Goal: Contribute content: Contribute content

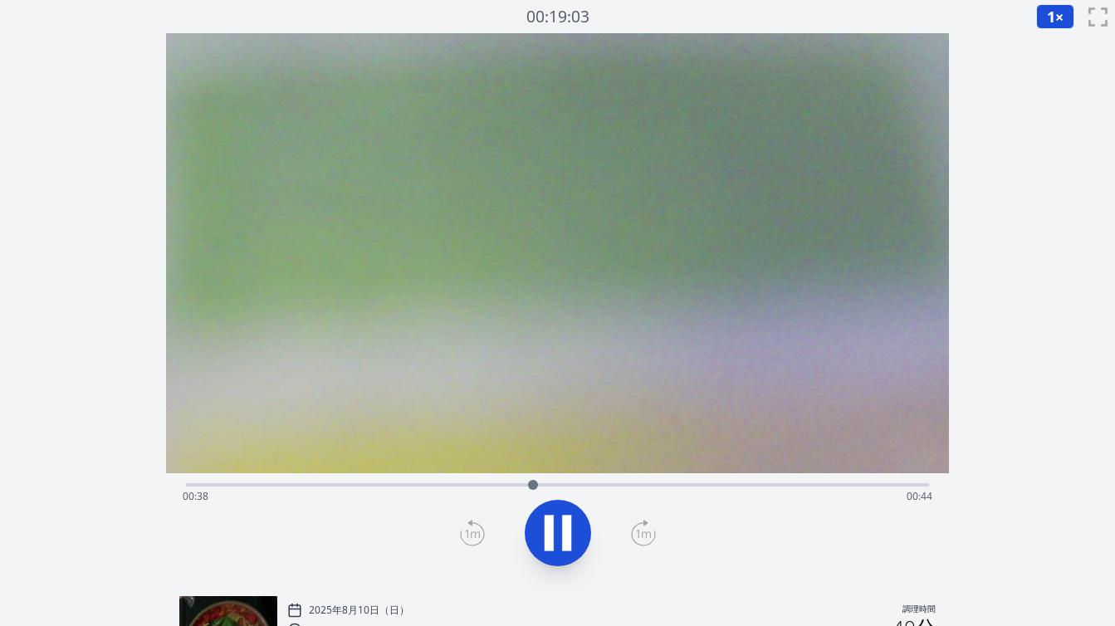
click at [762, 490] on div "経過時間: 00:38 残り時間: 00:44" at bounding box center [558, 496] width 750 height 27
click at [797, 481] on div "経過時間: 01:05 残り時間: 00:17" at bounding box center [557, 483] width 743 height 20
click at [833, 486] on div "経過時間: 01:08 残り時間: 00:14" at bounding box center [558, 496] width 750 height 27
click at [864, 488] on div "経過時間: 01:11 残り時間: 00:11" at bounding box center [558, 496] width 750 height 27
click at [565, 533] on icon at bounding box center [566, 534] width 9 height 36
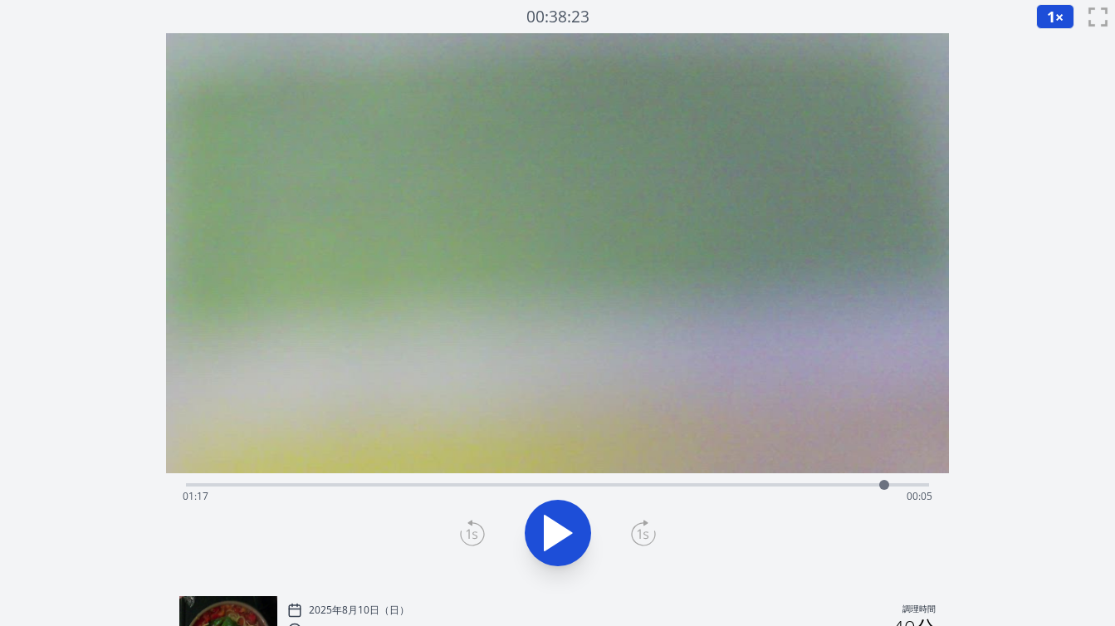
click at [565, 533] on icon at bounding box center [558, 533] width 27 height 35
click at [565, 533] on icon at bounding box center [566, 534] width 9 height 36
click at [477, 531] on icon at bounding box center [472, 533] width 25 height 27
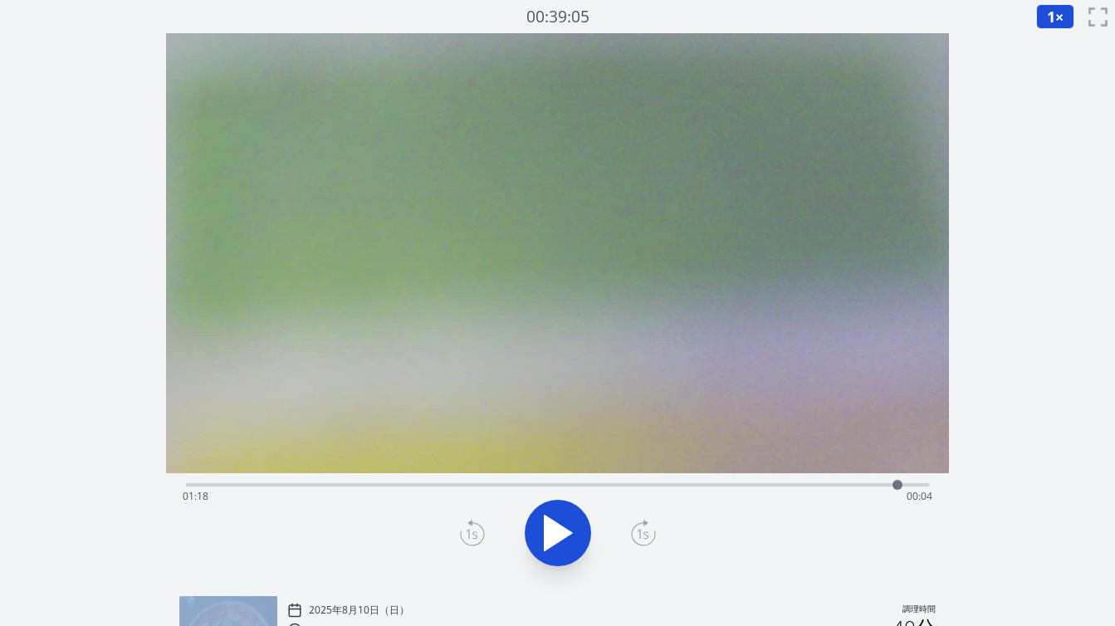
click at [477, 531] on icon at bounding box center [472, 533] width 25 height 27
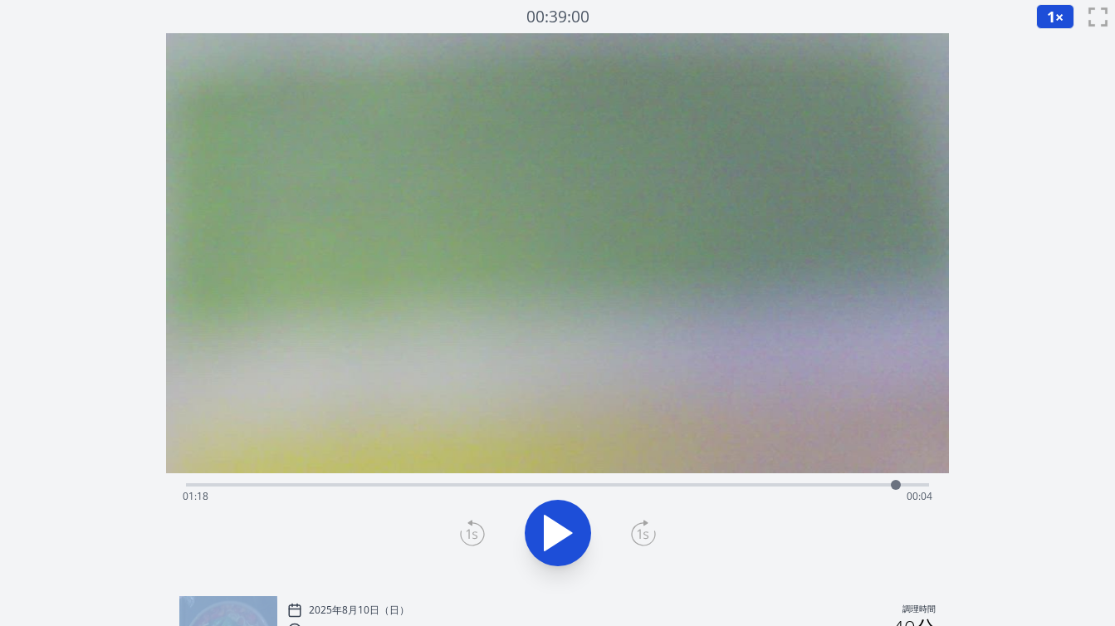
click at [477, 531] on icon at bounding box center [472, 533] width 25 height 27
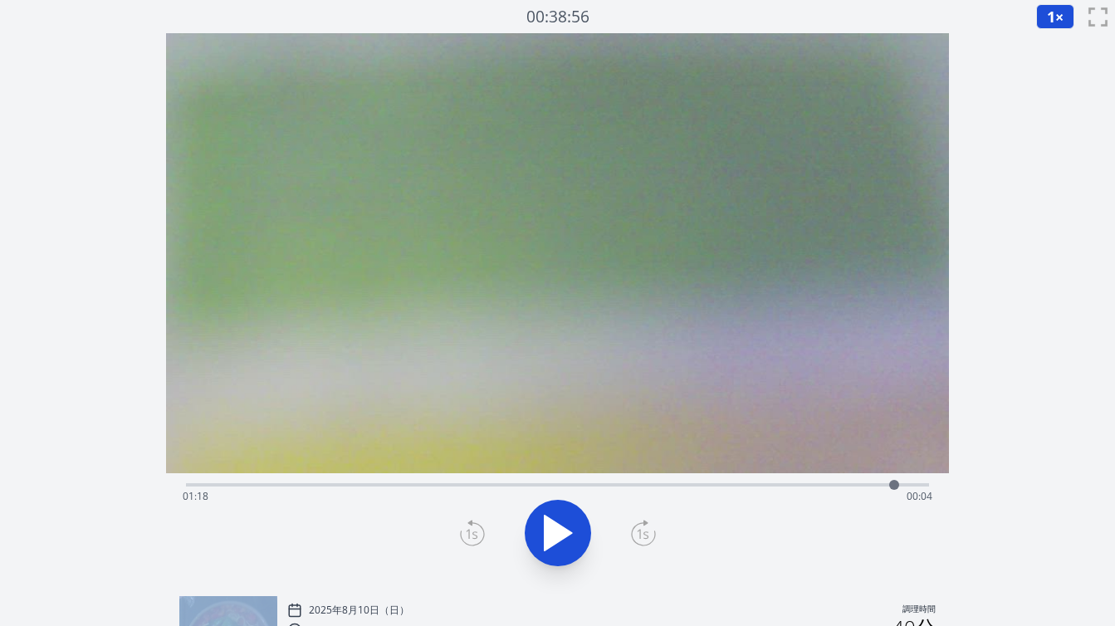
click at [477, 531] on icon at bounding box center [472, 533] width 25 height 27
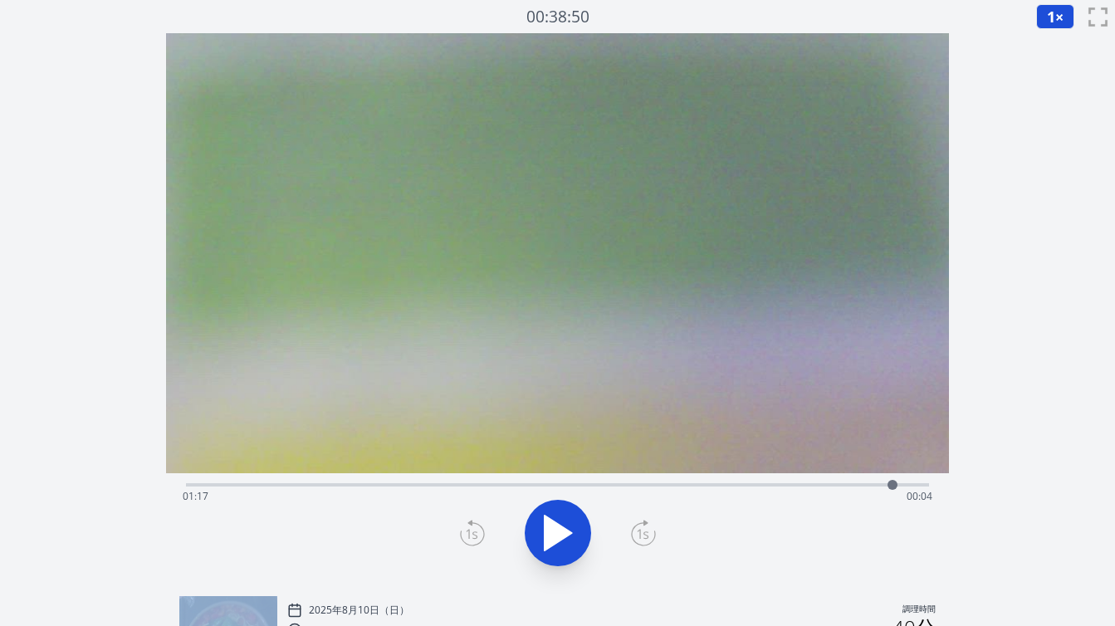
click at [477, 531] on icon at bounding box center [472, 533] width 25 height 27
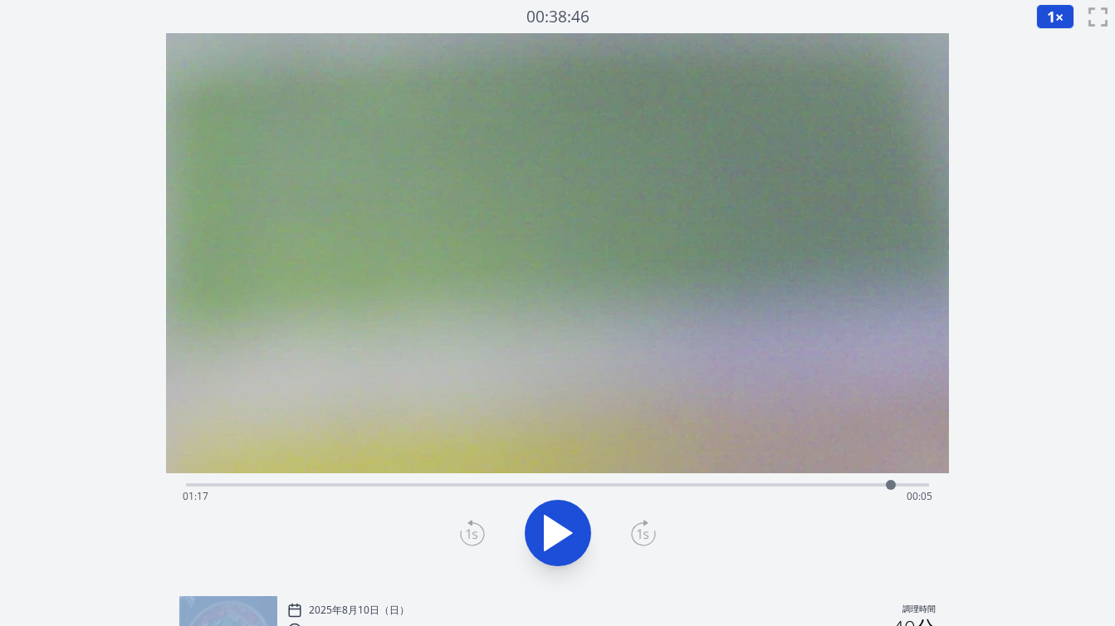
click at [477, 531] on icon at bounding box center [472, 533] width 25 height 27
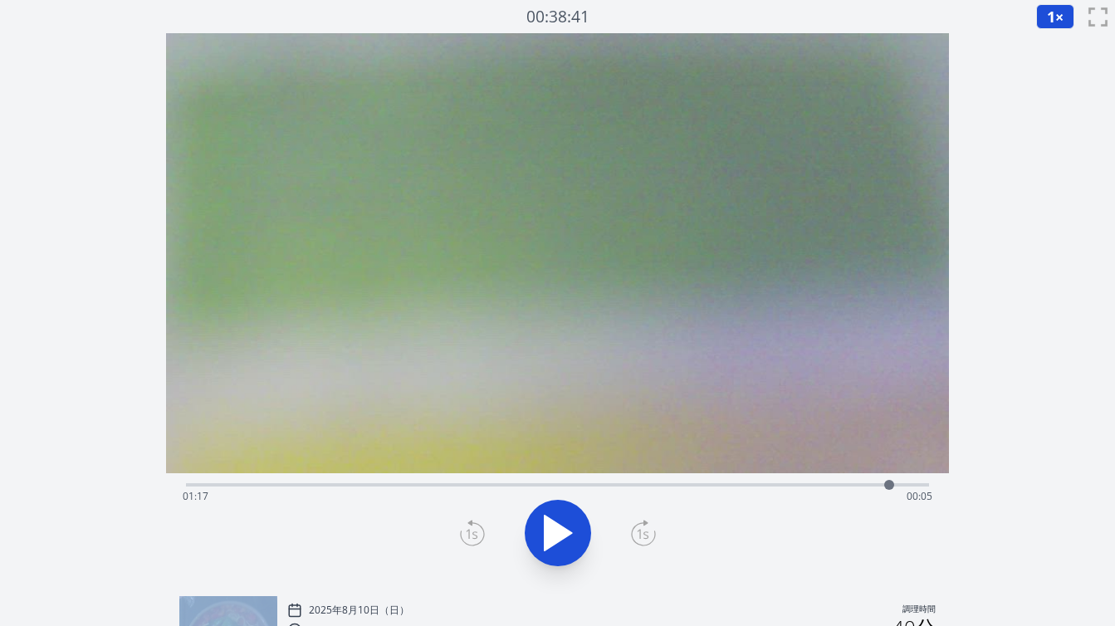
click at [477, 531] on icon at bounding box center [472, 533] width 25 height 27
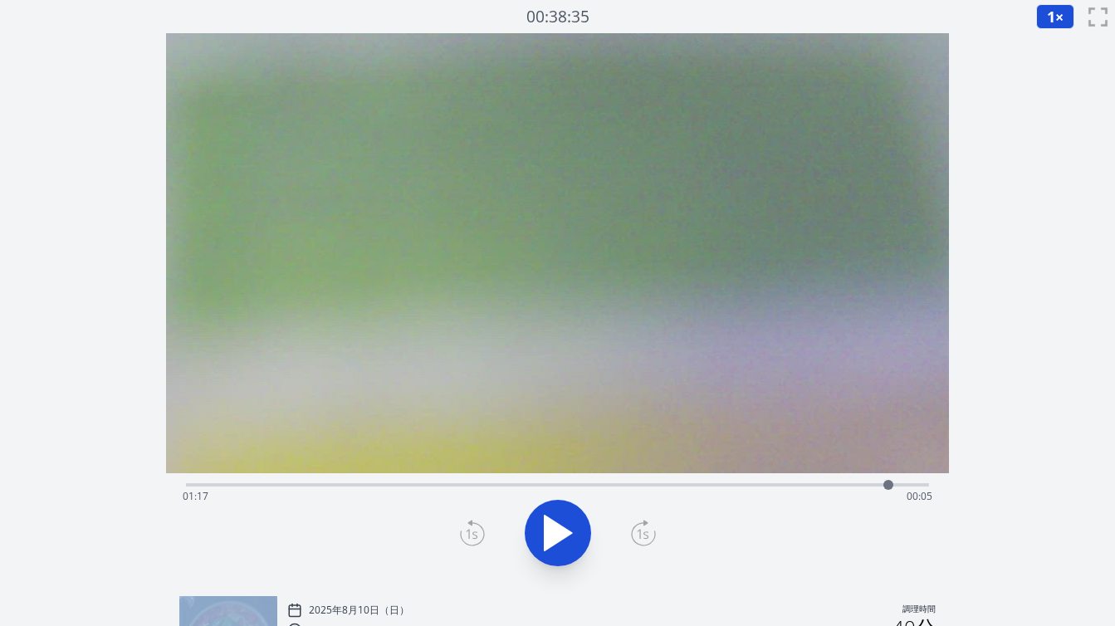
click at [477, 531] on icon at bounding box center [472, 533] width 25 height 27
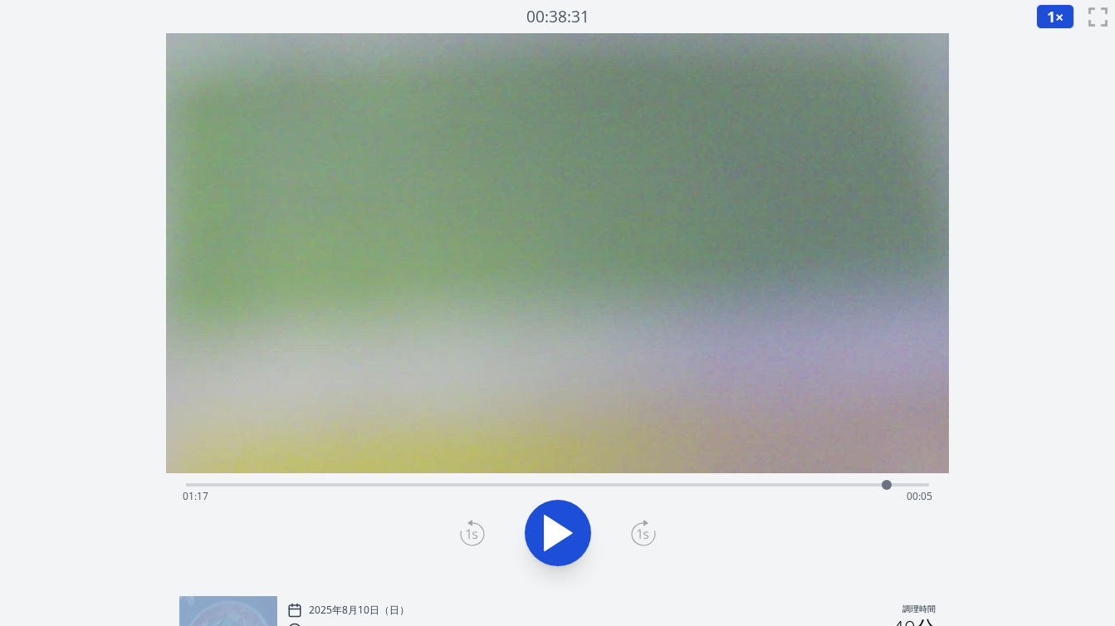
click at [477, 531] on icon at bounding box center [472, 533] width 25 height 27
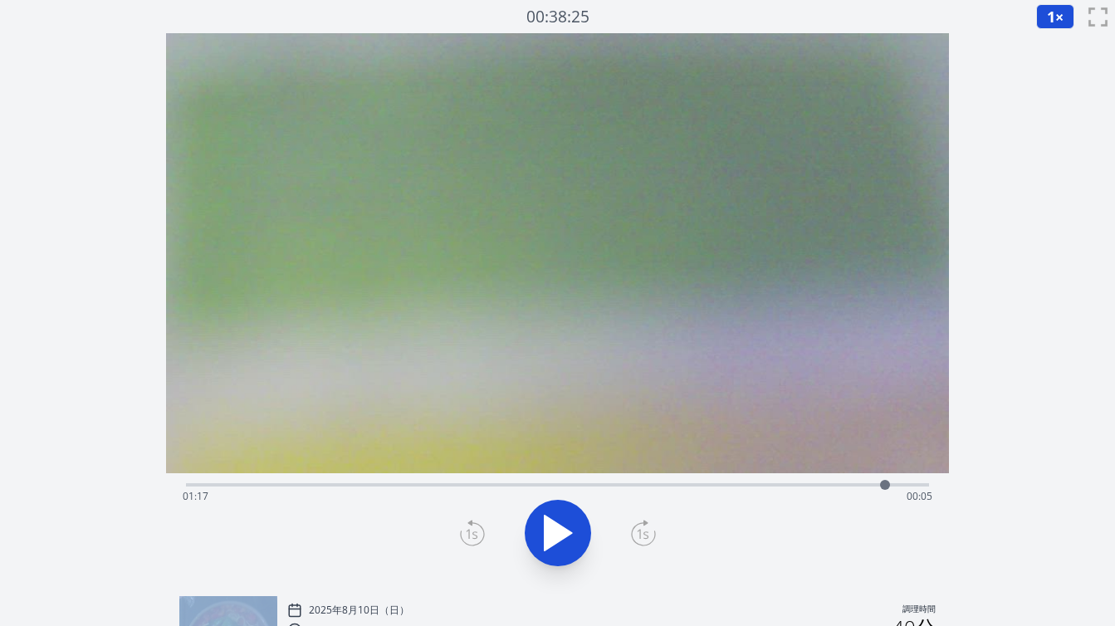
click at [477, 531] on icon at bounding box center [472, 533] width 25 height 27
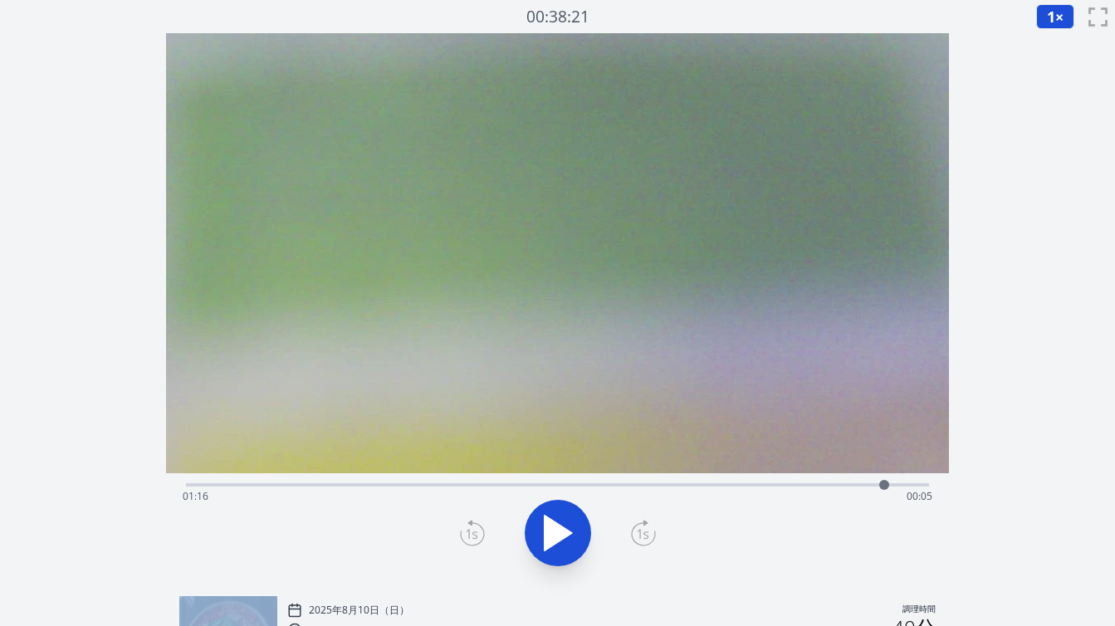
click at [477, 531] on icon at bounding box center [472, 533] width 25 height 27
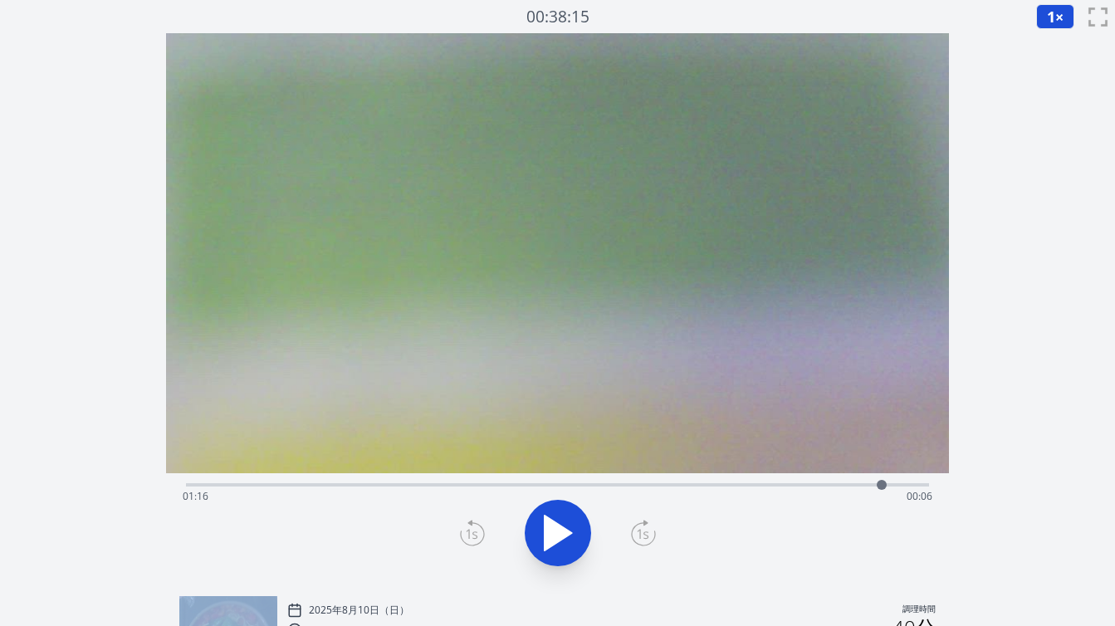
click at [477, 531] on icon at bounding box center [472, 533] width 25 height 27
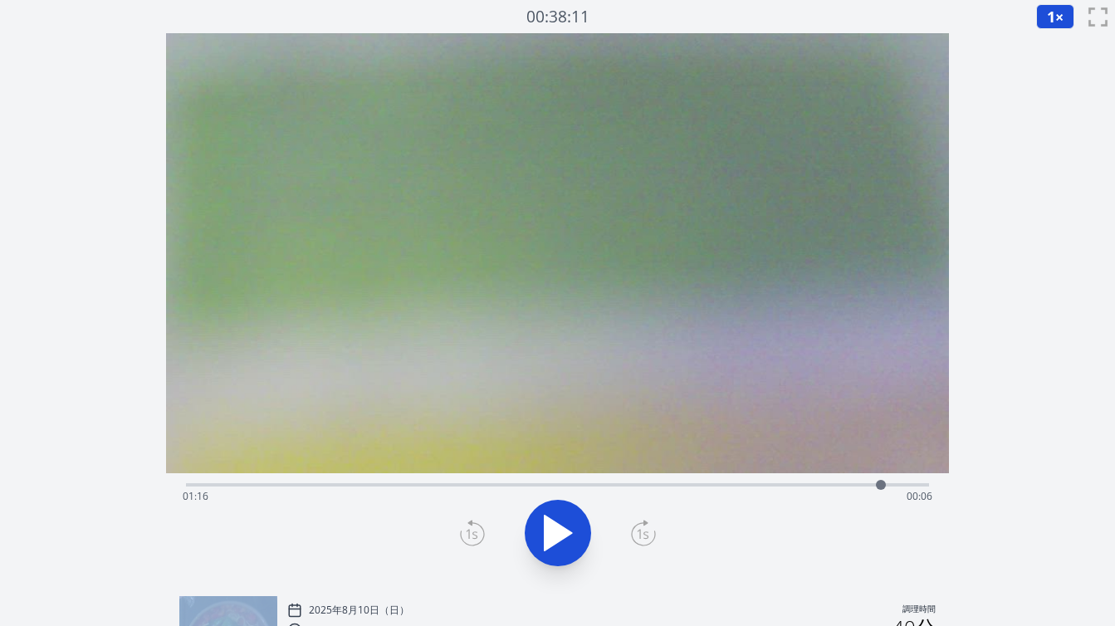
click at [477, 531] on icon at bounding box center [472, 533] width 25 height 27
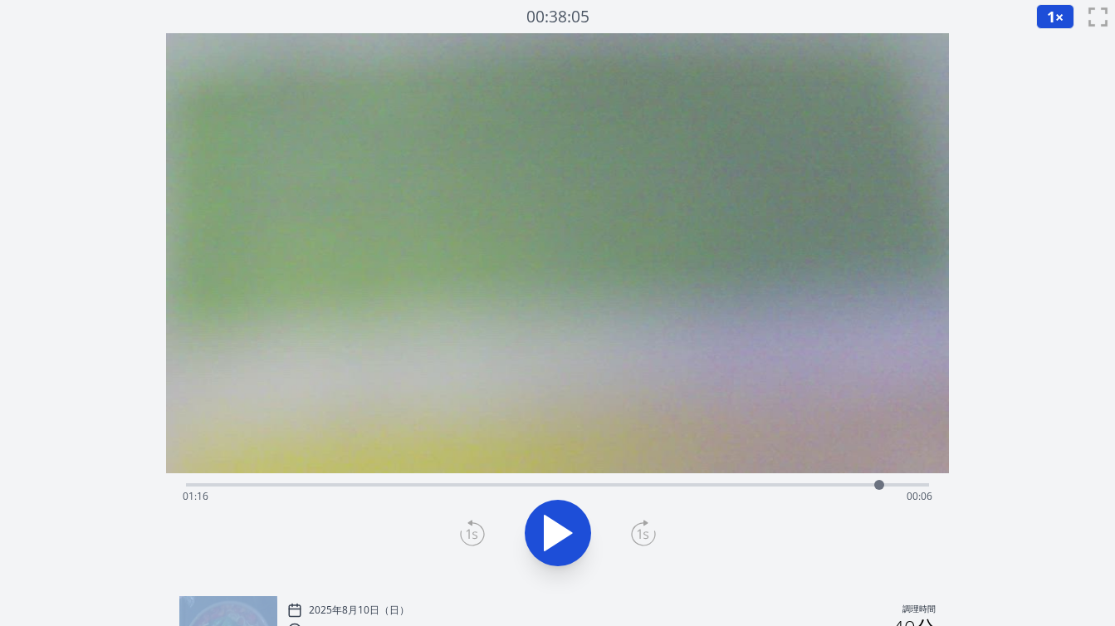
click at [477, 531] on icon at bounding box center [472, 533] width 25 height 27
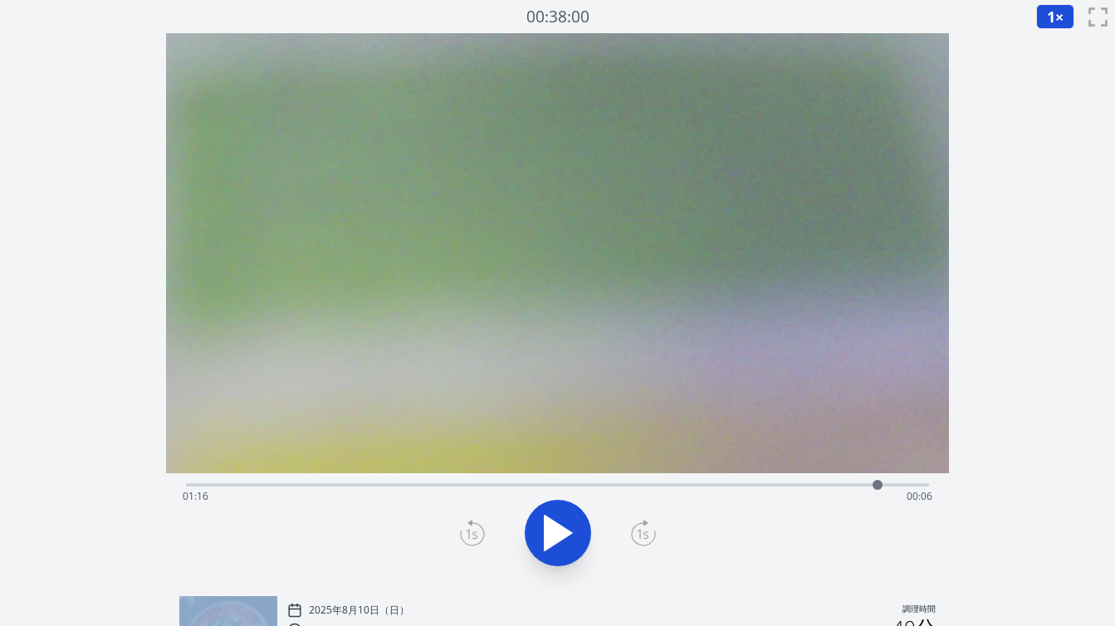
click at [477, 531] on icon at bounding box center [472, 533] width 25 height 27
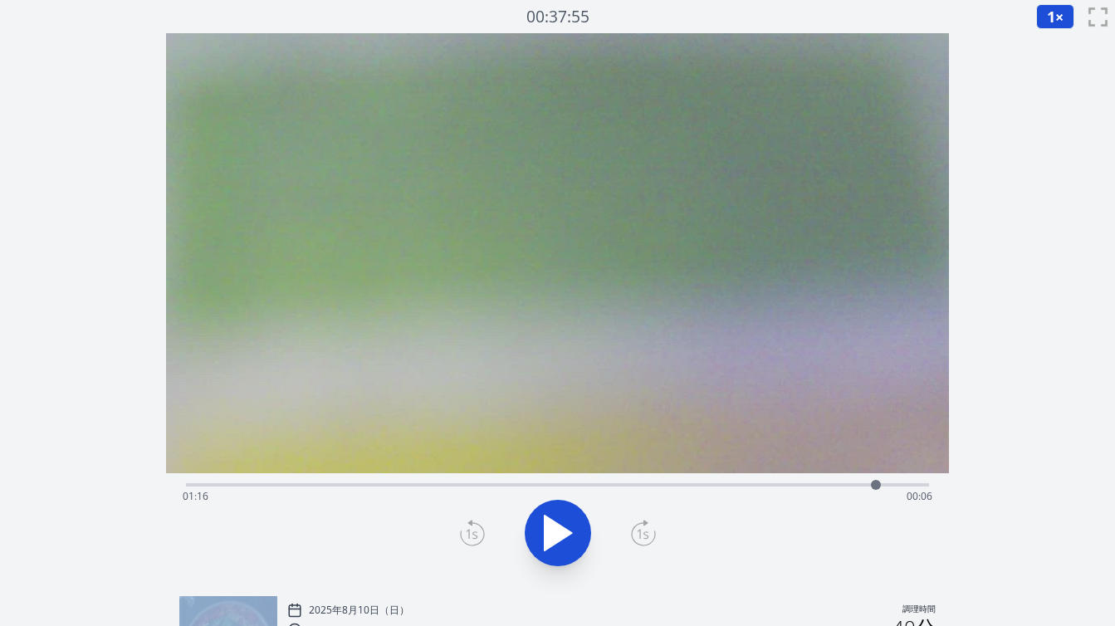
click at [477, 531] on icon at bounding box center [472, 533] width 25 height 27
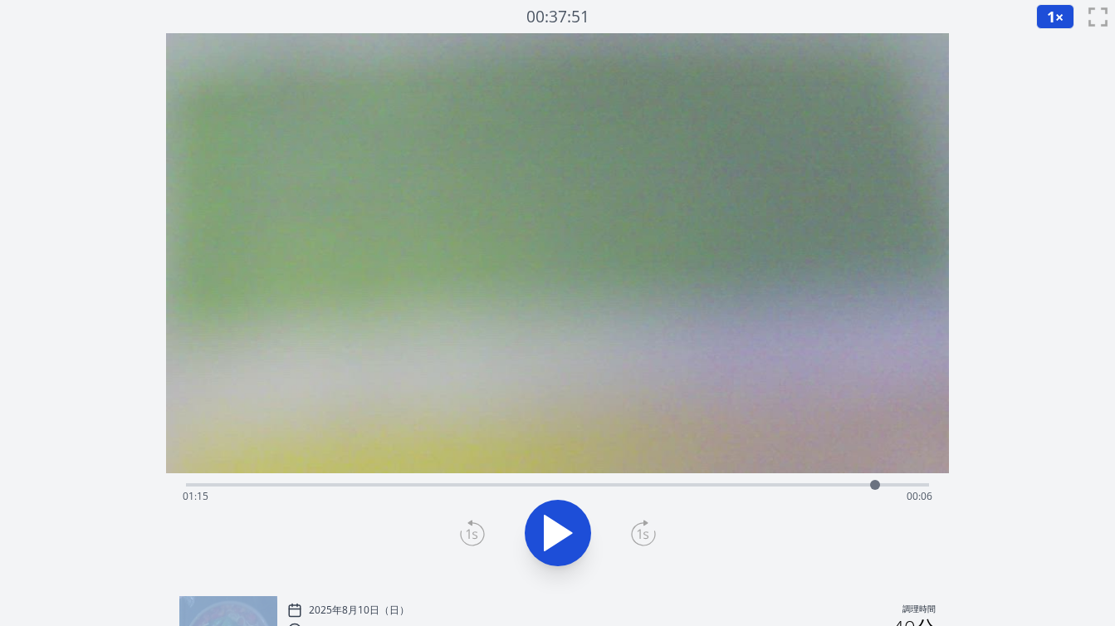
click at [477, 531] on icon at bounding box center [472, 533] width 25 height 27
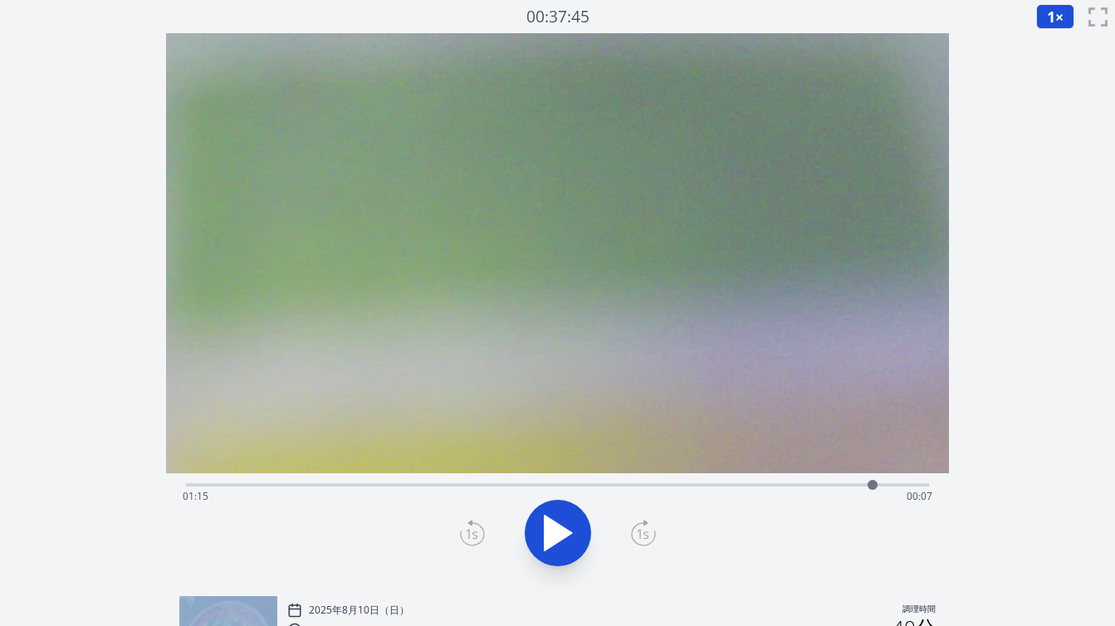
click at [477, 531] on icon at bounding box center [472, 533] width 25 height 27
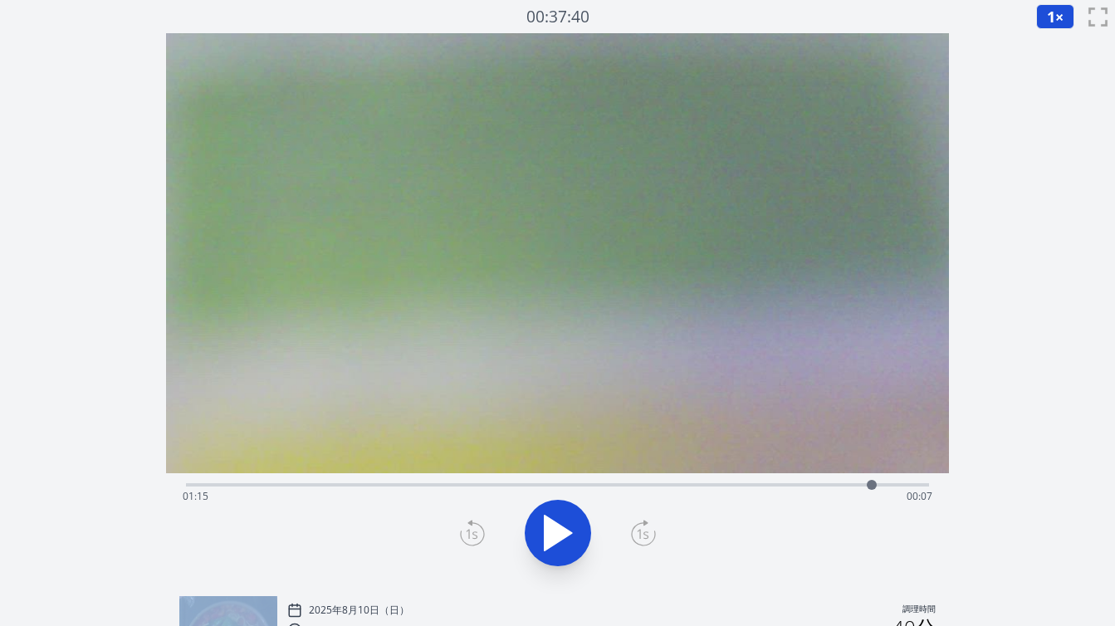
click at [477, 531] on icon at bounding box center [472, 533] width 25 height 27
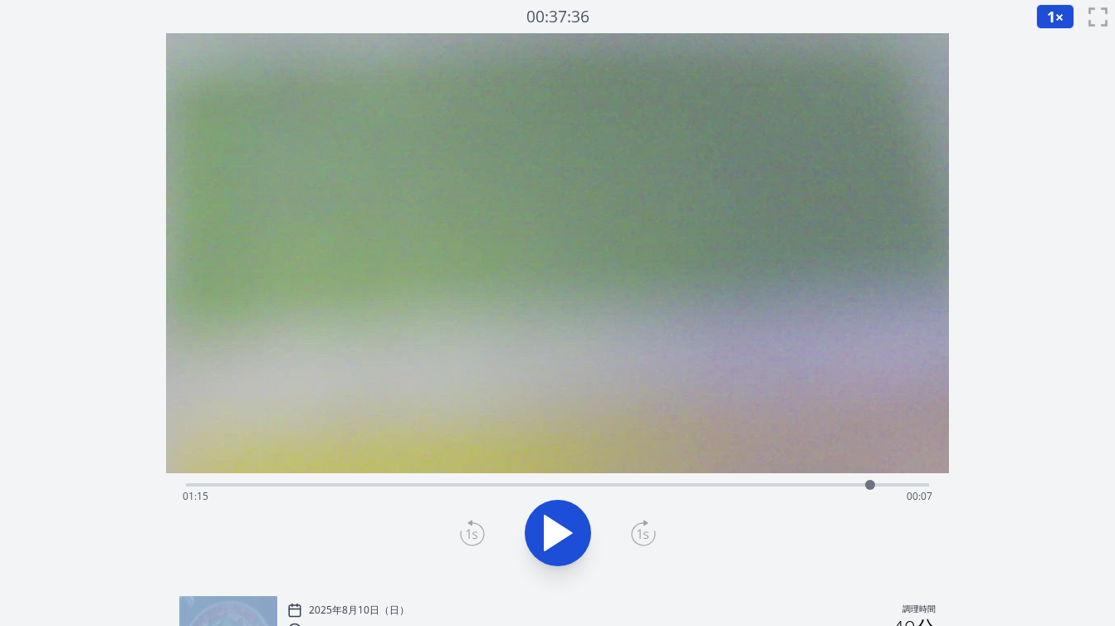
click at [477, 531] on icon at bounding box center [472, 533] width 25 height 27
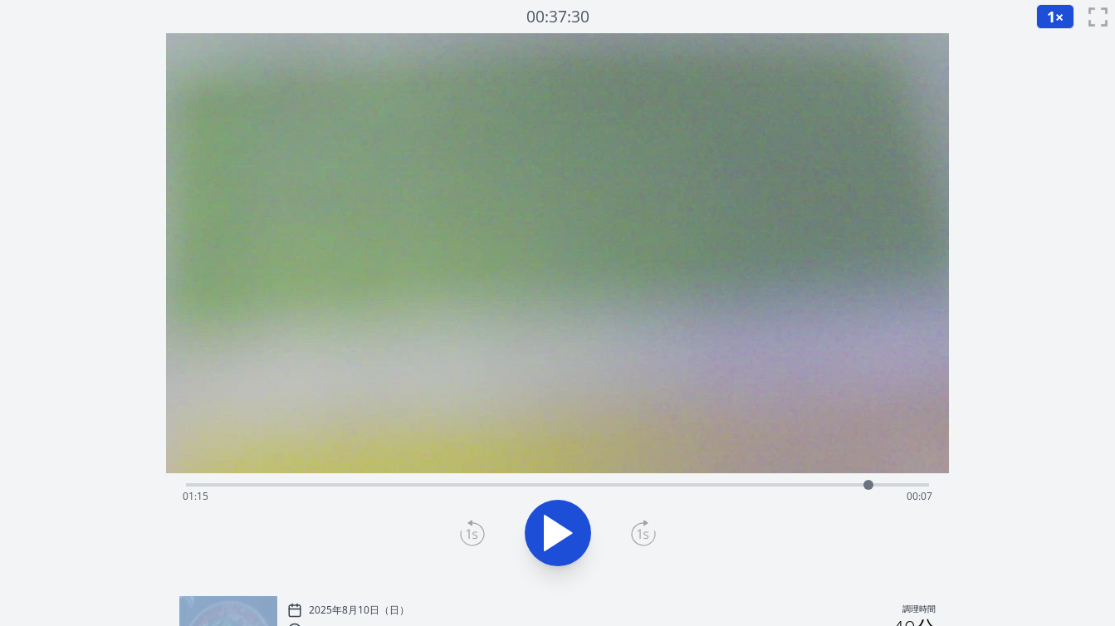
click at [477, 531] on icon at bounding box center [472, 533] width 25 height 27
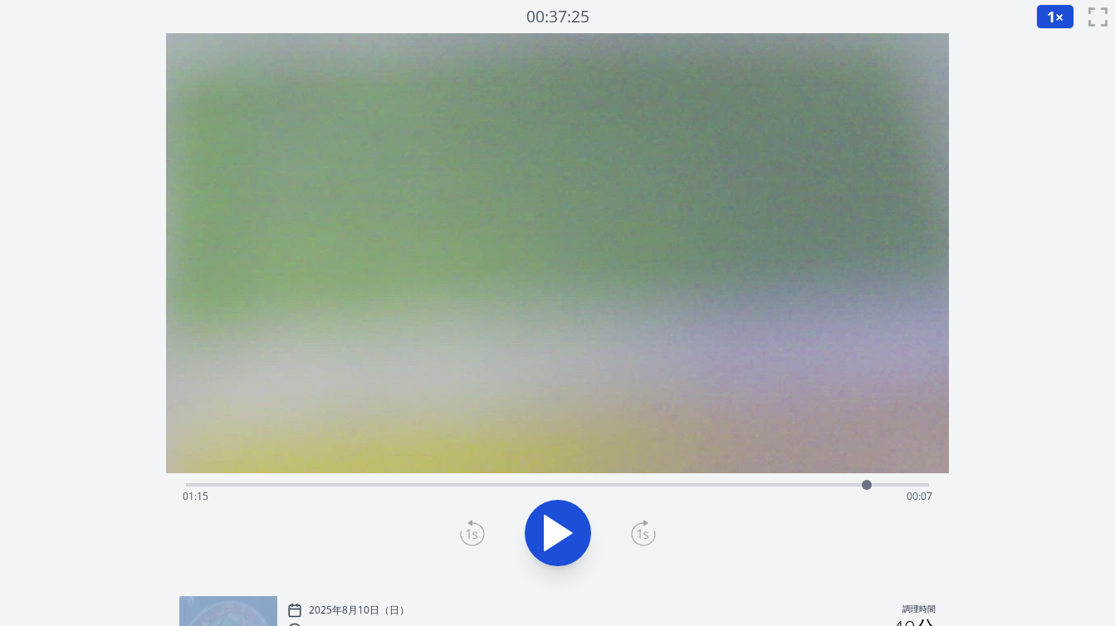
click at [477, 531] on icon at bounding box center [472, 533] width 25 height 27
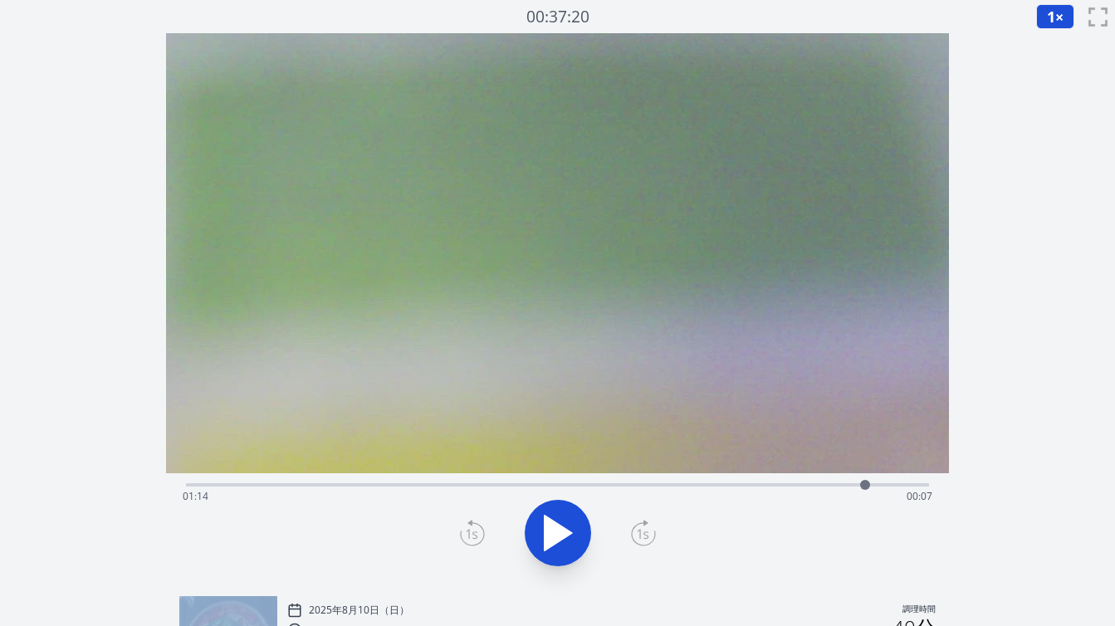
click at [477, 531] on icon at bounding box center [472, 533] width 25 height 27
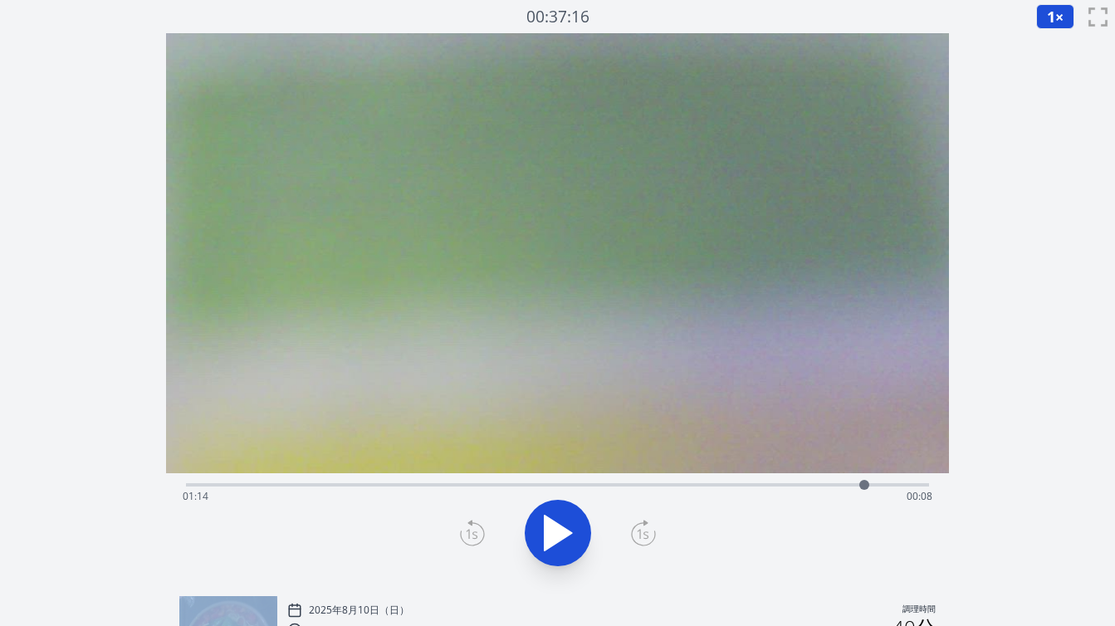
click at [477, 531] on icon at bounding box center [472, 533] width 25 height 27
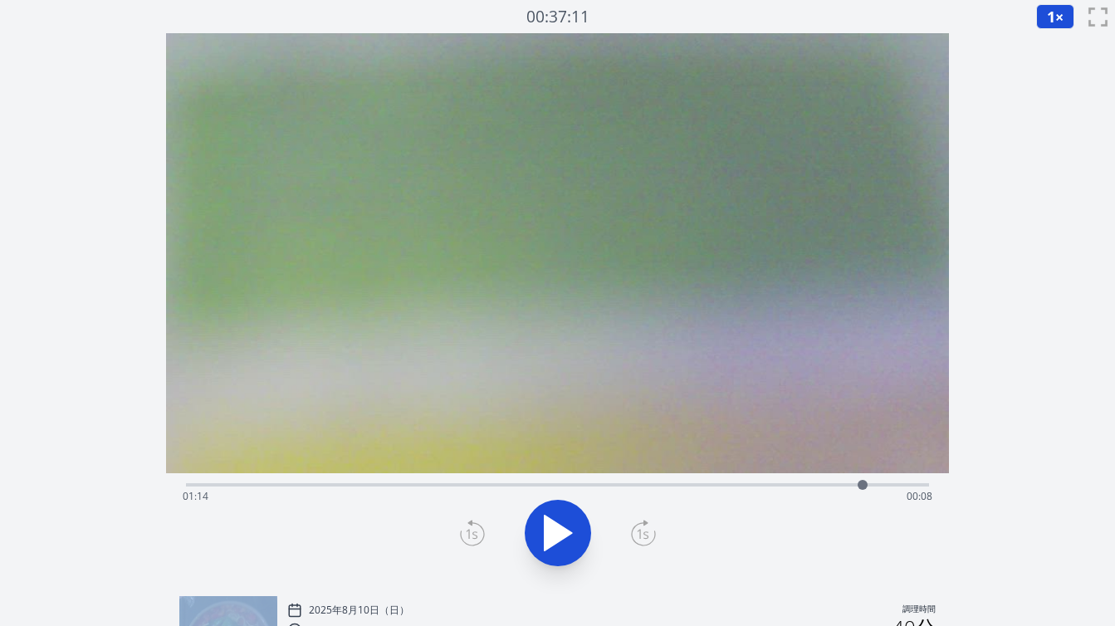
click at [477, 531] on icon at bounding box center [472, 533] width 25 height 27
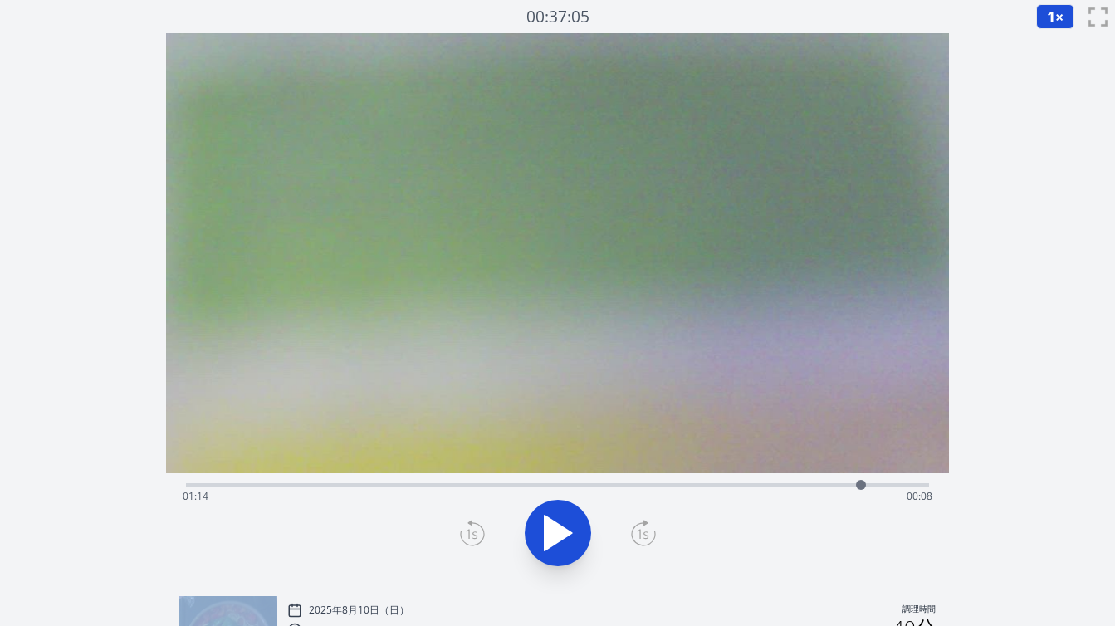
click at [477, 531] on icon at bounding box center [472, 533] width 25 height 27
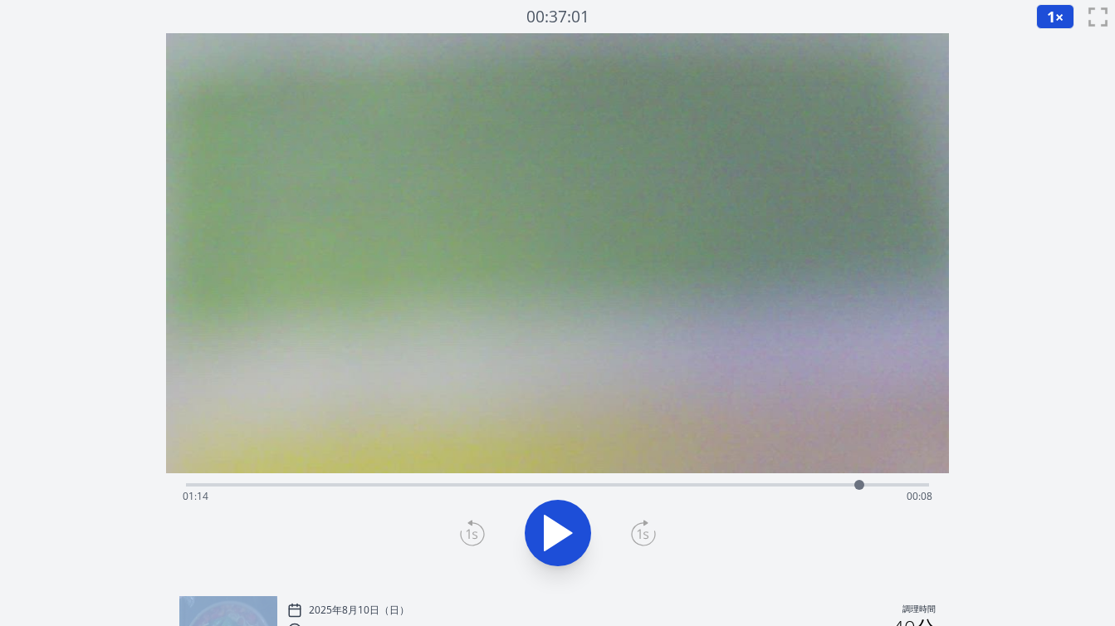
click at [477, 531] on icon at bounding box center [472, 533] width 25 height 27
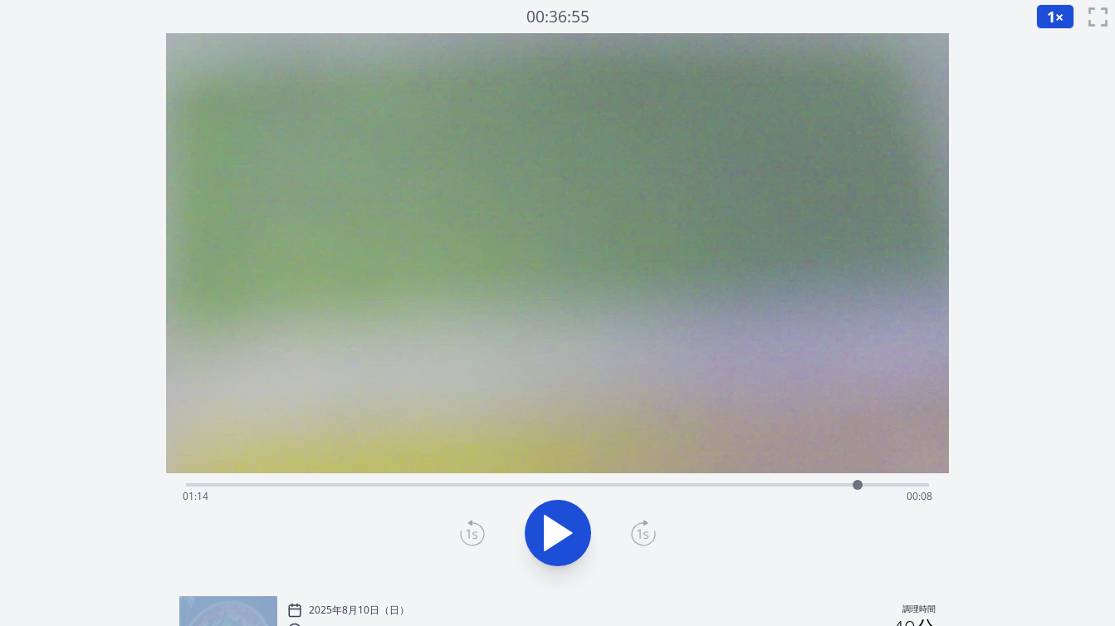
click at [477, 531] on icon at bounding box center [472, 533] width 25 height 27
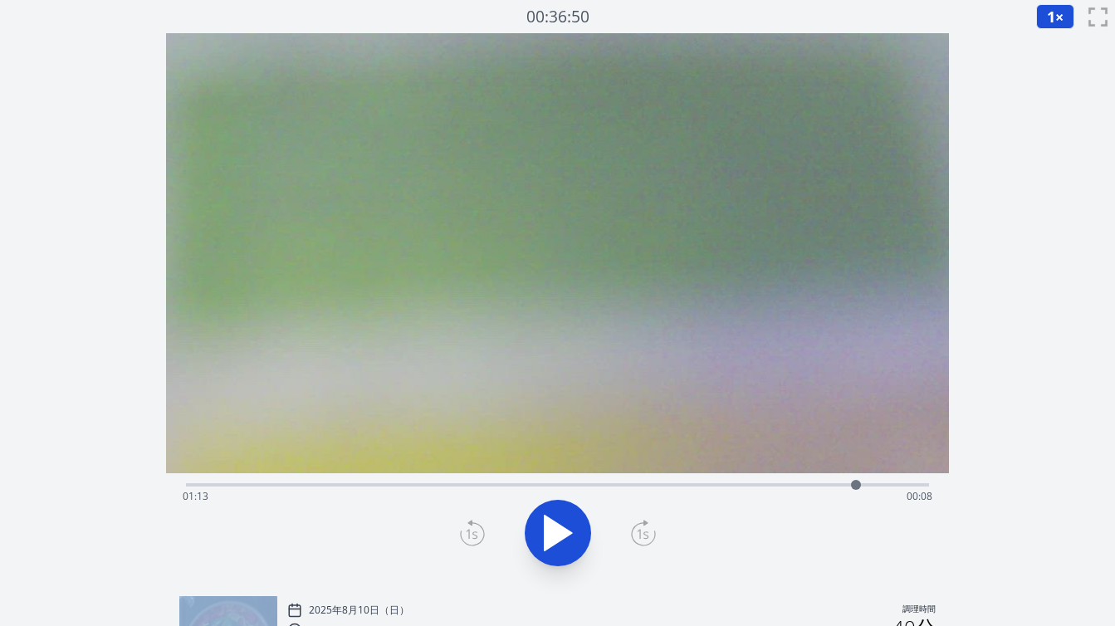
click at [477, 531] on icon at bounding box center [472, 533] width 25 height 27
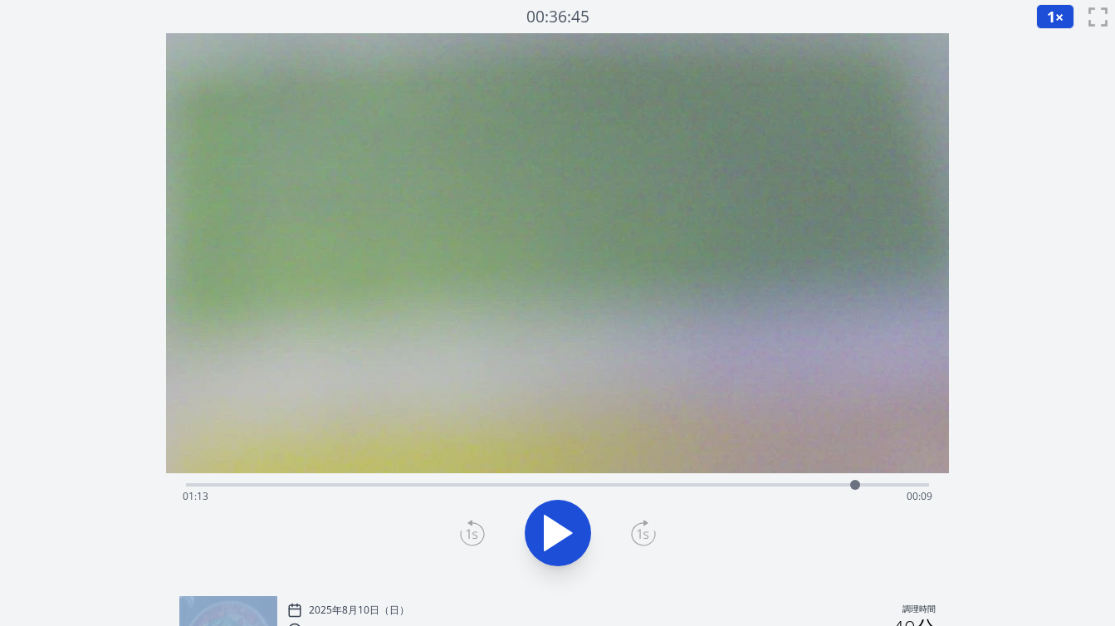
click at [477, 531] on icon at bounding box center [472, 533] width 25 height 27
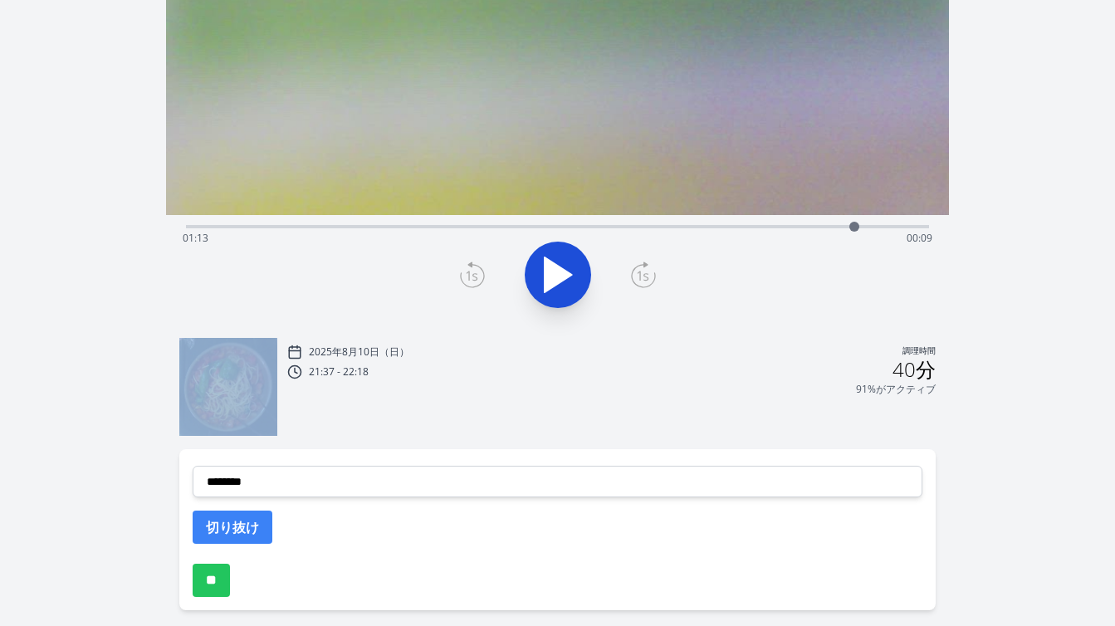
scroll to position [268, 0]
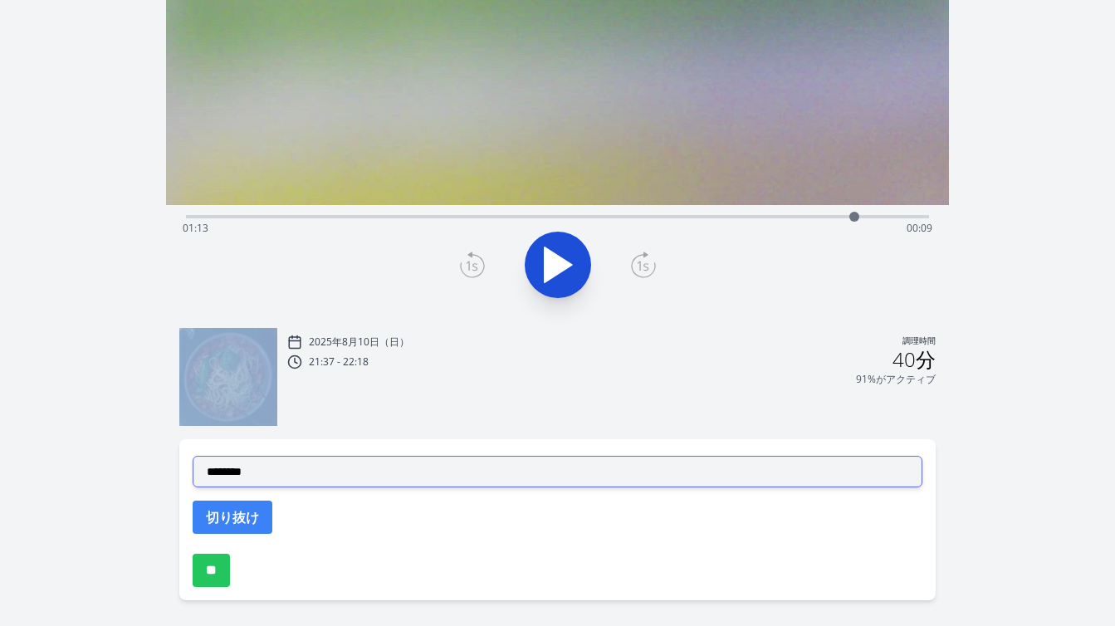
click at [436, 465] on select "**********" at bounding box center [558, 472] width 730 height 32
select select "**********"
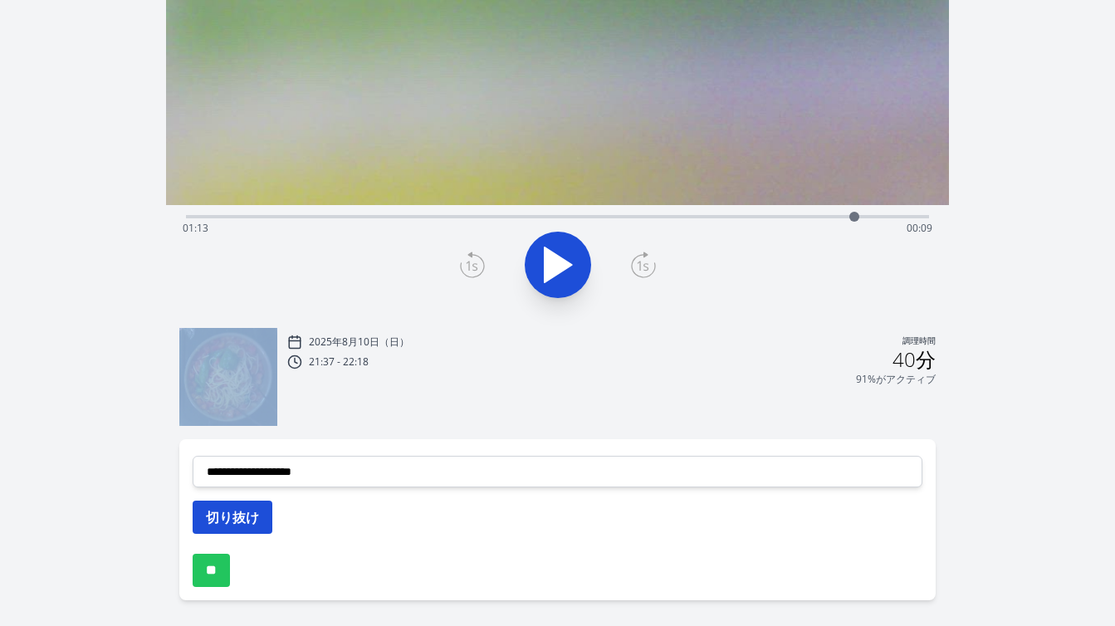
click at [256, 526] on font "切り抜け" at bounding box center [232, 517] width 53 height 18
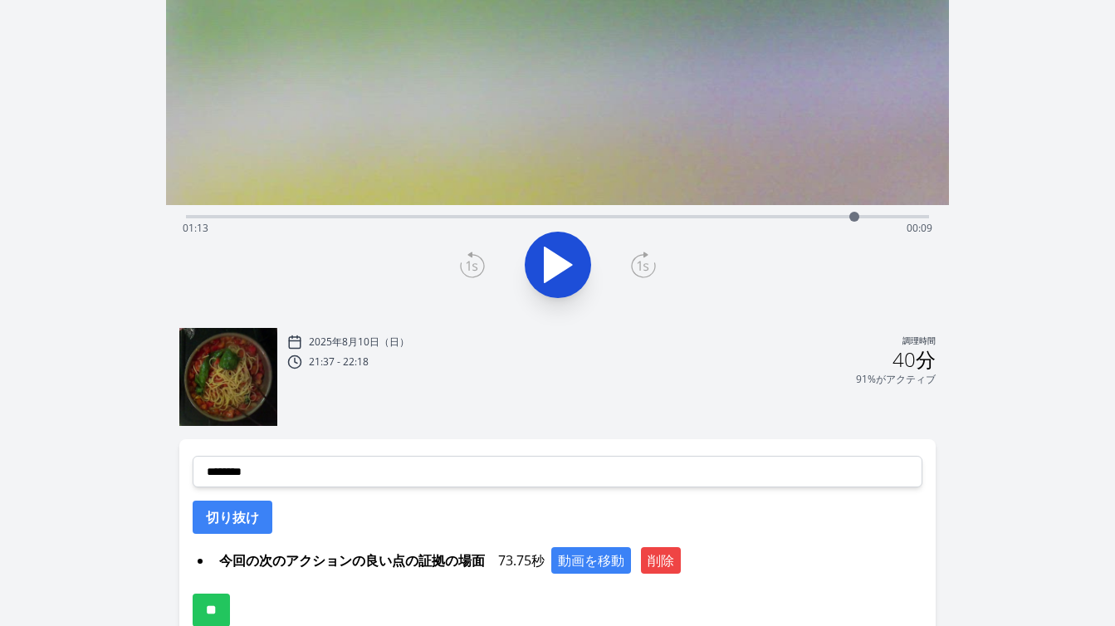
click at [631, 218] on div "経過時間: 01:13 残り時間: 00:09" at bounding box center [558, 228] width 750 height 27
click at [566, 262] on icon at bounding box center [558, 264] width 27 height 35
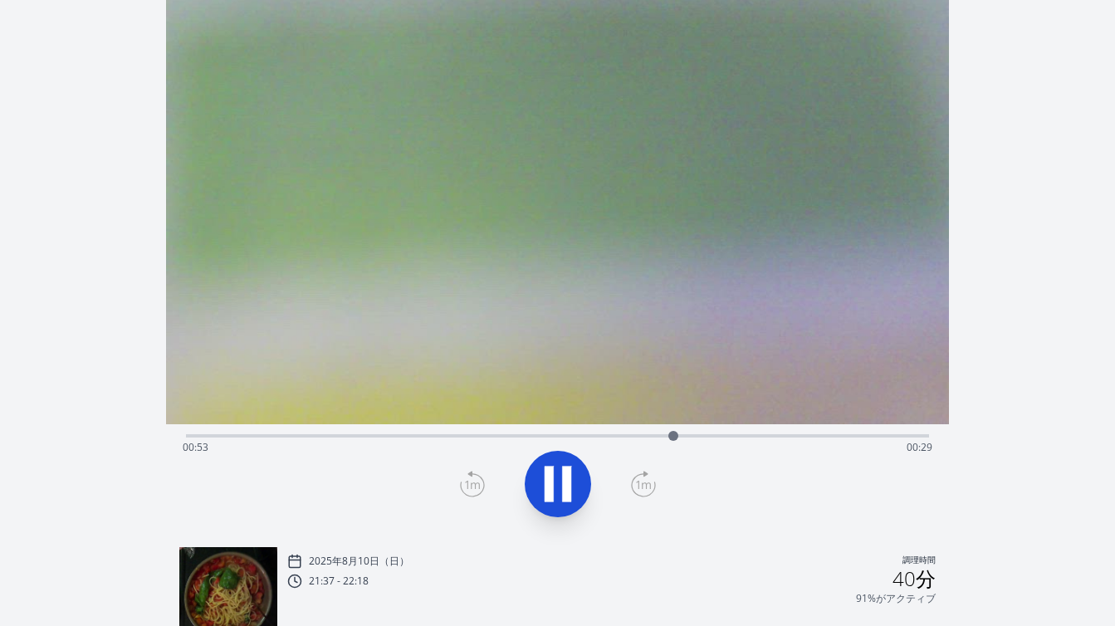
scroll to position [33, 0]
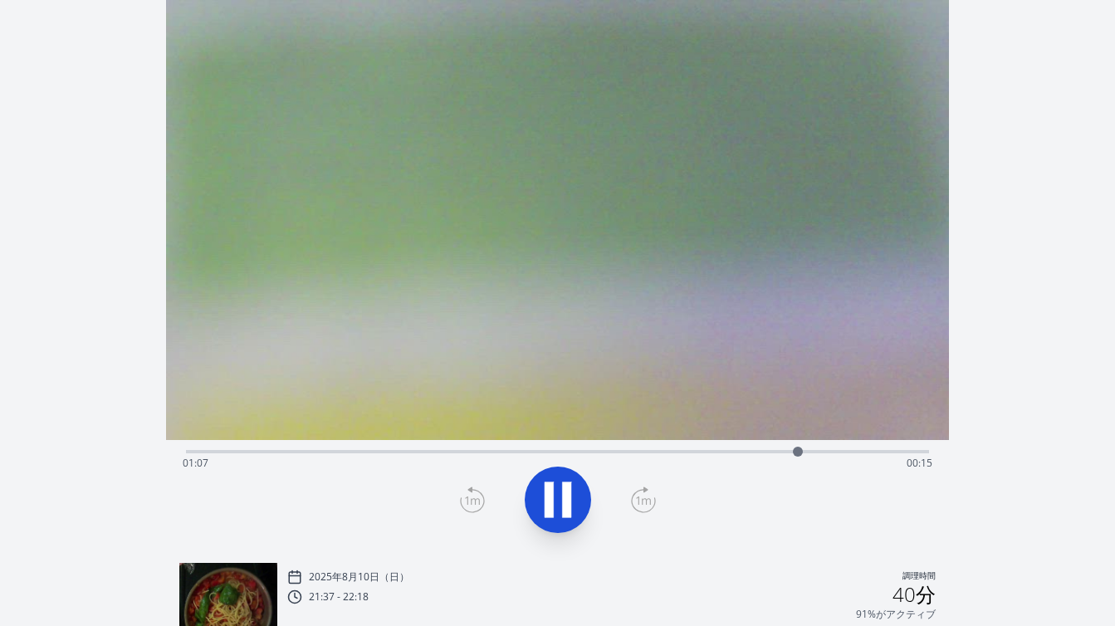
click at [561, 504] on icon at bounding box center [558, 500] width 46 height 46
click at [568, 451] on div "経過時間: 01:07 残り時間: 00:15" at bounding box center [558, 463] width 750 height 27
click at [521, 450] on div "経過時間: 00:42 残り時間: 00:40" at bounding box center [558, 463] width 750 height 27
click at [550, 494] on icon at bounding box center [558, 499] width 27 height 35
click at [550, 494] on icon at bounding box center [549, 500] width 9 height 36
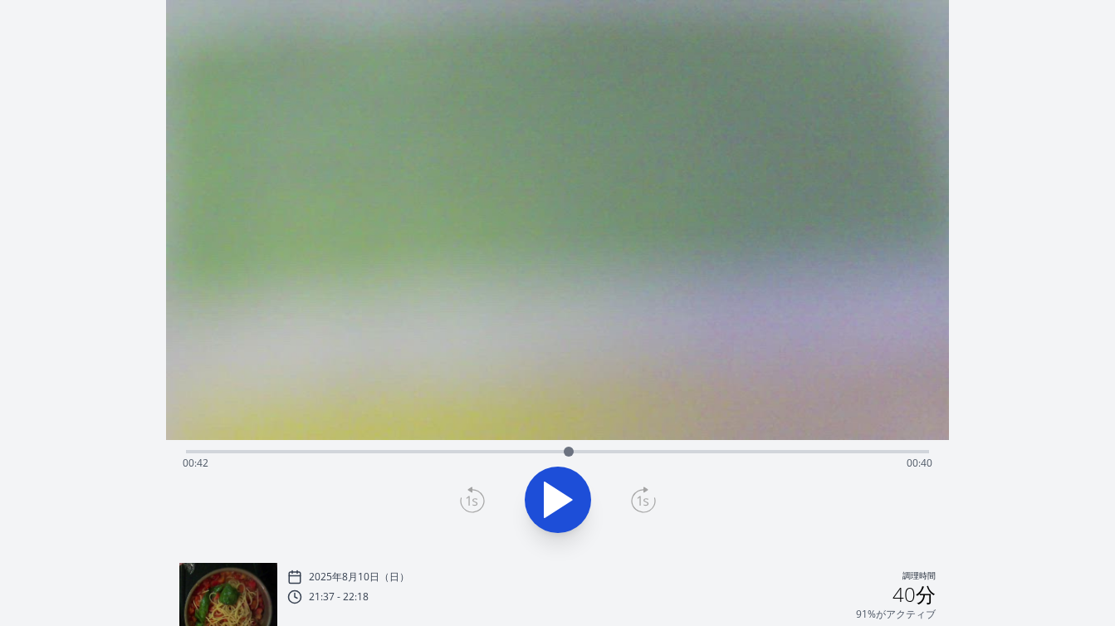
click at [551, 494] on icon at bounding box center [558, 499] width 27 height 35
click at [482, 503] on icon at bounding box center [472, 499] width 25 height 27
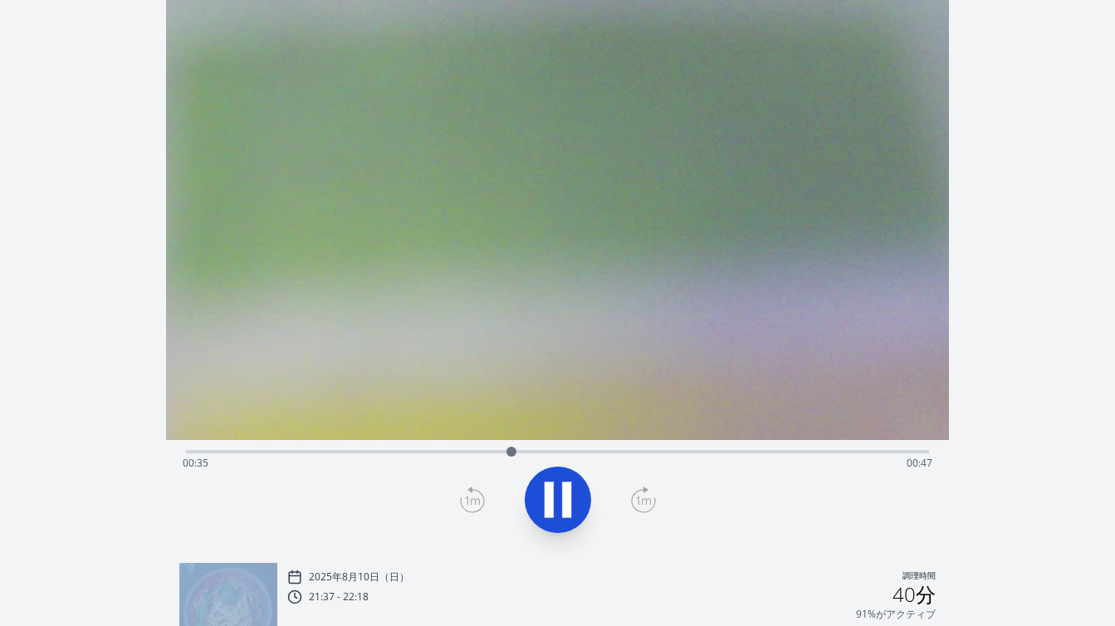
click at [482, 503] on icon at bounding box center [472, 499] width 25 height 27
click at [484, 501] on icon at bounding box center [472, 501] width 23 height 22
click at [469, 500] on icon at bounding box center [472, 499] width 25 height 27
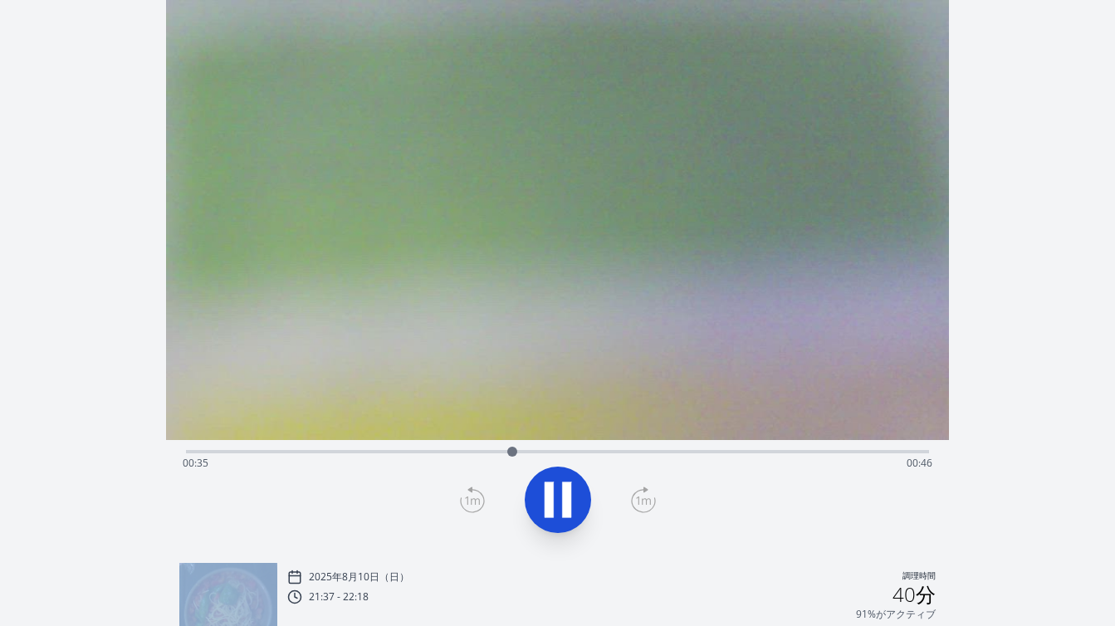
click at [469, 500] on icon at bounding box center [472, 499] width 25 height 27
click at [567, 499] on icon at bounding box center [566, 500] width 9 height 36
click at [567, 499] on icon at bounding box center [558, 499] width 27 height 35
click at [567, 499] on icon at bounding box center [566, 500] width 9 height 36
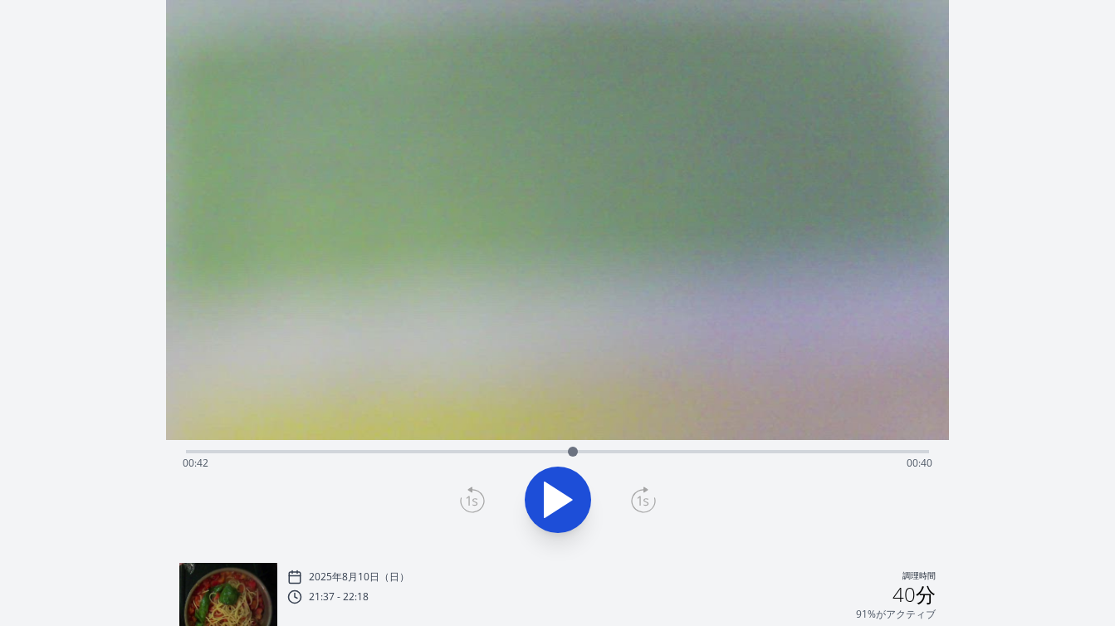
click at [477, 501] on icon at bounding box center [472, 499] width 25 height 27
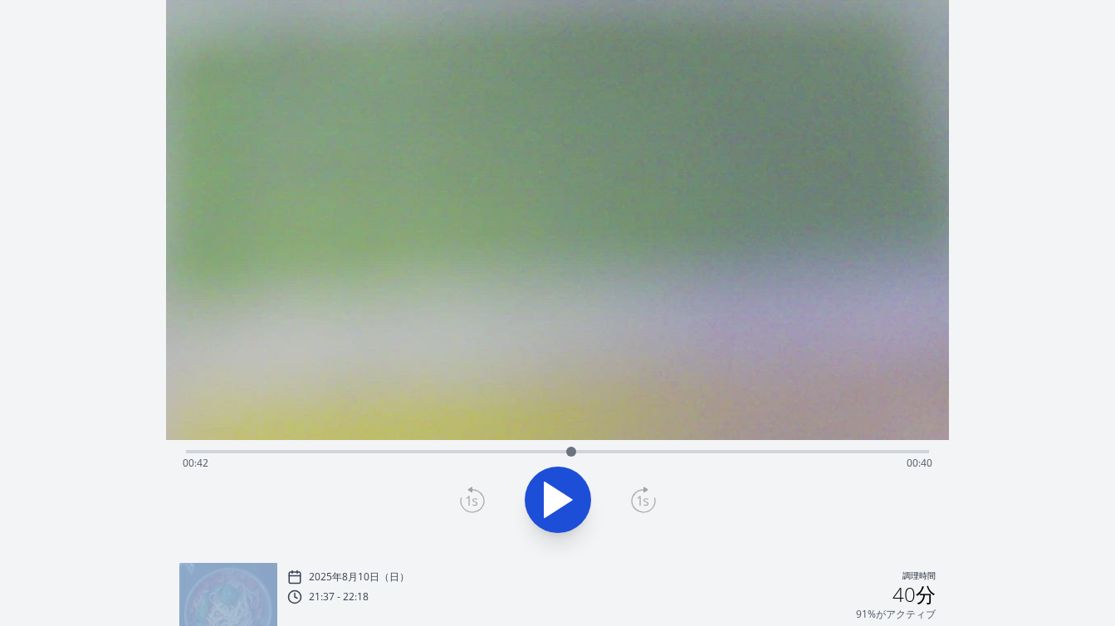
click at [477, 501] on icon at bounding box center [472, 499] width 25 height 27
click at [633, 501] on icon at bounding box center [643, 499] width 25 height 27
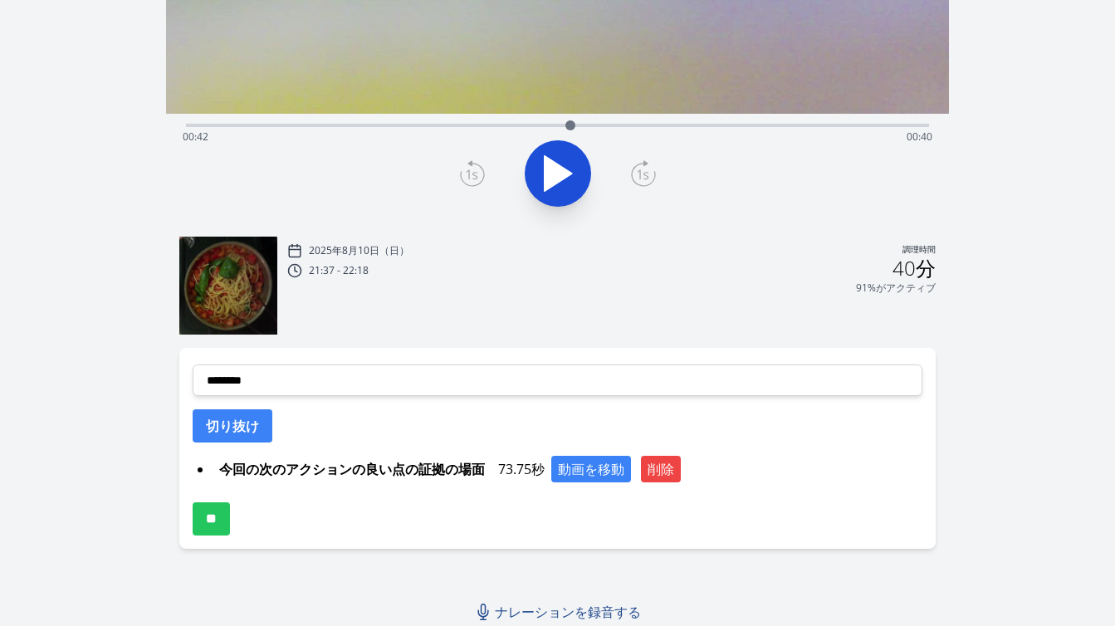
scroll to position [362, 0]
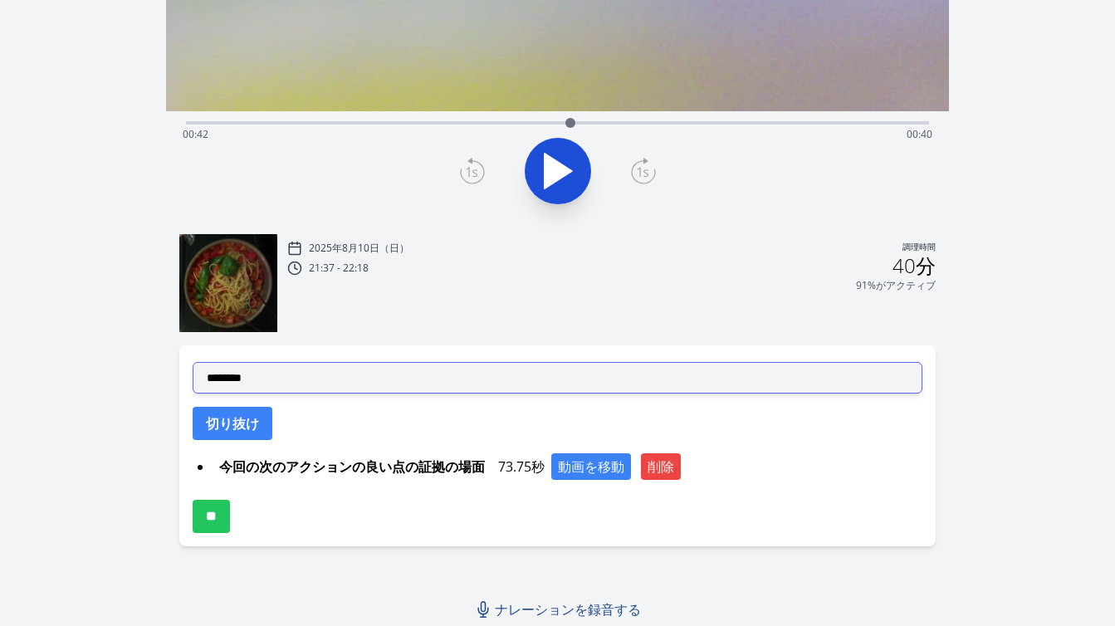
click at [400, 369] on select "**********" at bounding box center [558, 378] width 730 height 32
select select "**********"
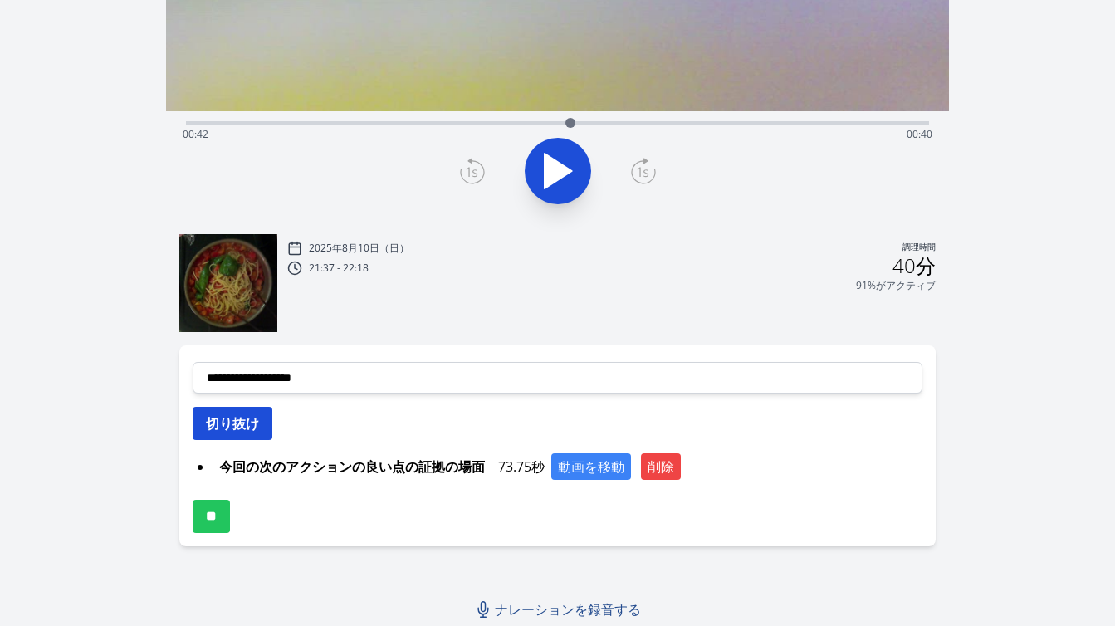
click at [255, 427] on font "切り抜け" at bounding box center [232, 423] width 53 height 18
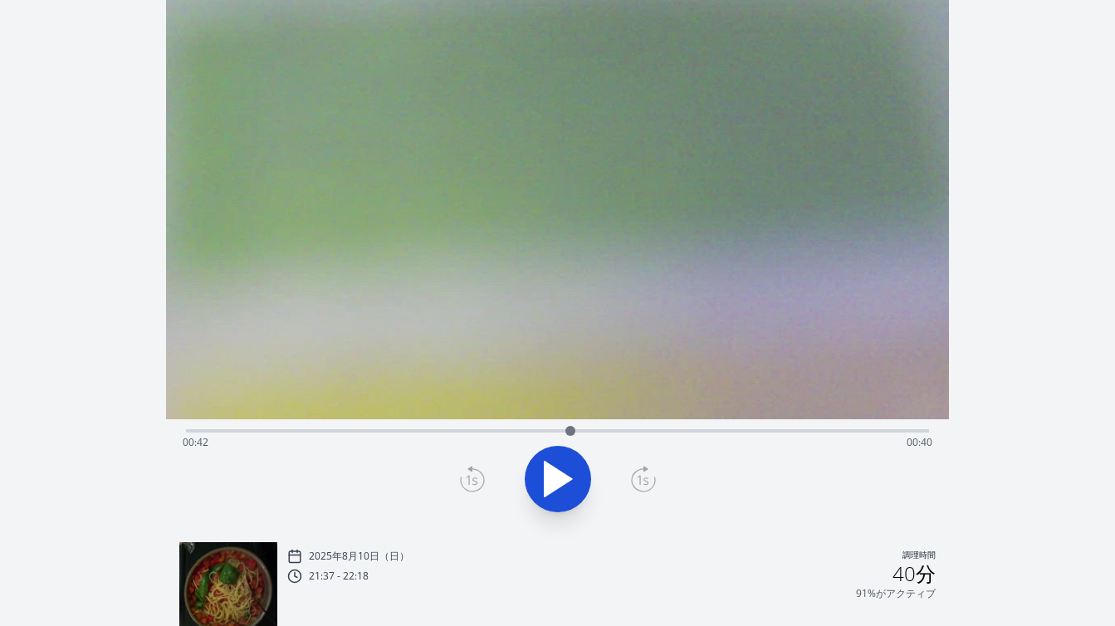
scroll to position [0, 0]
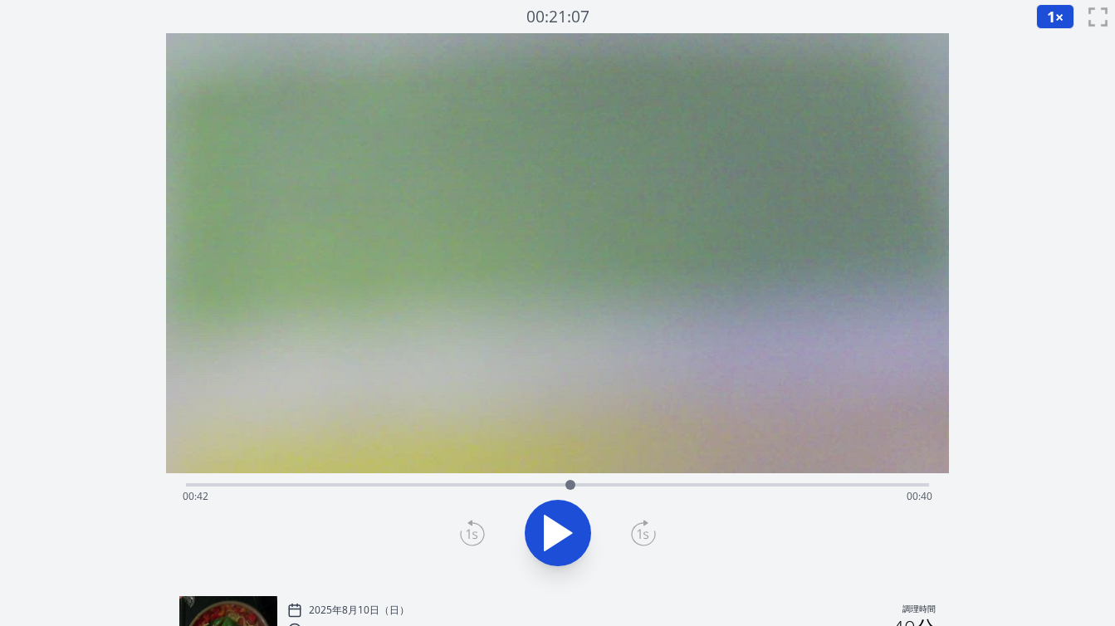
click at [561, 521] on icon at bounding box center [558, 533] width 46 height 46
click at [560, 526] on icon at bounding box center [558, 533] width 46 height 46
click at [560, 526] on icon at bounding box center [558, 533] width 27 height 35
click at [560, 526] on icon at bounding box center [558, 533] width 46 height 46
click at [560, 526] on icon at bounding box center [558, 533] width 27 height 35
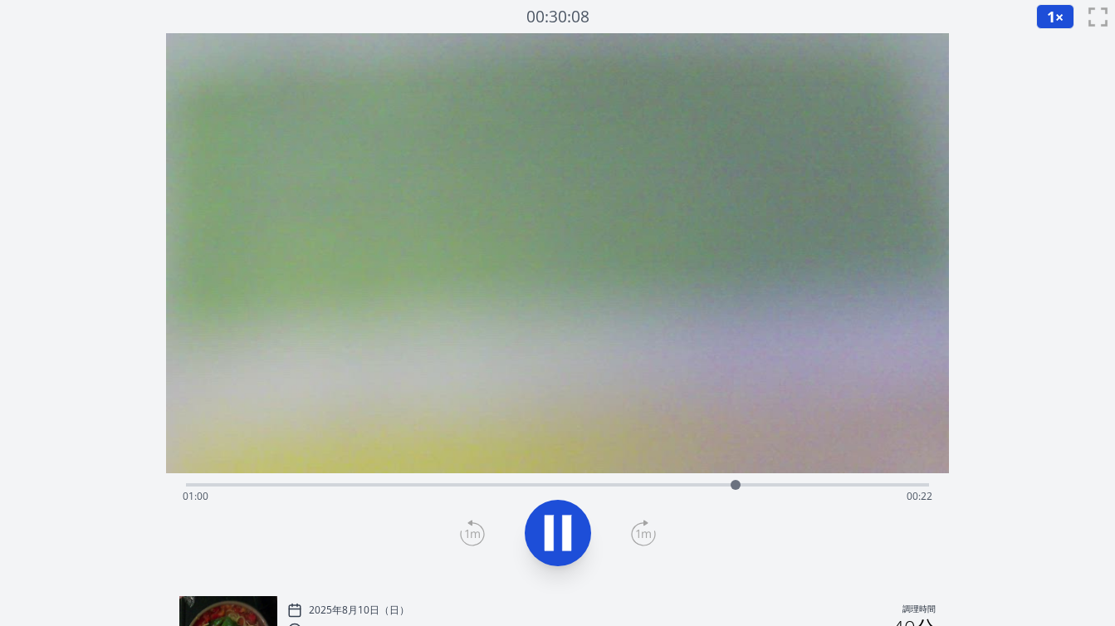
click at [560, 526] on icon at bounding box center [558, 533] width 46 height 46
click at [468, 530] on icon at bounding box center [472, 535] width 12 height 10
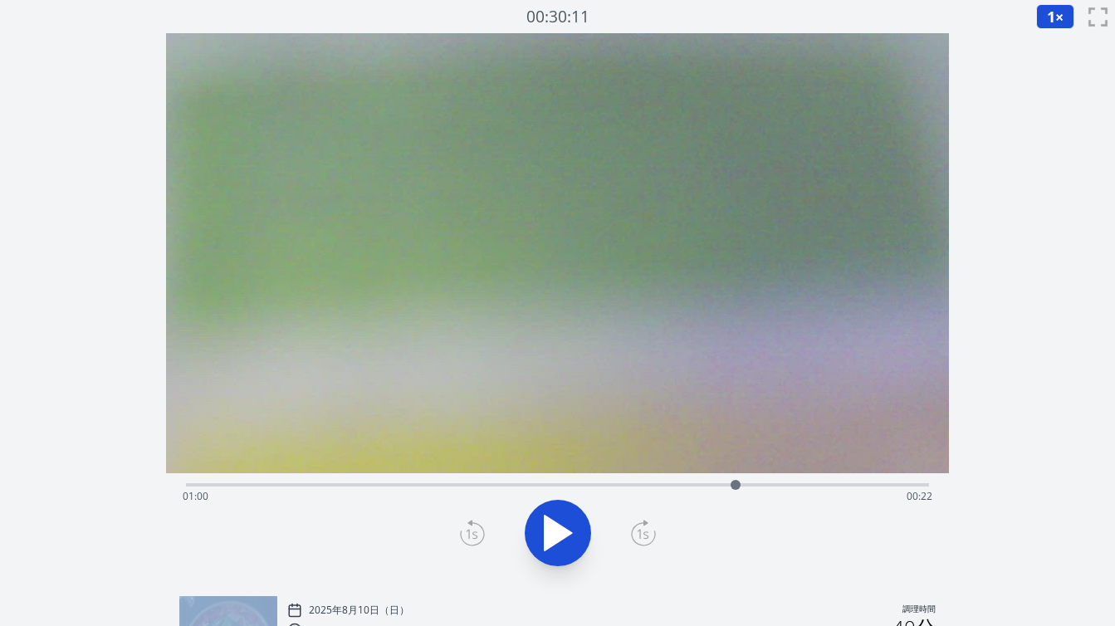
click at [468, 530] on icon at bounding box center [472, 535] width 12 height 10
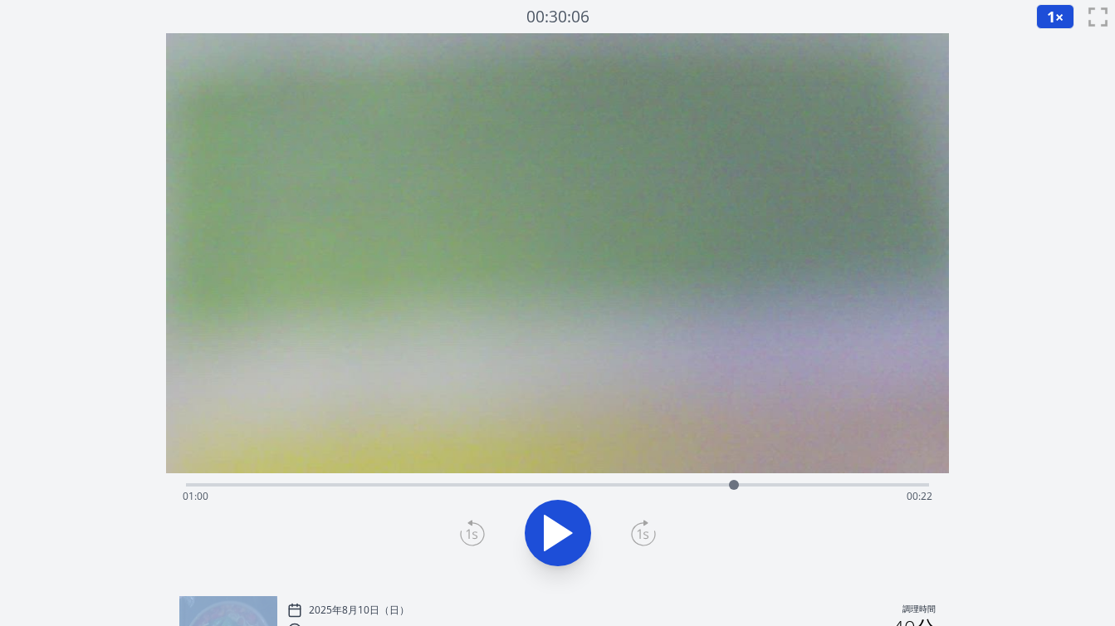
click at [468, 530] on icon at bounding box center [472, 535] width 12 height 10
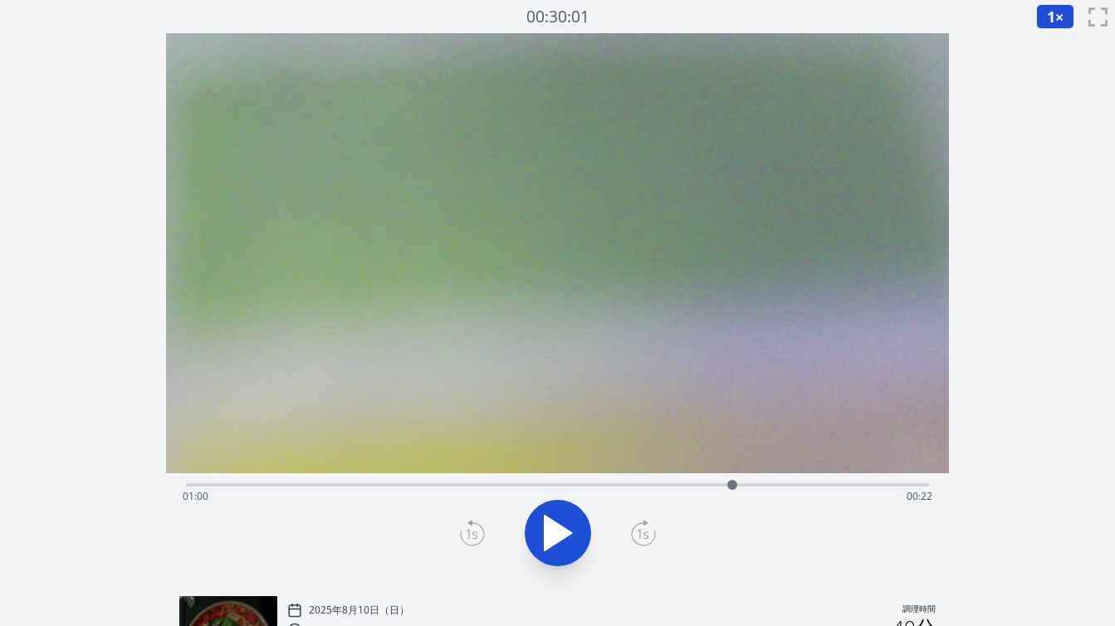
click at [468, 530] on icon at bounding box center [472, 535] width 12 height 10
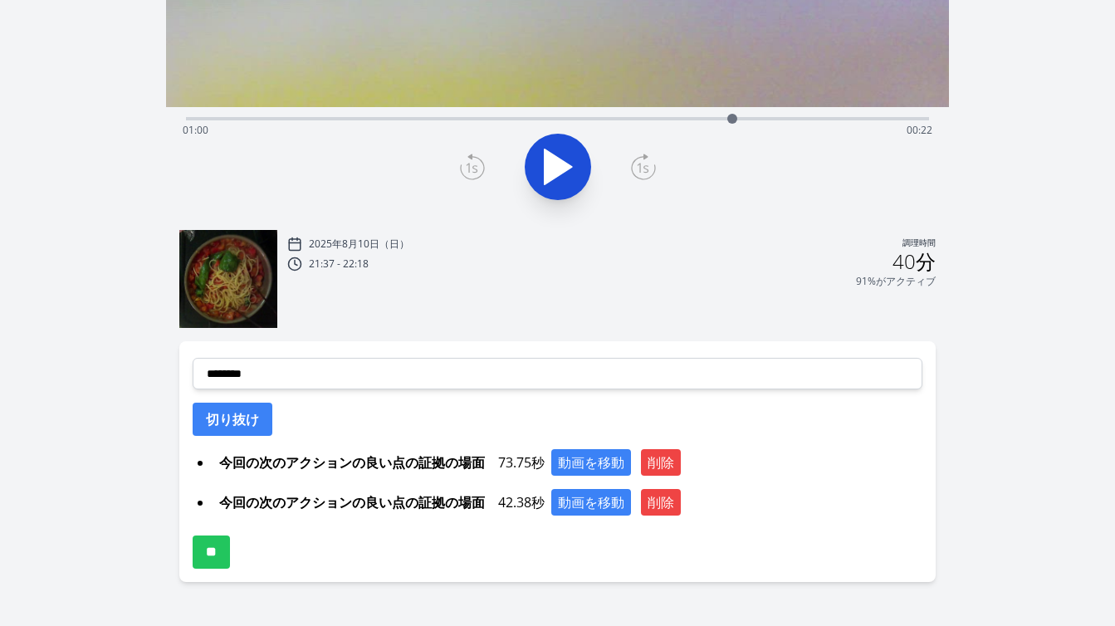
scroll to position [386, 0]
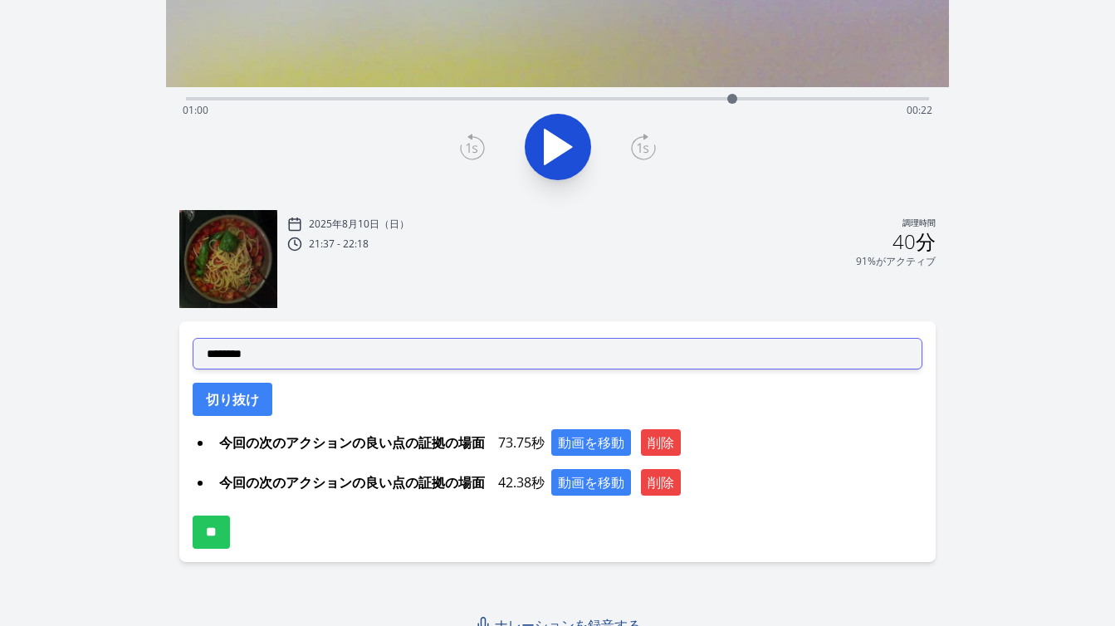
click at [462, 363] on select "**********" at bounding box center [558, 354] width 730 height 32
select select "**********"
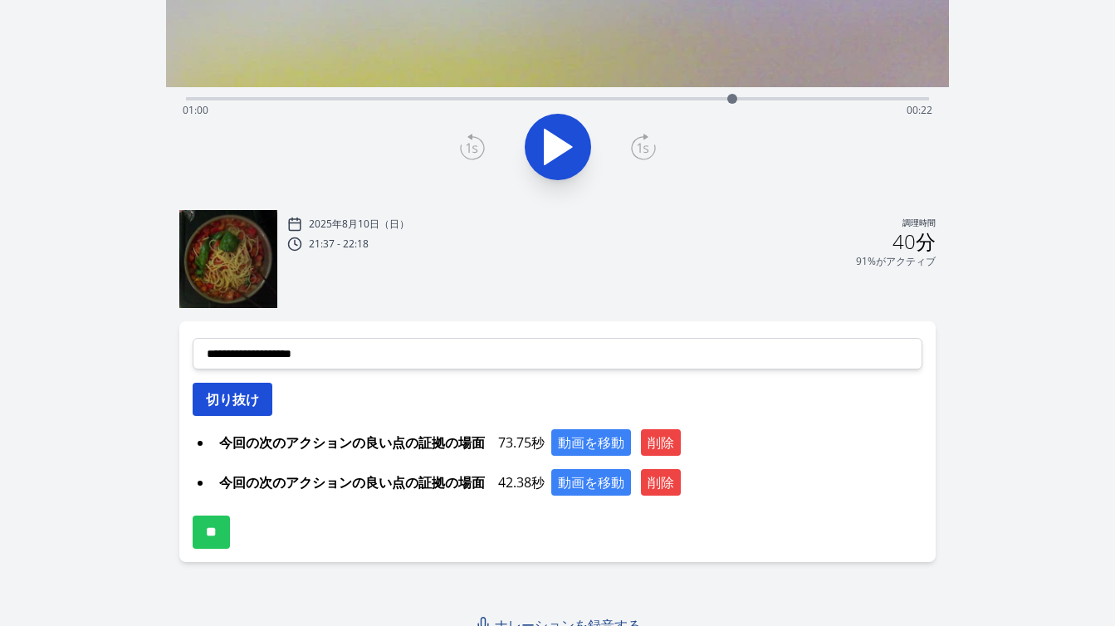
click at [261, 398] on button "切り抜け" at bounding box center [233, 399] width 80 height 33
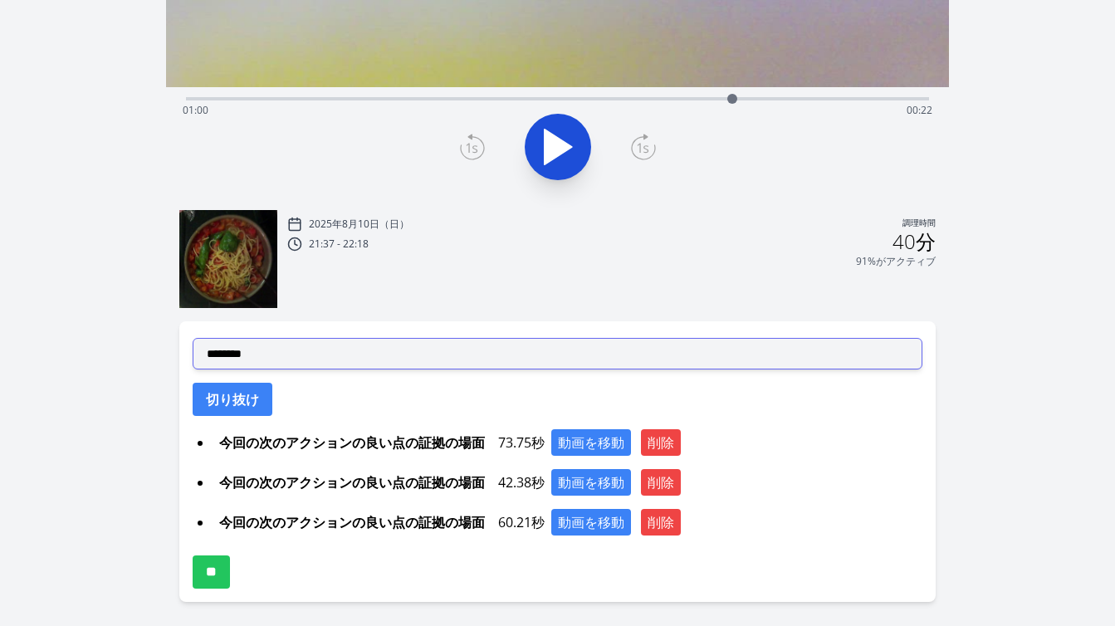
click at [437, 359] on select "**********" at bounding box center [558, 354] width 730 height 32
select select "**********"
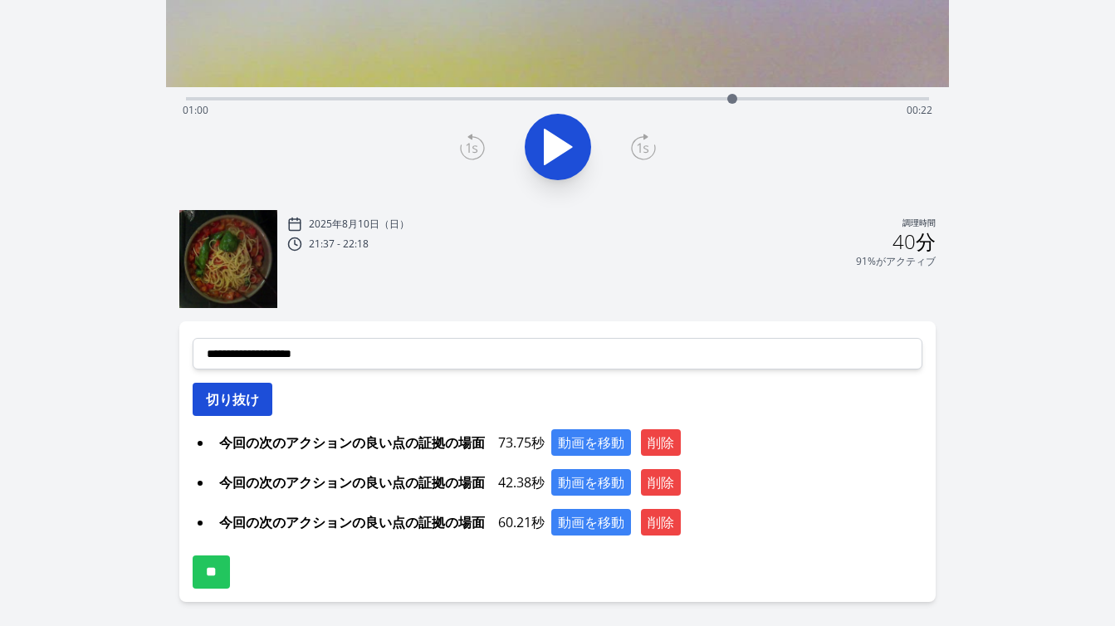
click at [257, 406] on font "切り抜け" at bounding box center [232, 399] width 53 height 18
select select
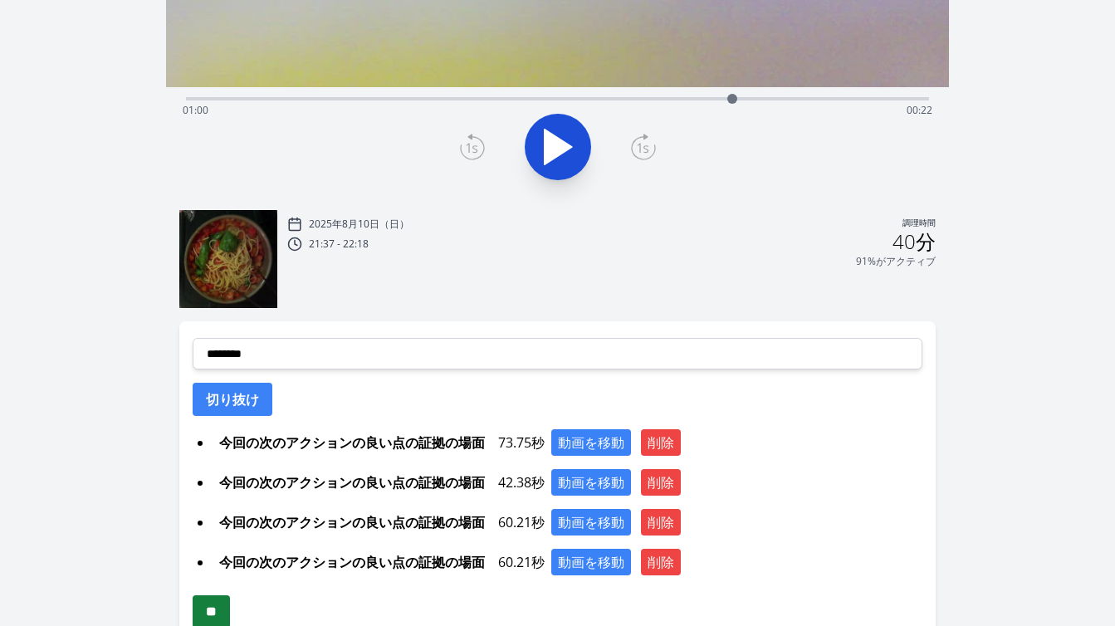
click at [230, 614] on input "**" at bounding box center [211, 611] width 37 height 33
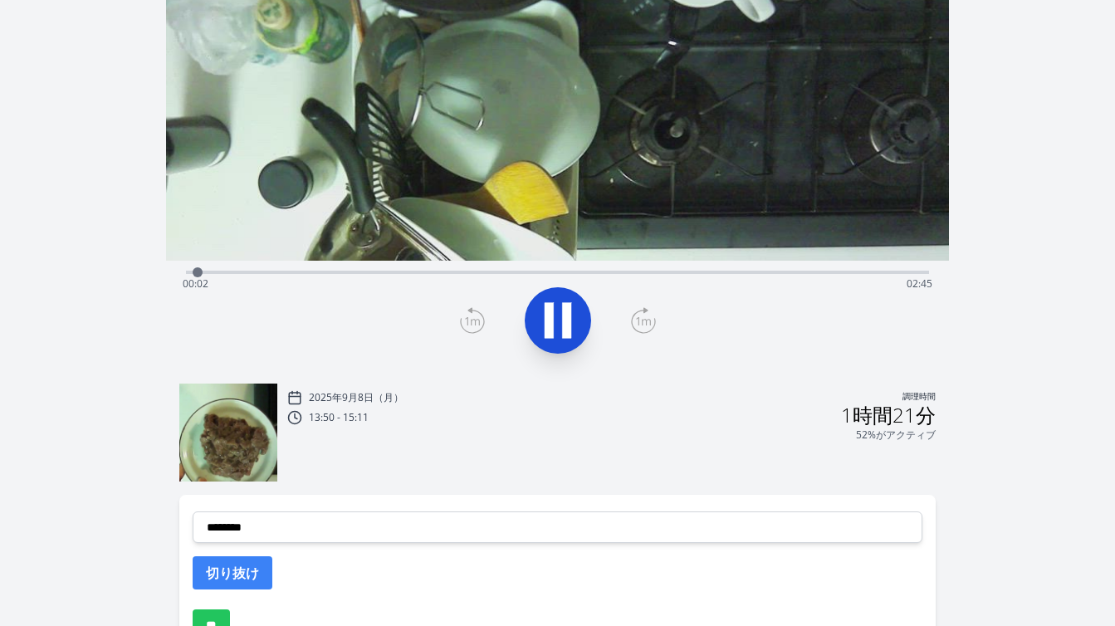
scroll to position [218, 0]
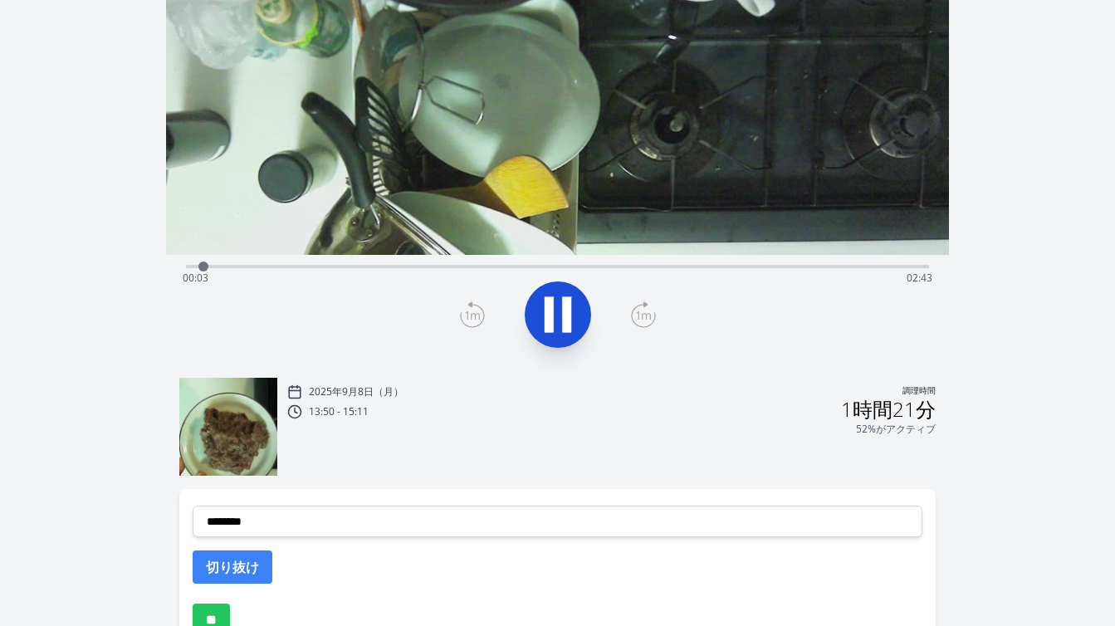
click at [457, 266] on div "経過時間: 00:03 残り時間: 02:43" at bounding box center [558, 278] width 750 height 27
click at [502, 267] on div "Time elapsed: 01:02 Time remaining: 01:45" at bounding box center [558, 278] width 750 height 27
click at [564, 267] on div "Time elapsed: 01:11 Time remaining: 01:36" at bounding box center [558, 278] width 750 height 27
click at [610, 267] on div "Time elapsed: 01:25 Time remaining: 01:22" at bounding box center [558, 278] width 750 height 27
click at [643, 266] on div "Time elapsed: 01:35 Time remaining: 01:11" at bounding box center [558, 278] width 750 height 27
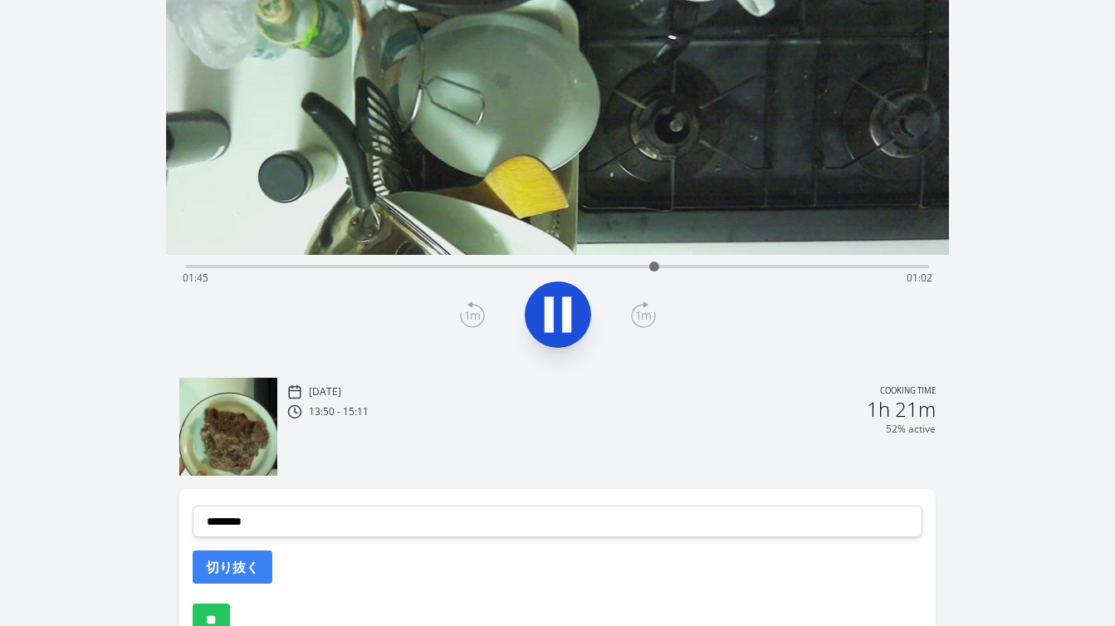
click at [545, 325] on icon at bounding box center [549, 315] width 9 height 36
click at [469, 309] on icon at bounding box center [472, 314] width 25 height 27
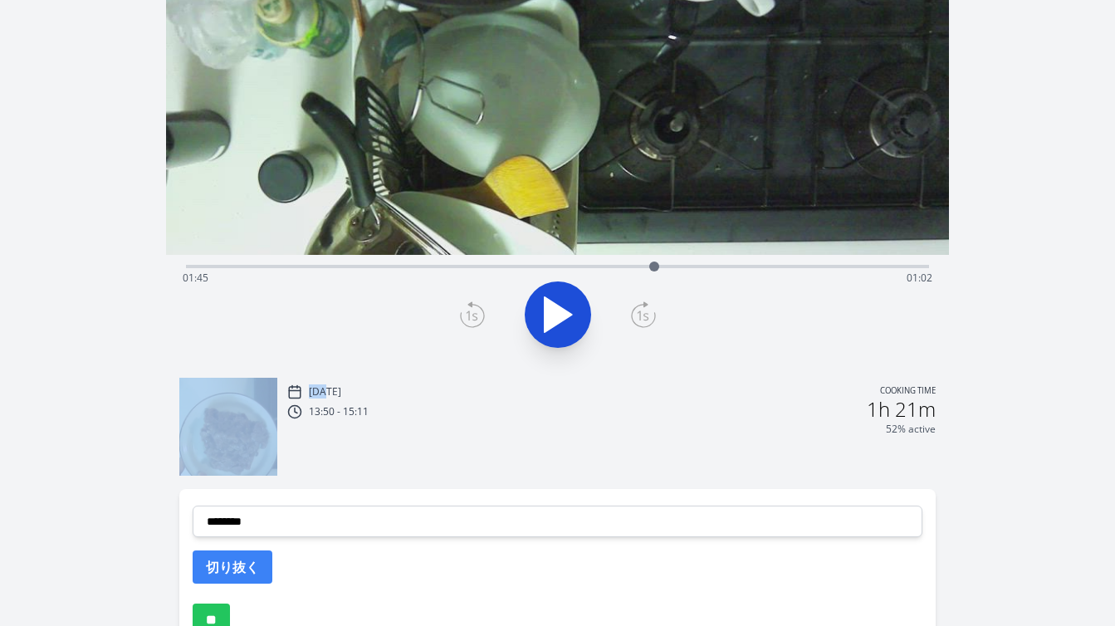
click at [469, 309] on icon at bounding box center [472, 314] width 25 height 27
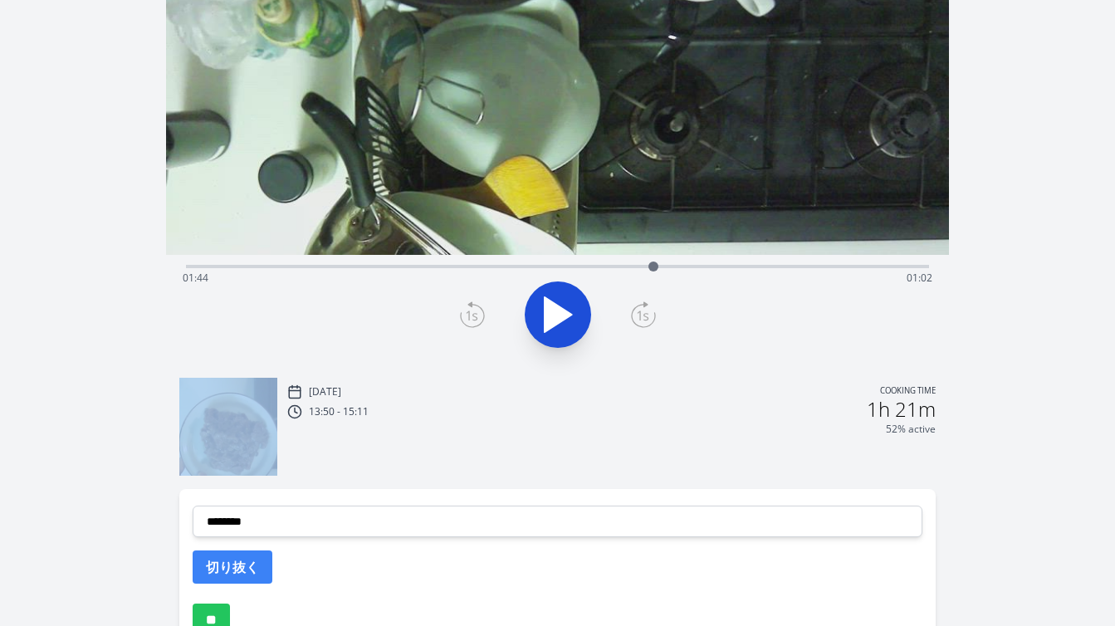
click at [469, 309] on icon at bounding box center [472, 314] width 25 height 27
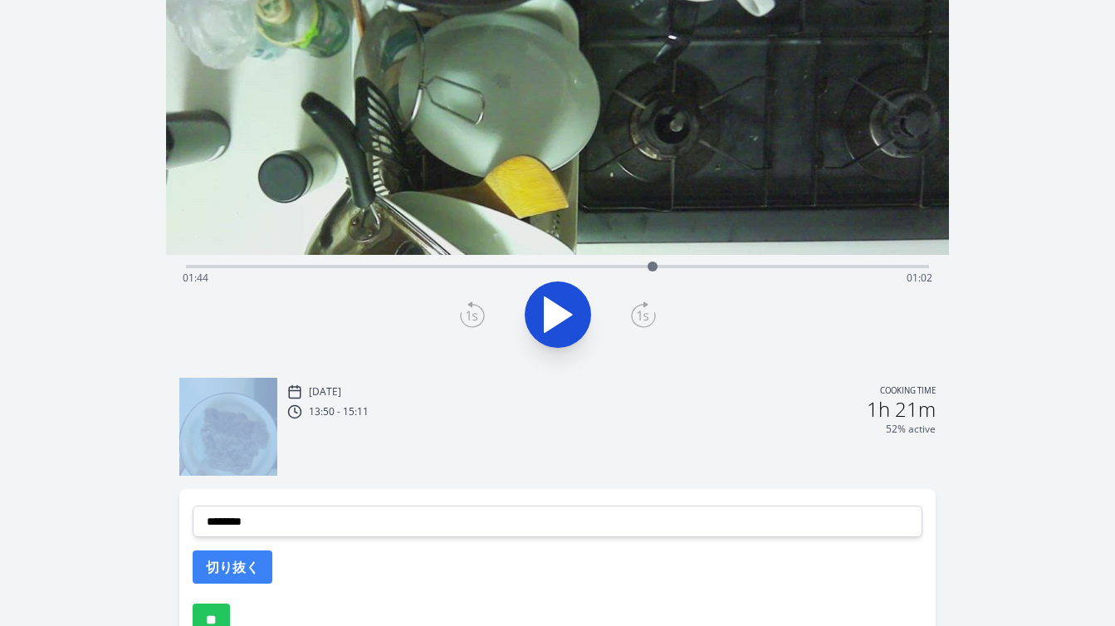
click at [469, 309] on icon at bounding box center [472, 314] width 25 height 27
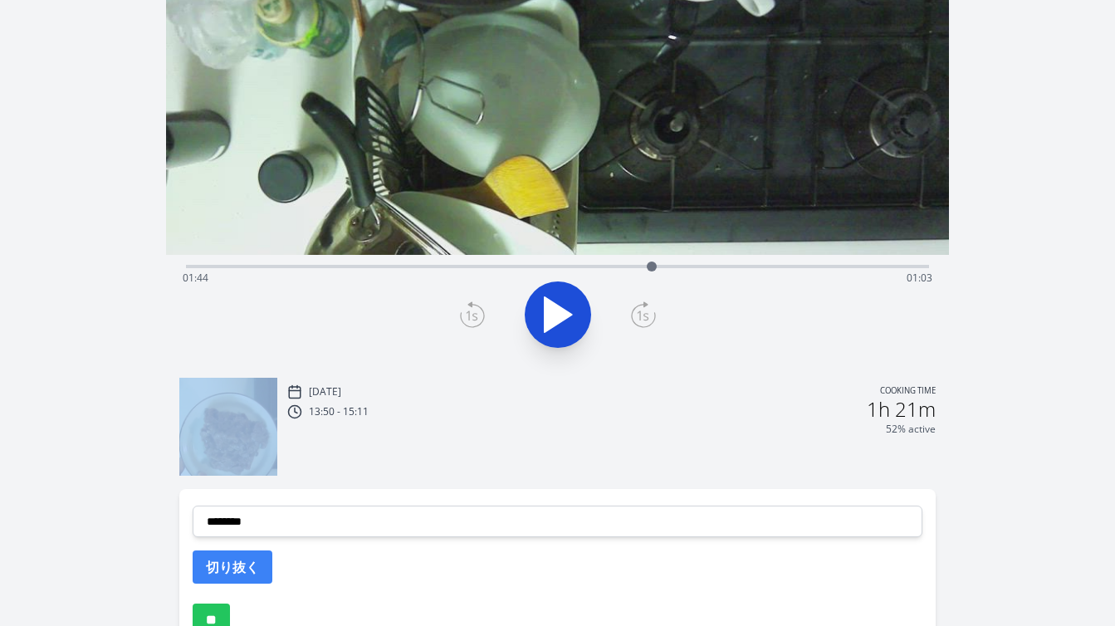
click at [469, 309] on icon at bounding box center [472, 314] width 25 height 27
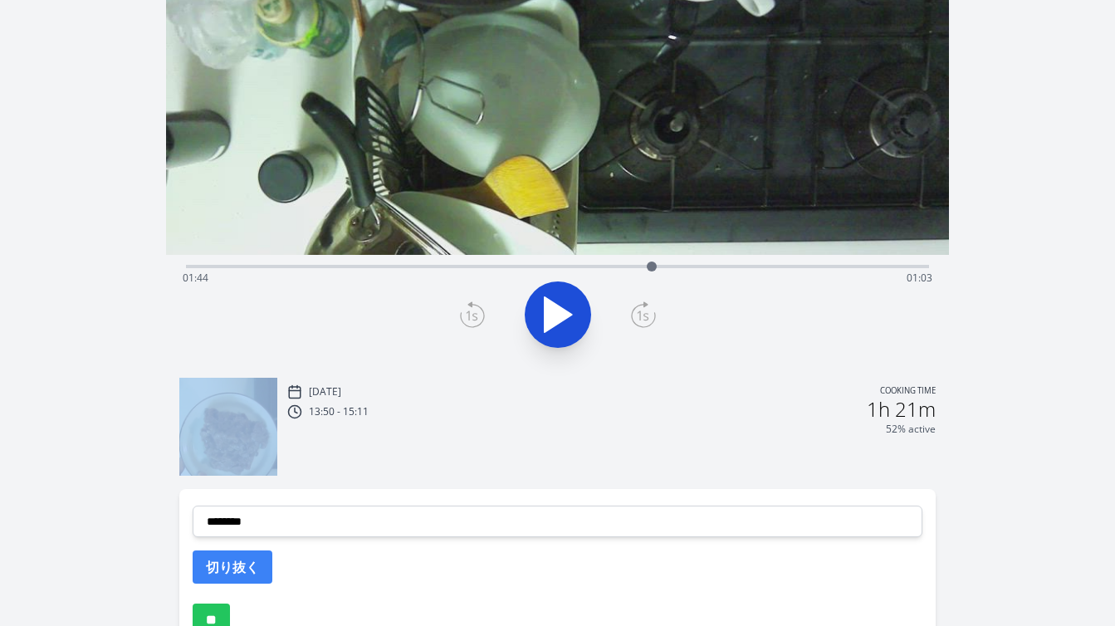
click at [469, 309] on icon at bounding box center [472, 314] width 25 height 27
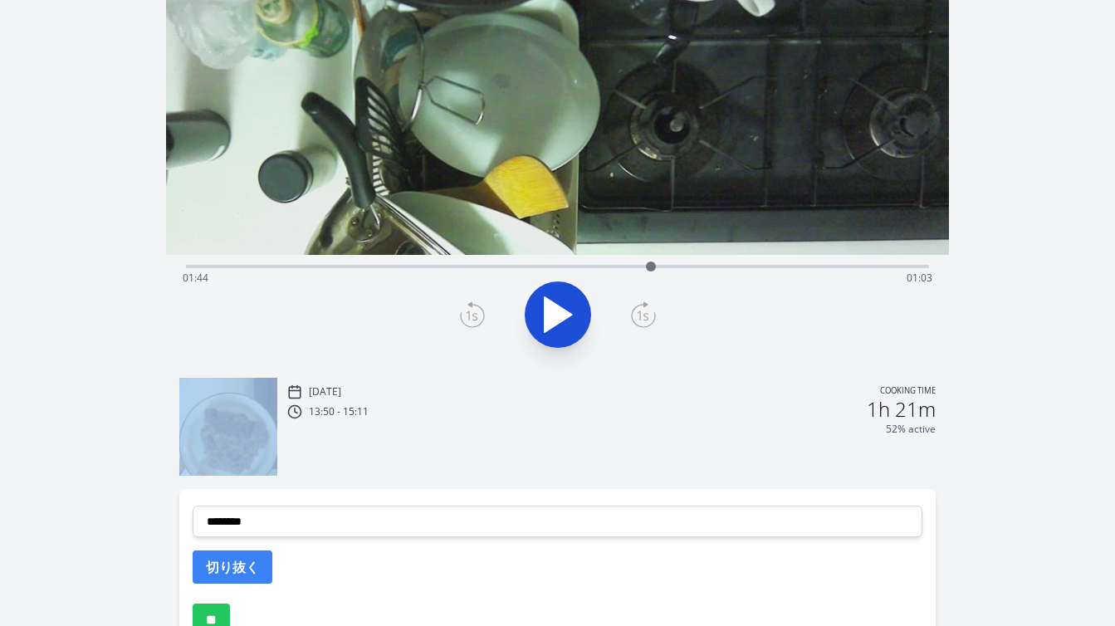
click at [469, 309] on icon at bounding box center [472, 314] width 25 height 27
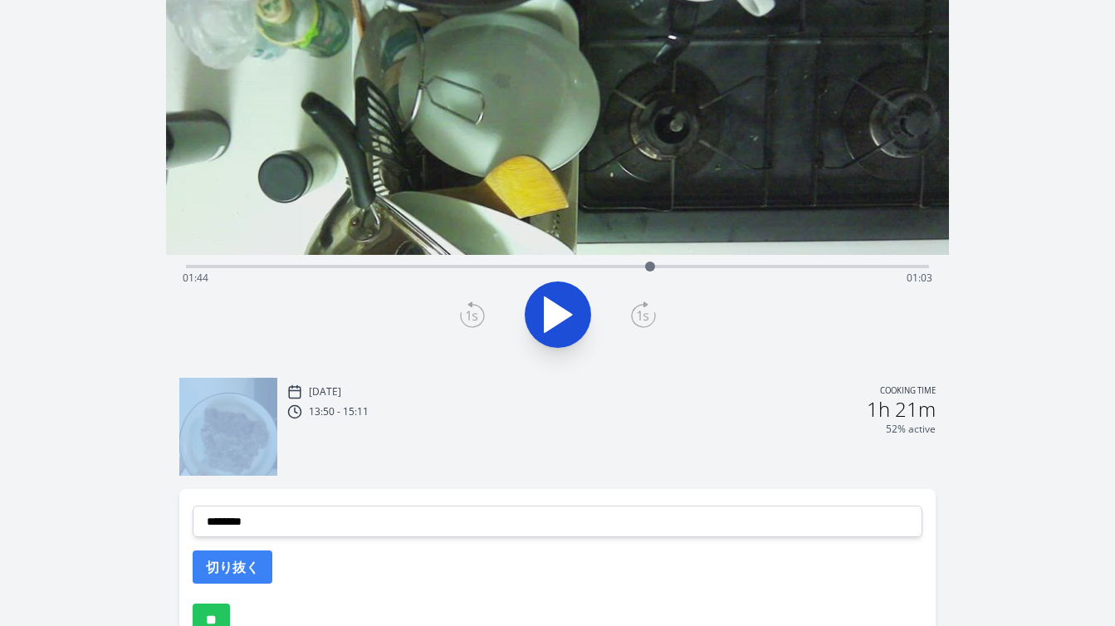
click at [469, 309] on icon at bounding box center [472, 314] width 25 height 27
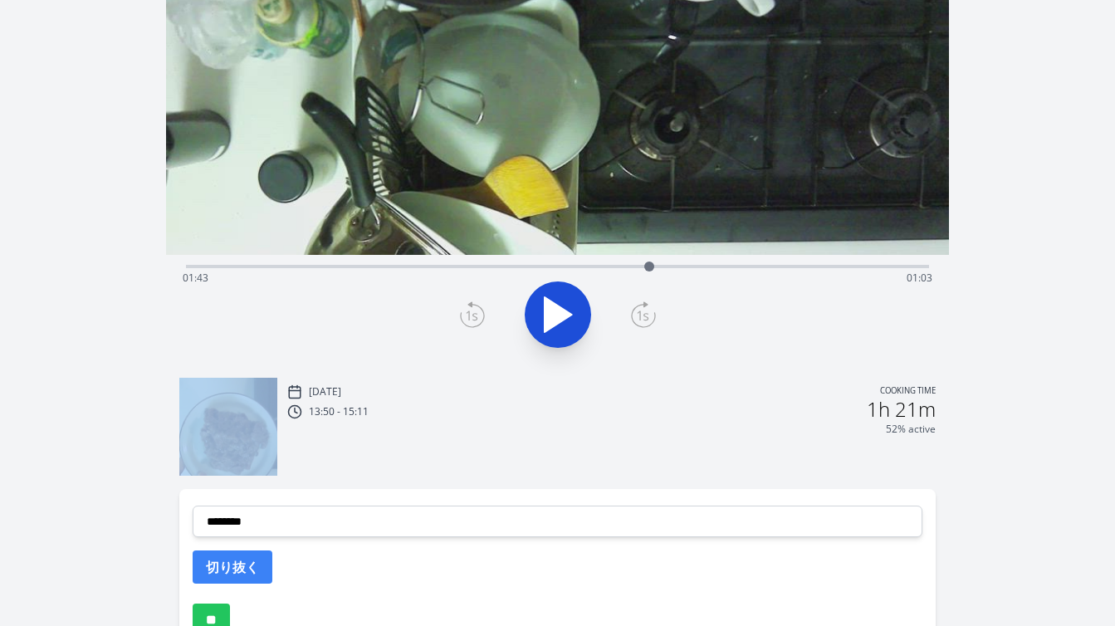
click at [469, 309] on icon at bounding box center [472, 314] width 25 height 27
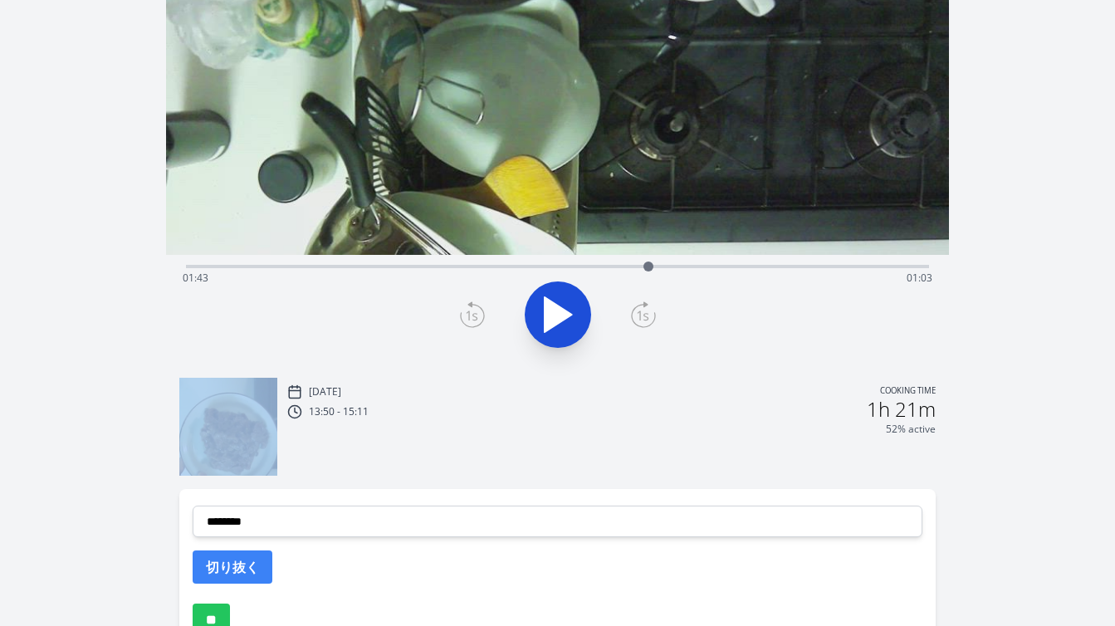
click at [469, 309] on icon at bounding box center [472, 314] width 25 height 27
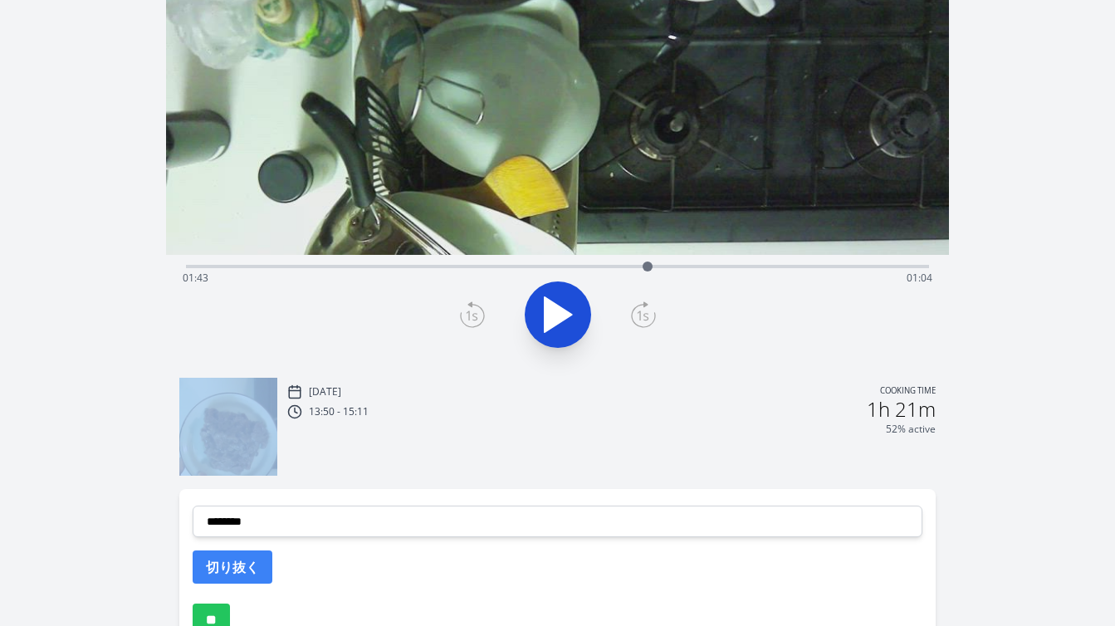
click at [469, 309] on icon at bounding box center [472, 314] width 25 height 27
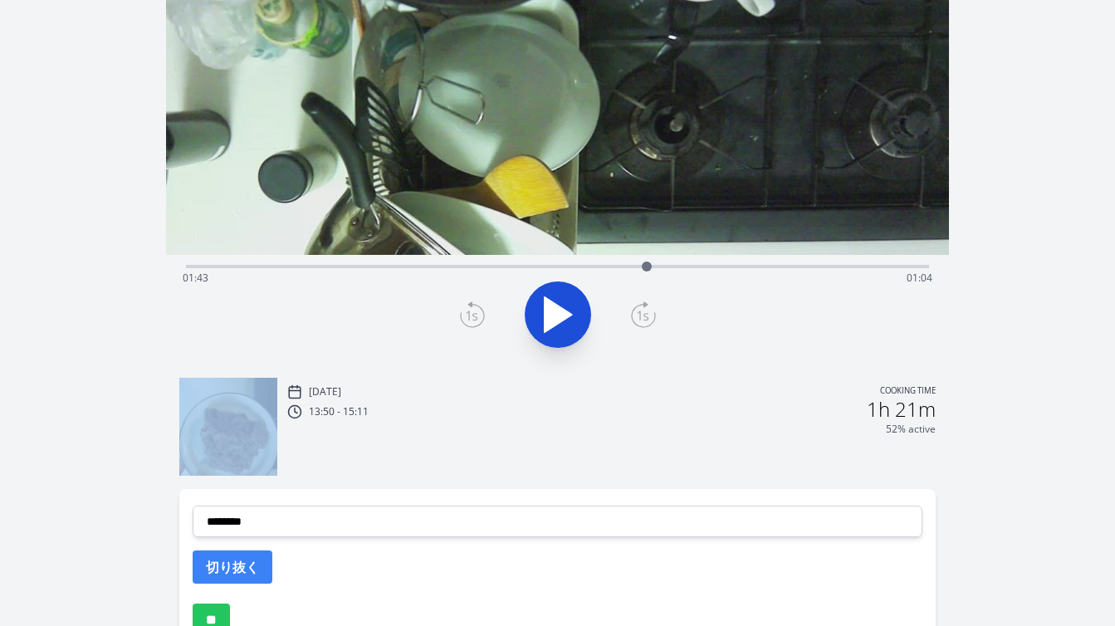
click at [469, 309] on icon at bounding box center [472, 314] width 25 height 27
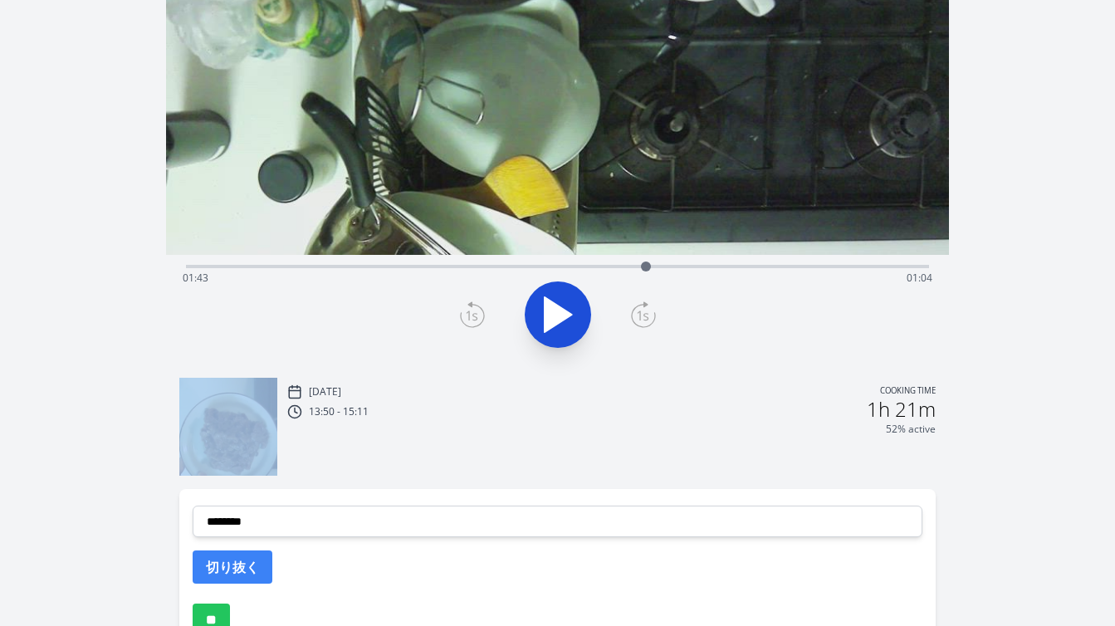
click at [469, 309] on icon at bounding box center [472, 314] width 25 height 27
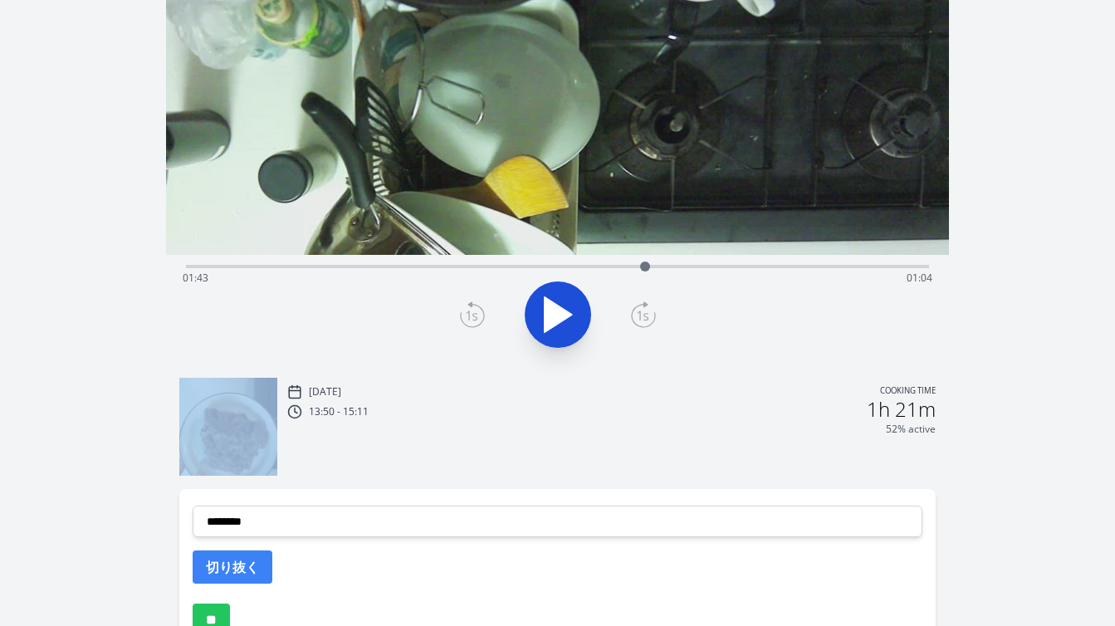
click at [469, 309] on icon at bounding box center [472, 314] width 25 height 27
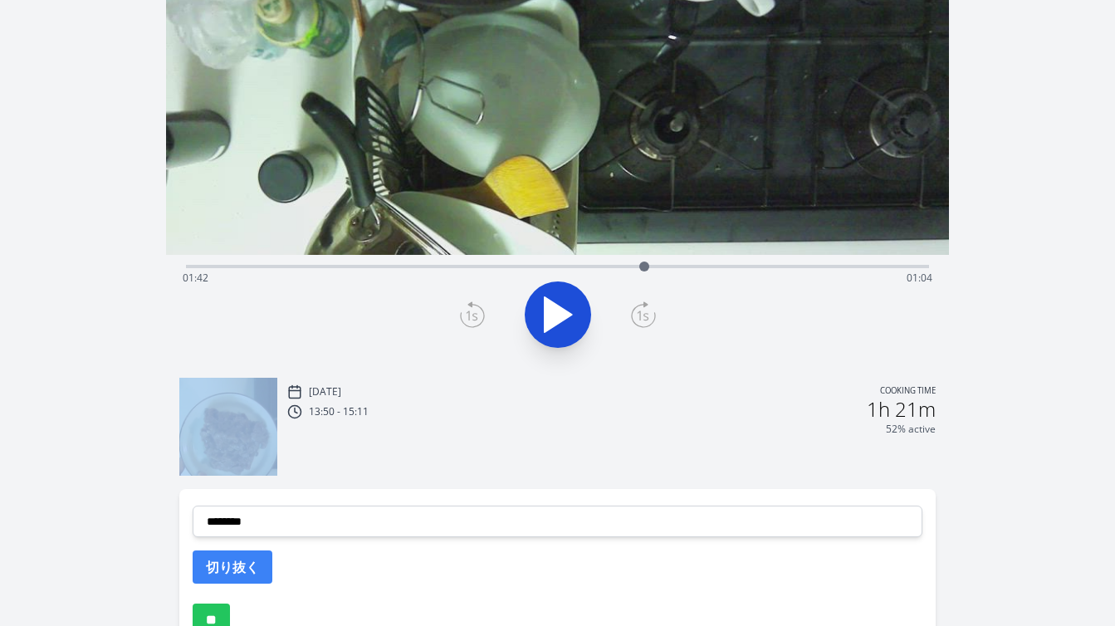
click at [469, 309] on icon at bounding box center [472, 314] width 25 height 27
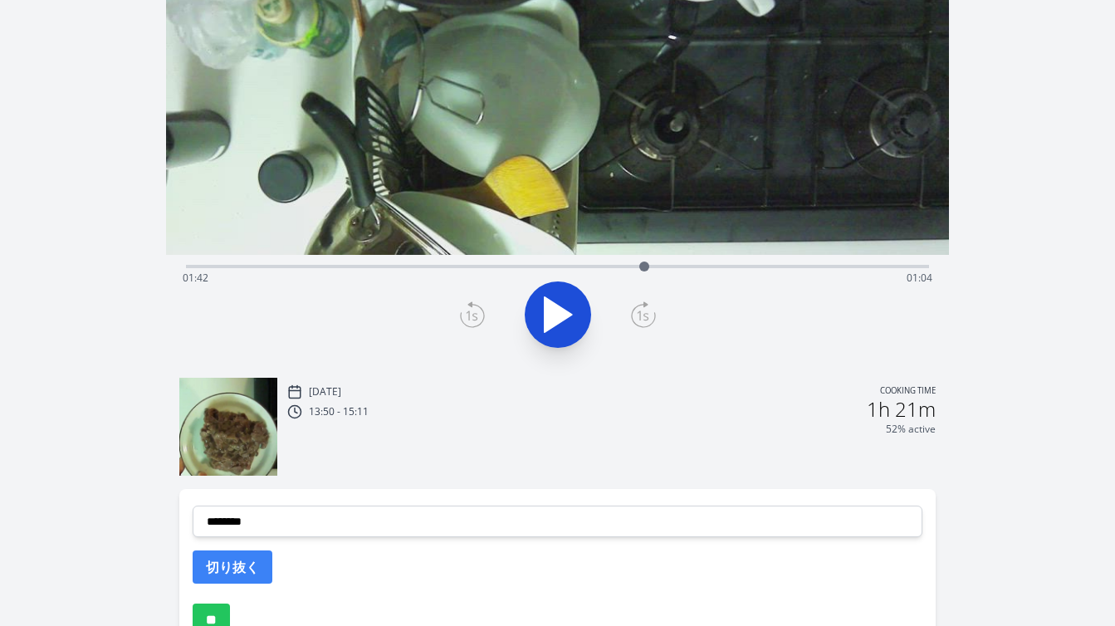
click at [469, 309] on icon at bounding box center [472, 314] width 25 height 27
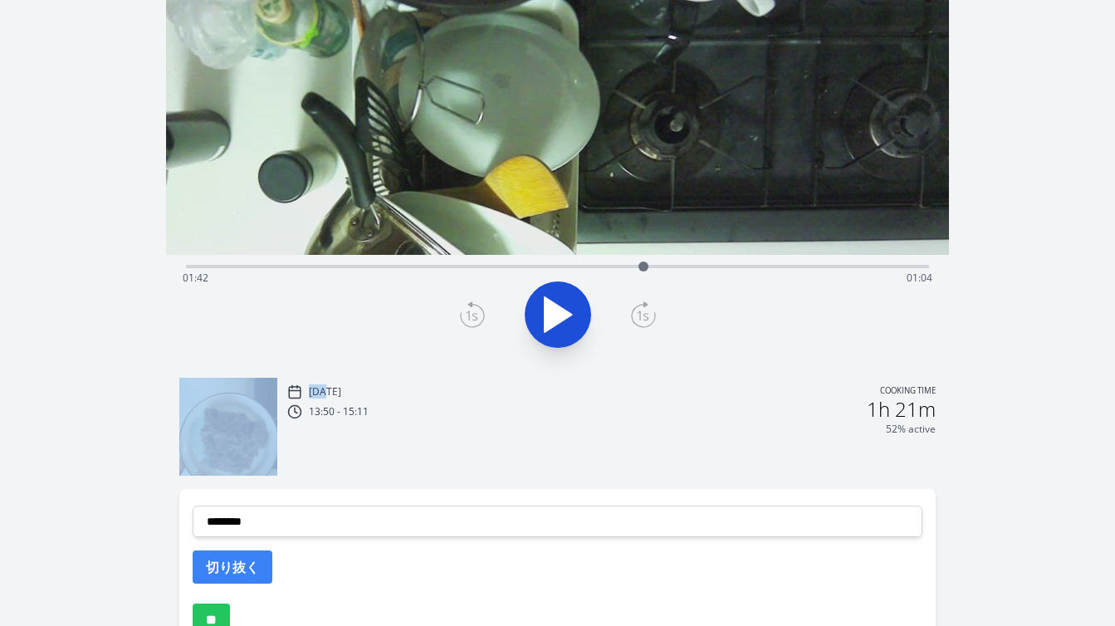
click at [469, 309] on icon at bounding box center [472, 314] width 25 height 27
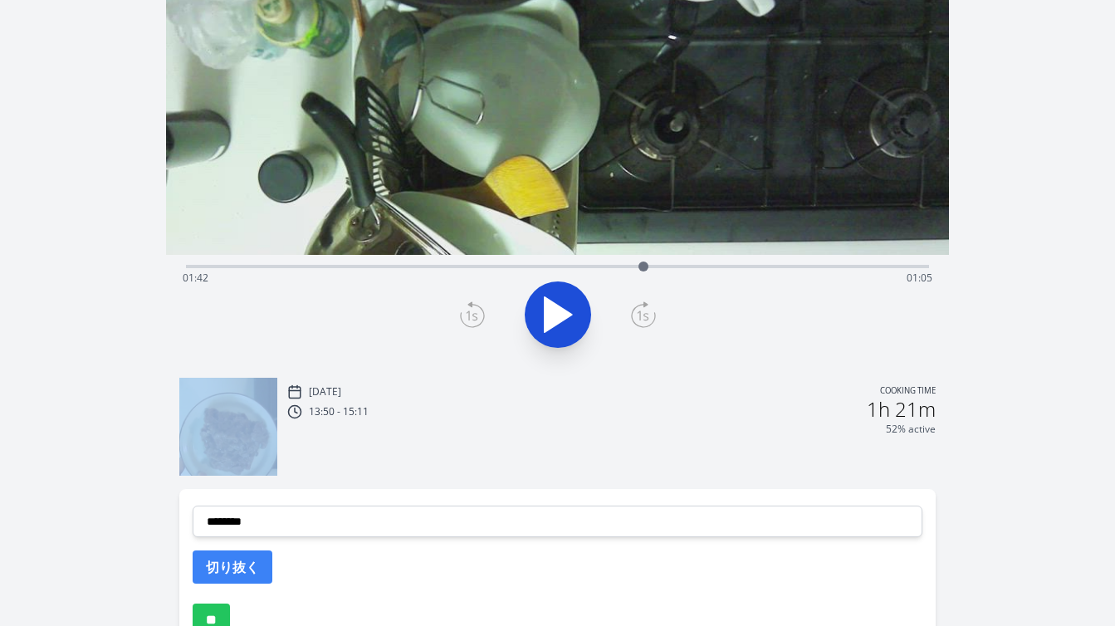
click at [469, 309] on icon at bounding box center [472, 314] width 25 height 27
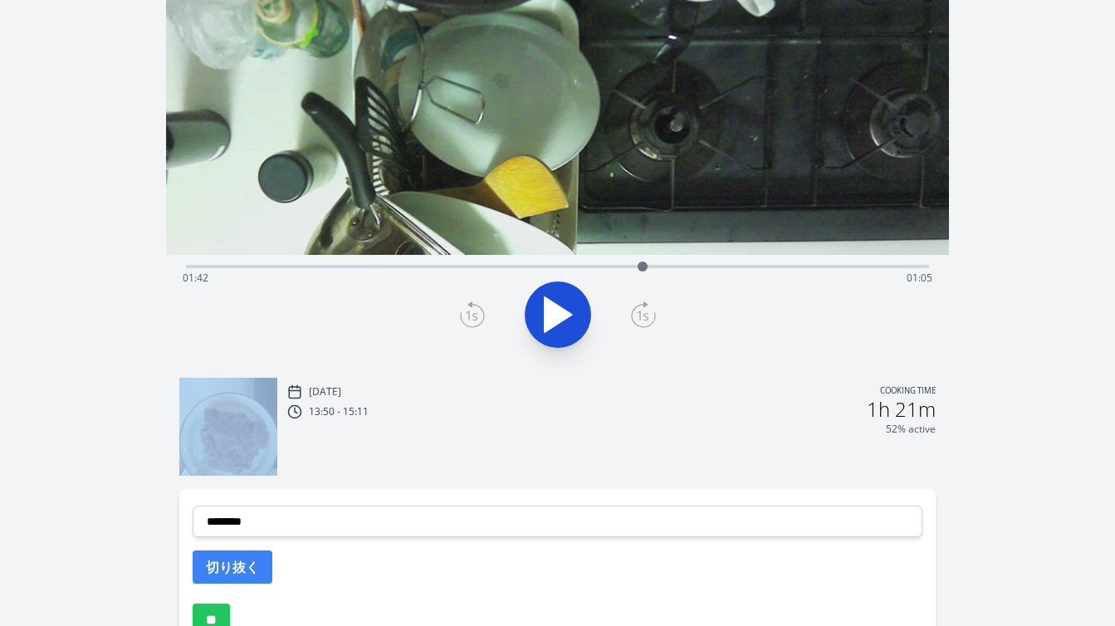
click at [469, 309] on icon at bounding box center [472, 314] width 25 height 27
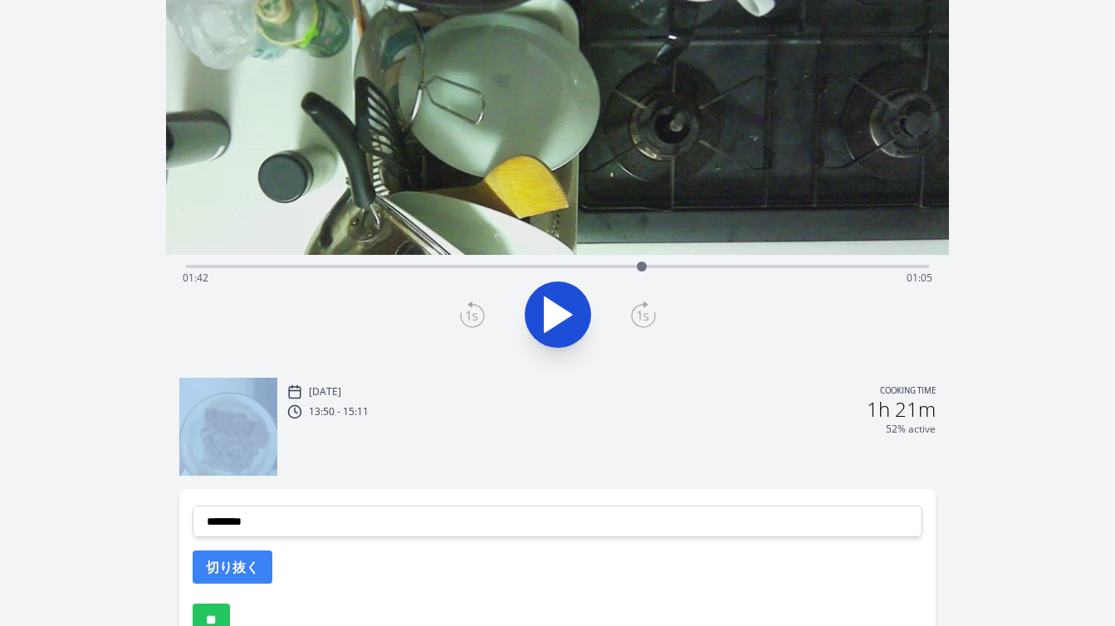
click at [469, 309] on icon at bounding box center [472, 314] width 25 height 27
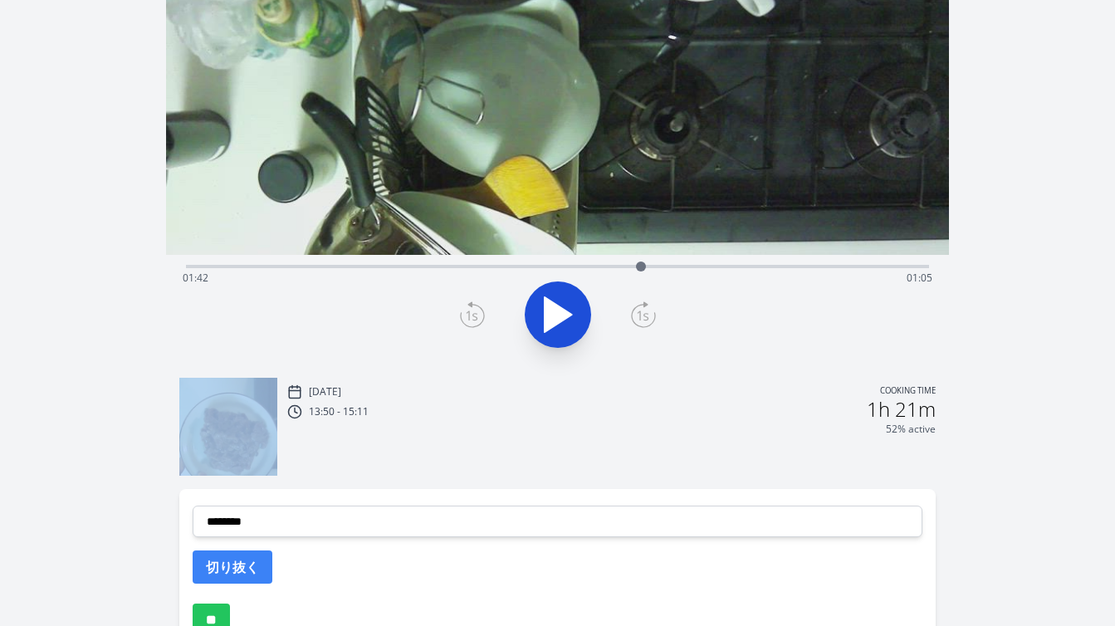
click at [469, 309] on icon at bounding box center [472, 314] width 25 height 27
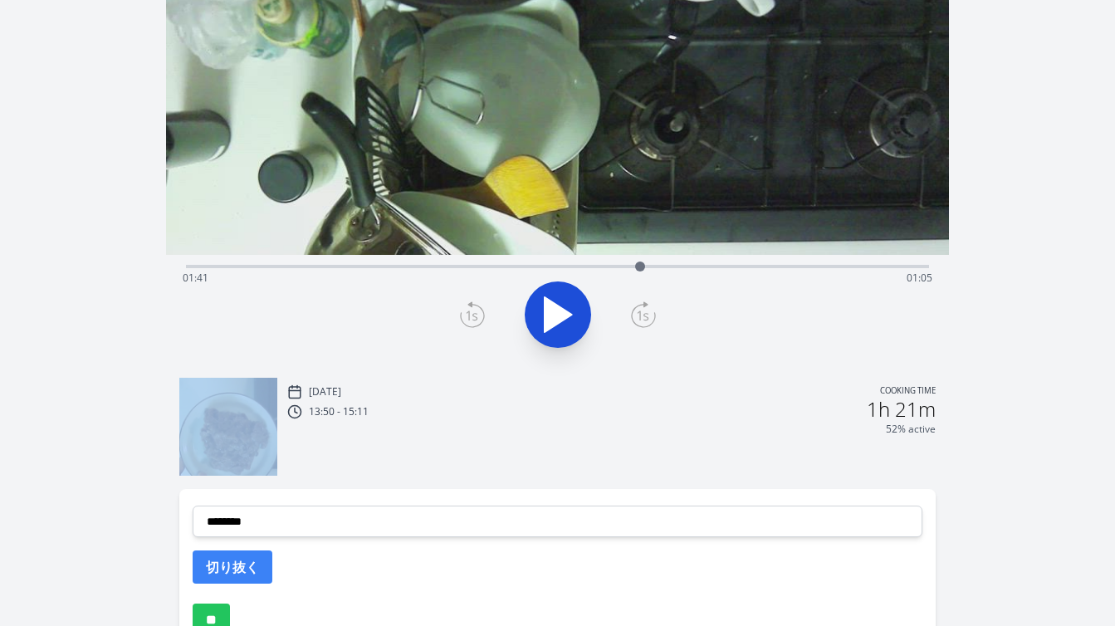
click at [469, 309] on icon at bounding box center [472, 314] width 25 height 27
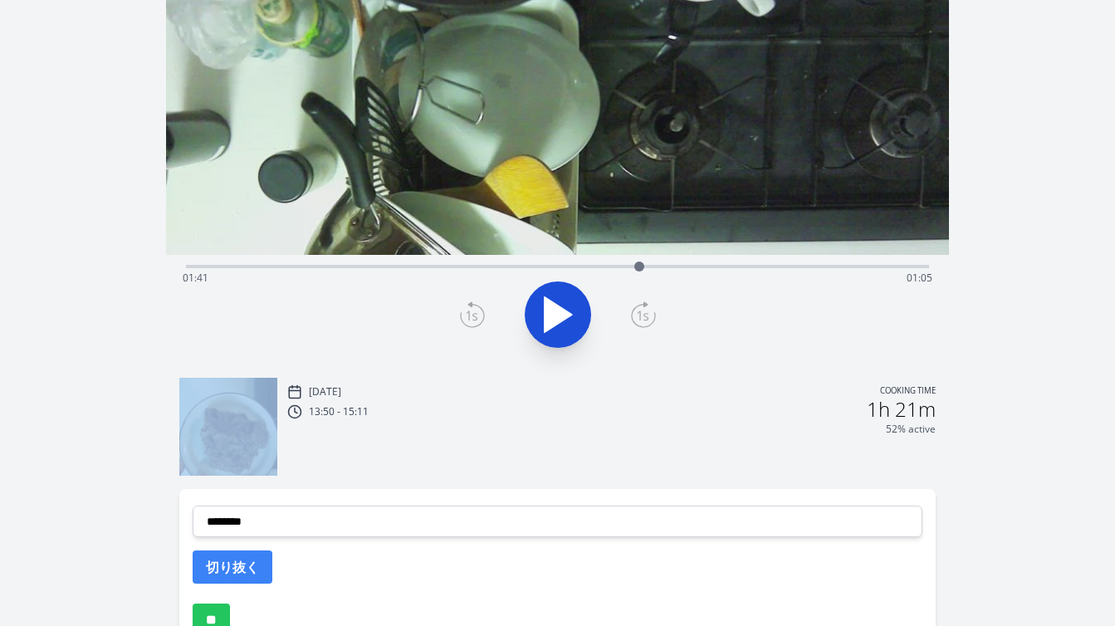
click at [469, 309] on icon at bounding box center [472, 314] width 25 height 27
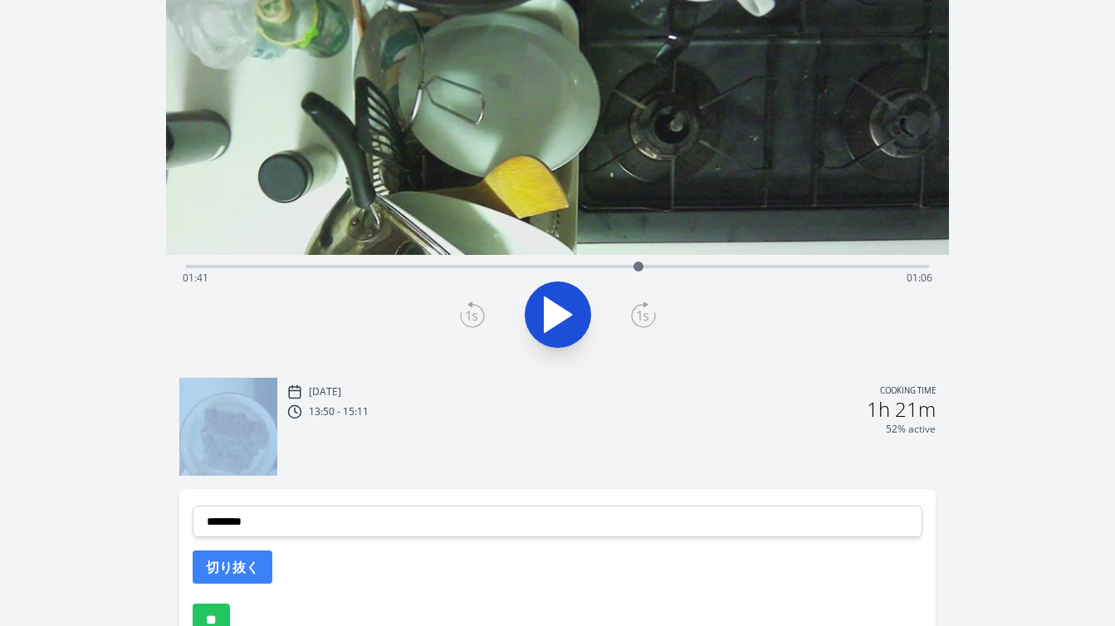
click at [469, 309] on icon at bounding box center [472, 314] width 25 height 27
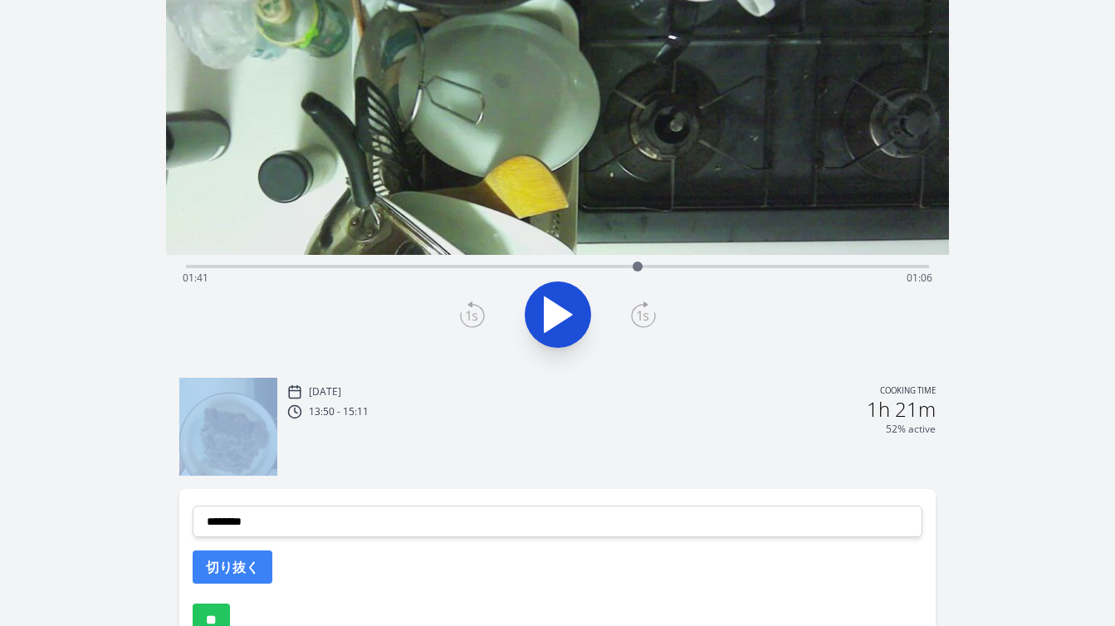
click at [469, 309] on icon at bounding box center [472, 314] width 25 height 27
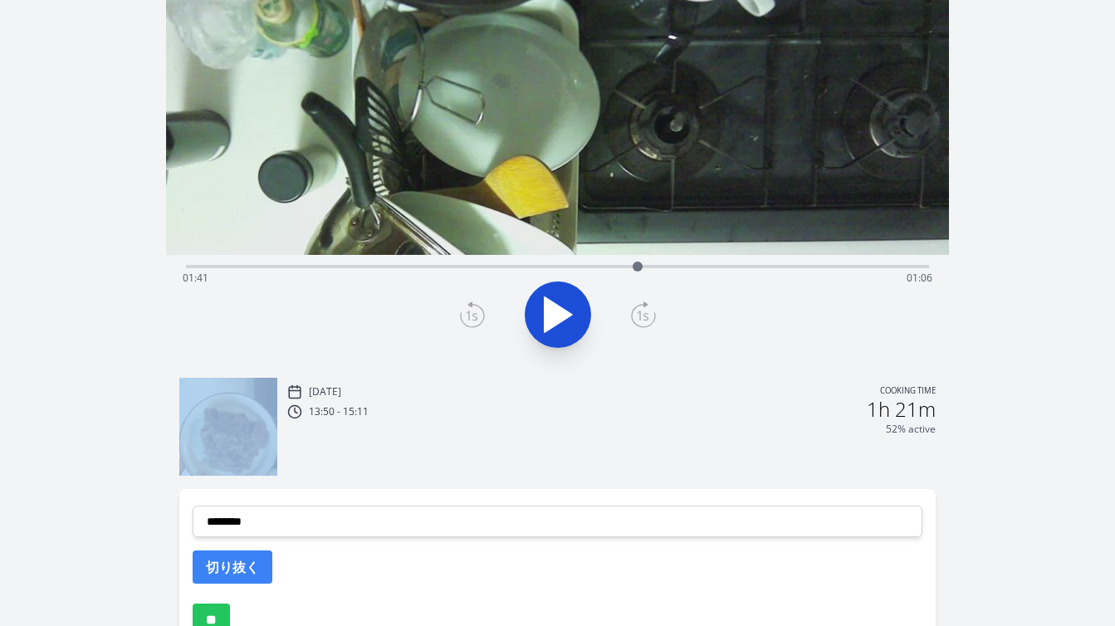
click at [469, 309] on icon at bounding box center [472, 314] width 25 height 27
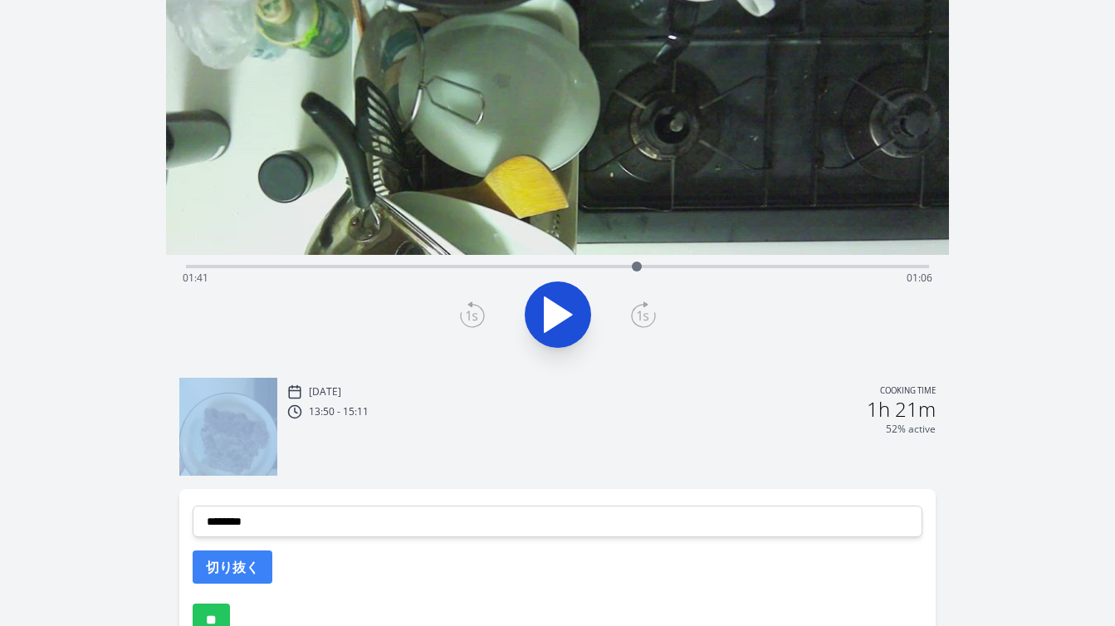
click at [469, 309] on icon at bounding box center [472, 314] width 25 height 27
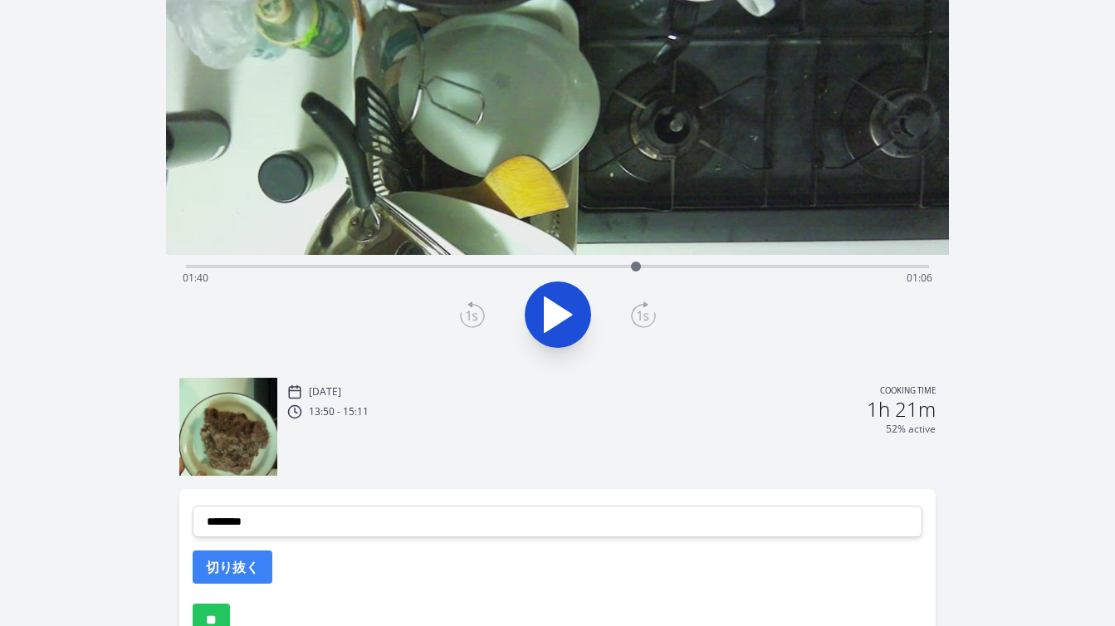
click at [469, 309] on icon at bounding box center [472, 314] width 25 height 27
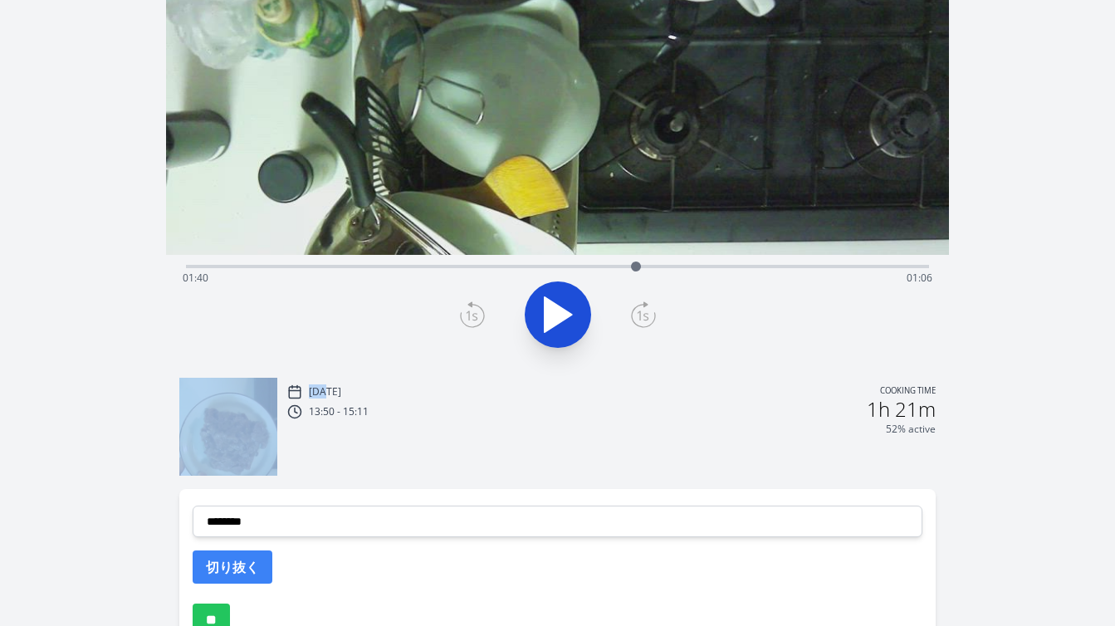
click at [469, 309] on icon at bounding box center [472, 314] width 25 height 27
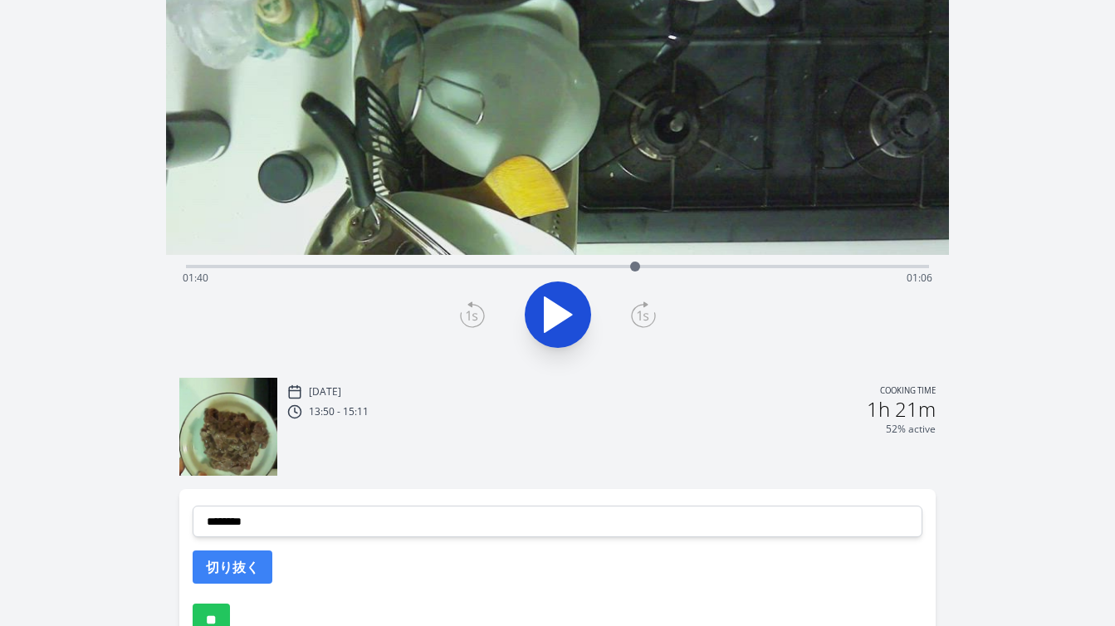
click at [595, 263] on div "Time elapsed: 01:40 Time remaining: 01:06" at bounding box center [557, 265] width 743 height 20
click at [556, 293] on icon at bounding box center [558, 314] width 46 height 46
click at [558, 304] on icon at bounding box center [558, 314] width 46 height 46
click at [479, 313] on icon at bounding box center [472, 314] width 25 height 27
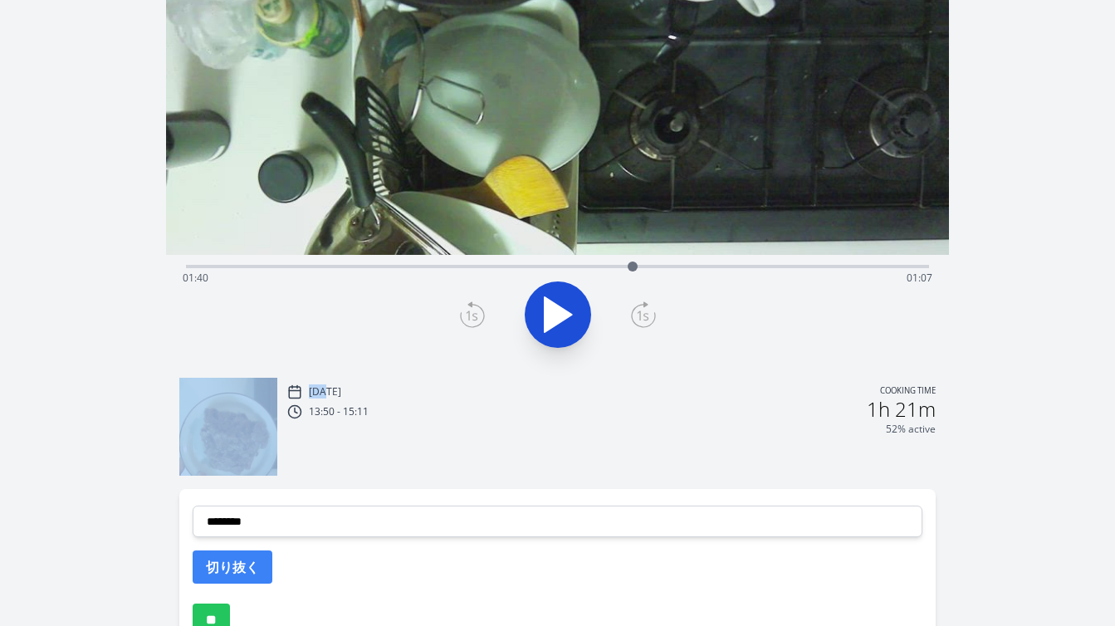
click at [479, 313] on icon at bounding box center [472, 314] width 25 height 27
click at [643, 312] on icon at bounding box center [643, 314] width 25 height 27
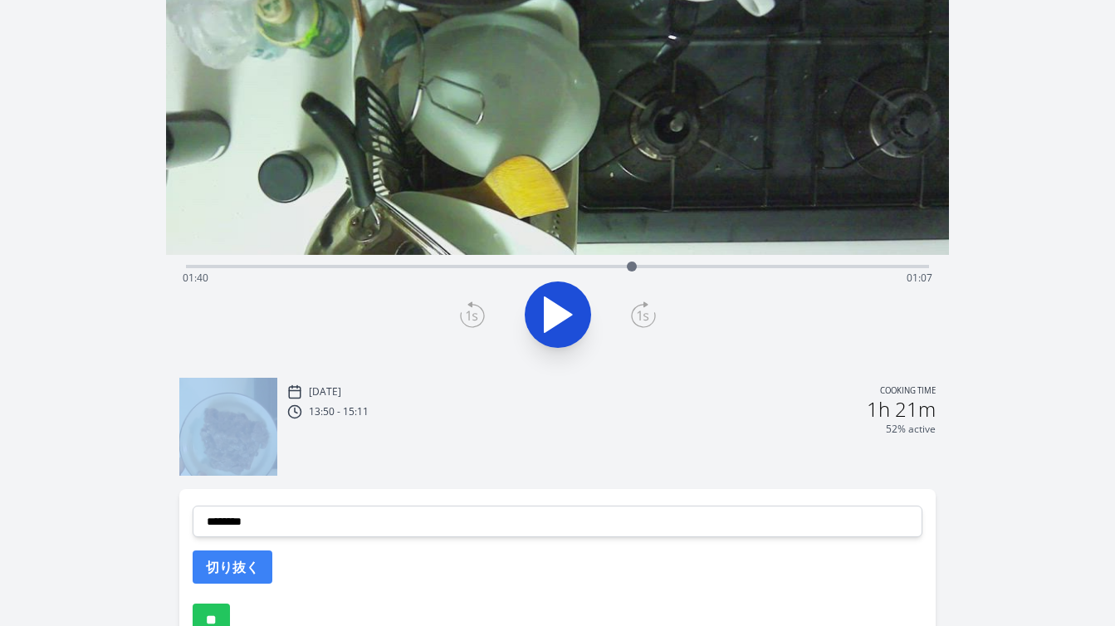
click at [643, 312] on icon at bounding box center [643, 314] width 25 height 27
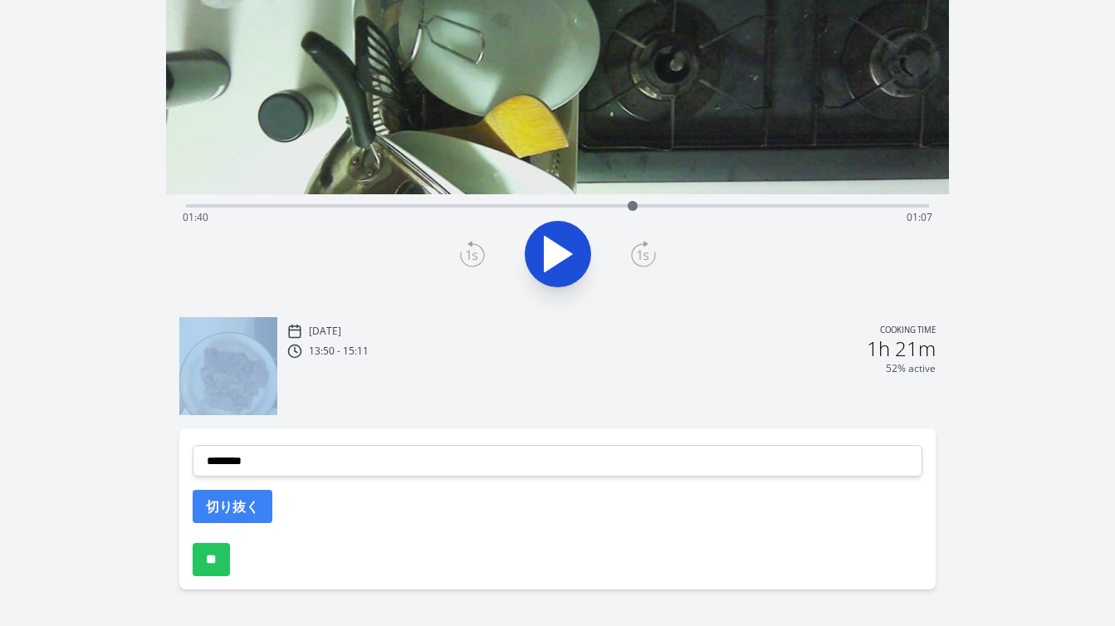
scroll to position [282, 0]
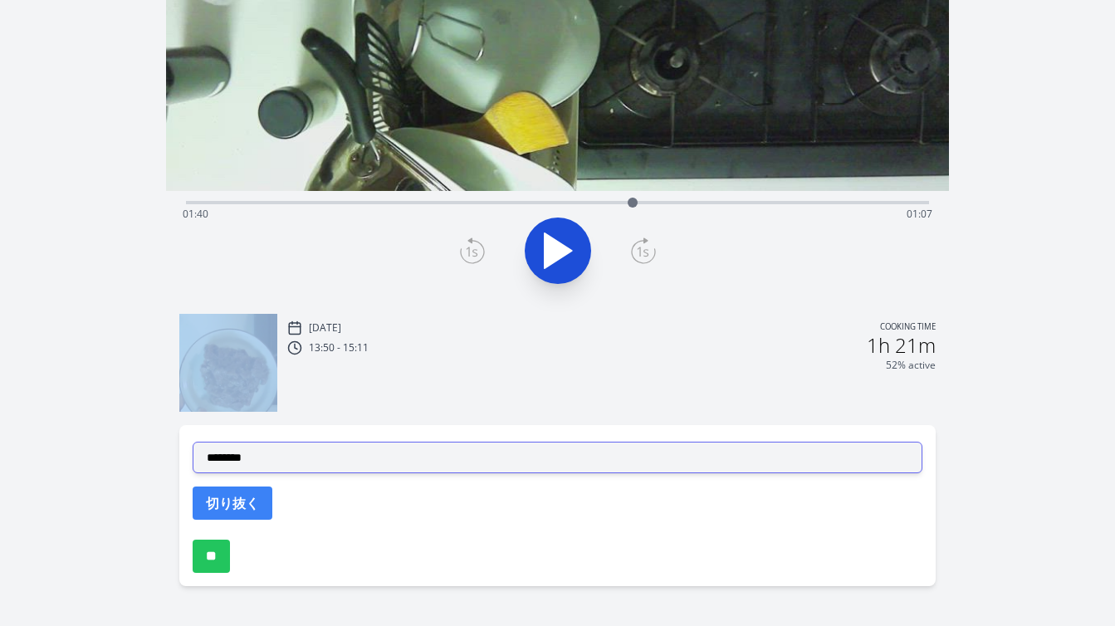
click at [468, 452] on select "**********" at bounding box center [558, 458] width 730 height 32
select select "**********"
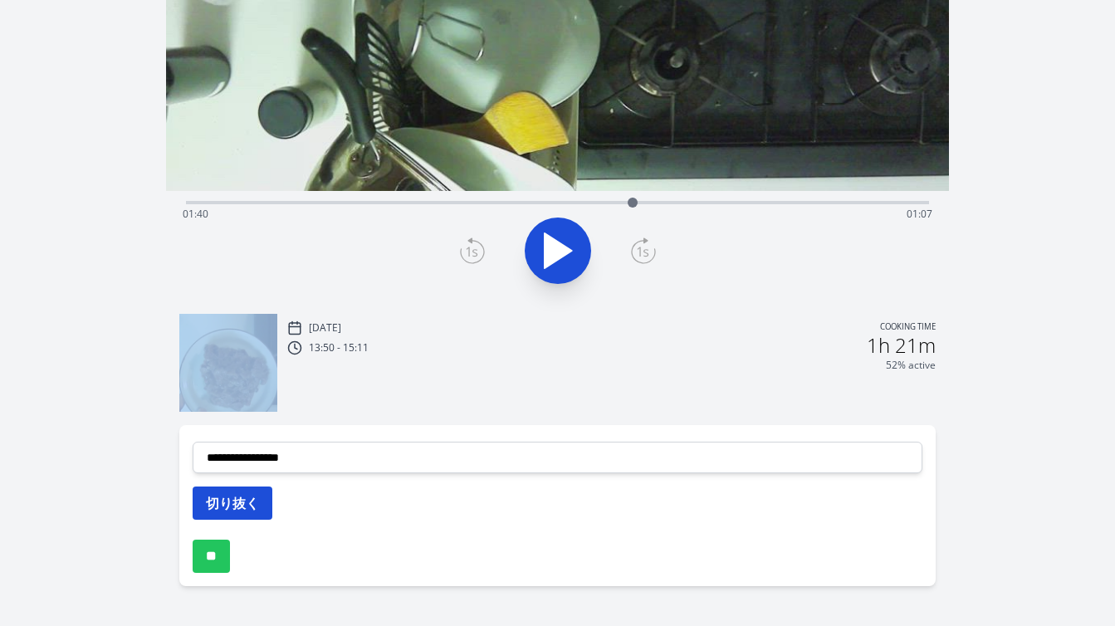
click at [260, 498] on button "切り抜く" at bounding box center [233, 502] width 80 height 33
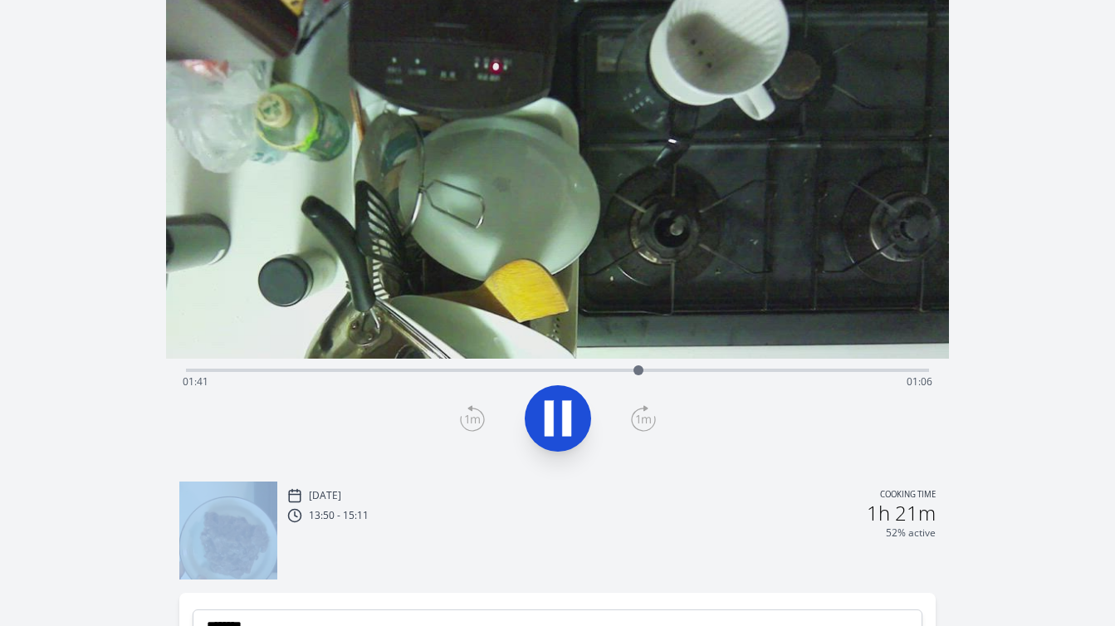
scroll to position [0, 0]
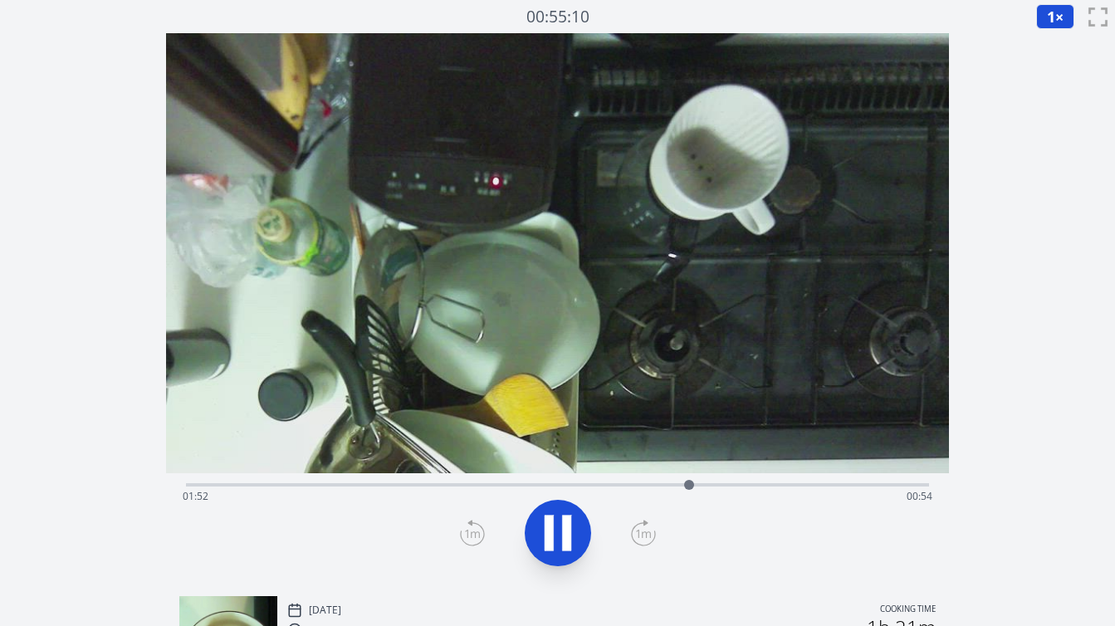
click at [644, 483] on div "Time elapsed: 01:52 Time remaining: 00:54" at bounding box center [558, 496] width 750 height 27
click at [561, 511] on icon at bounding box center [558, 533] width 46 height 46
click at [475, 530] on icon at bounding box center [472, 533] width 25 height 27
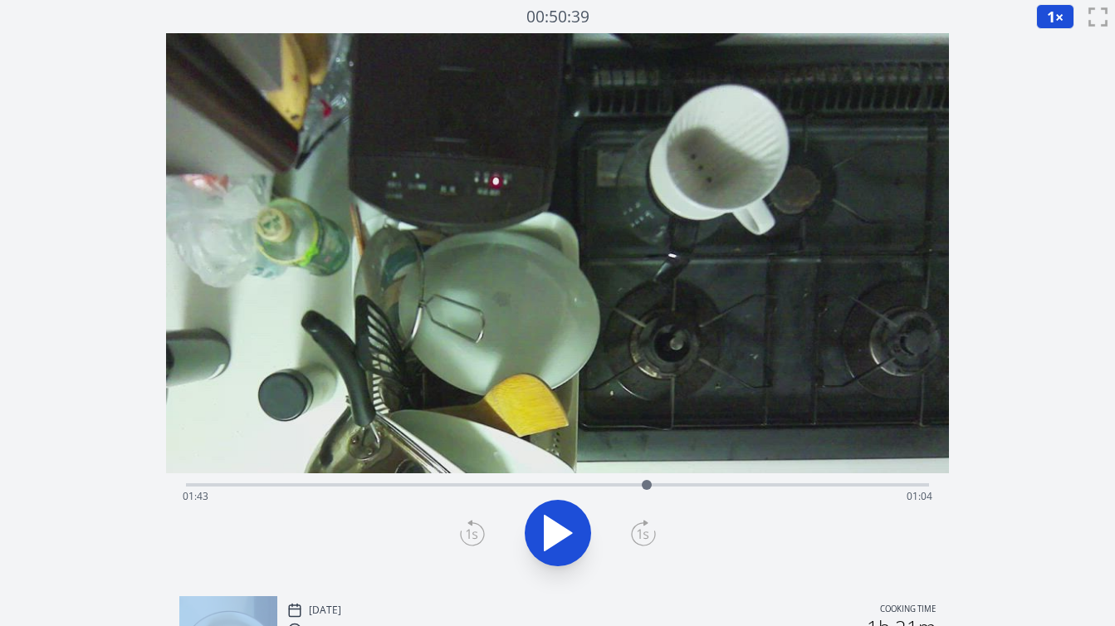
click at [475, 530] on icon at bounding box center [472, 533] width 25 height 27
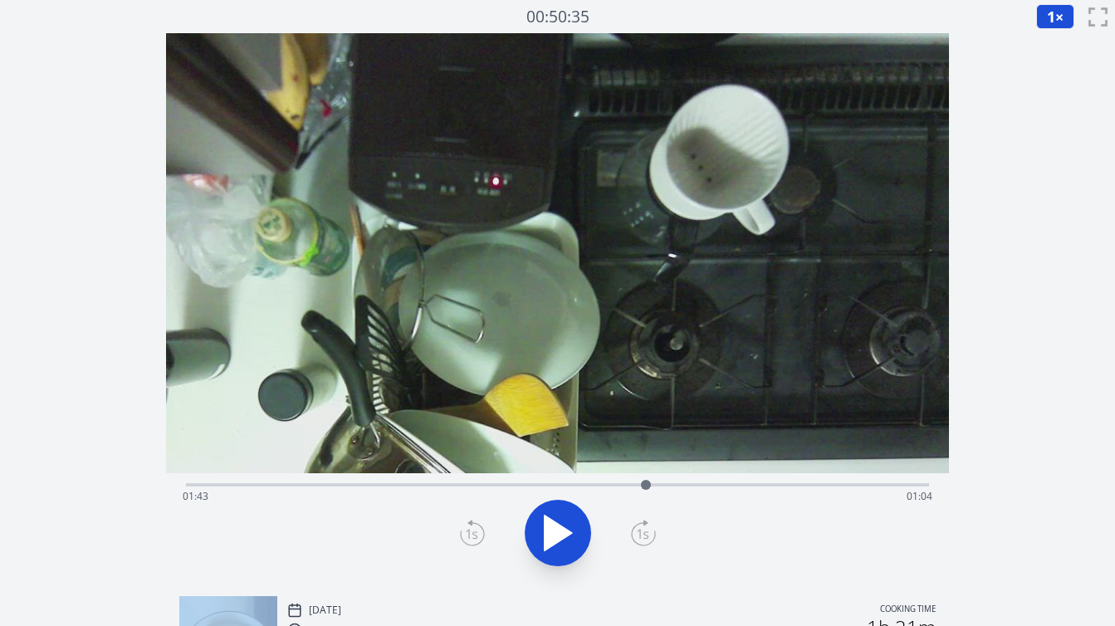
click at [475, 530] on icon at bounding box center [472, 533] width 25 height 27
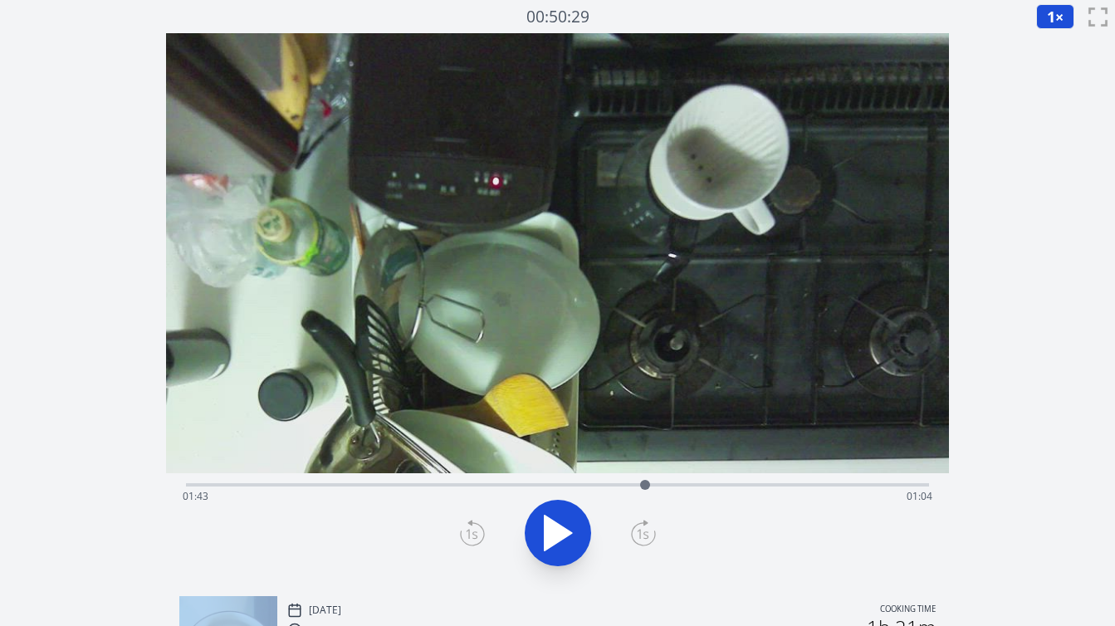
click at [475, 530] on icon at bounding box center [472, 533] width 25 height 27
click at [616, 482] on div "Time elapsed: 01:43 Time remaining: 01:04" at bounding box center [557, 483] width 743 height 20
click at [560, 519] on icon at bounding box center [558, 533] width 46 height 46
click at [560, 530] on icon at bounding box center [558, 533] width 46 height 46
click at [477, 535] on icon at bounding box center [472, 535] width 12 height 10
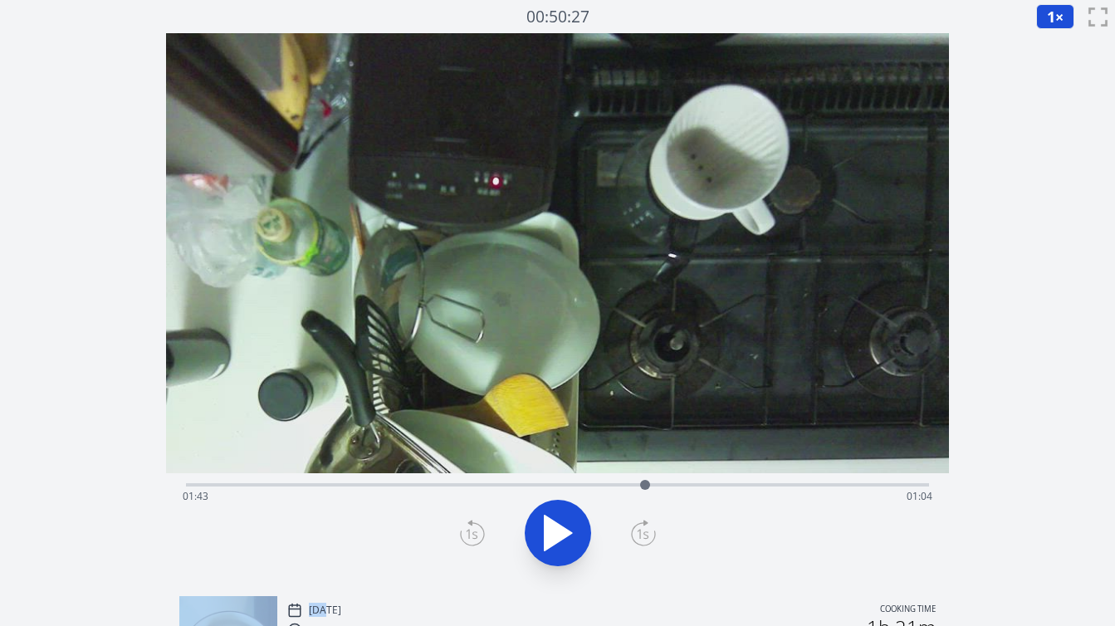
click at [477, 535] on icon at bounding box center [472, 535] width 12 height 10
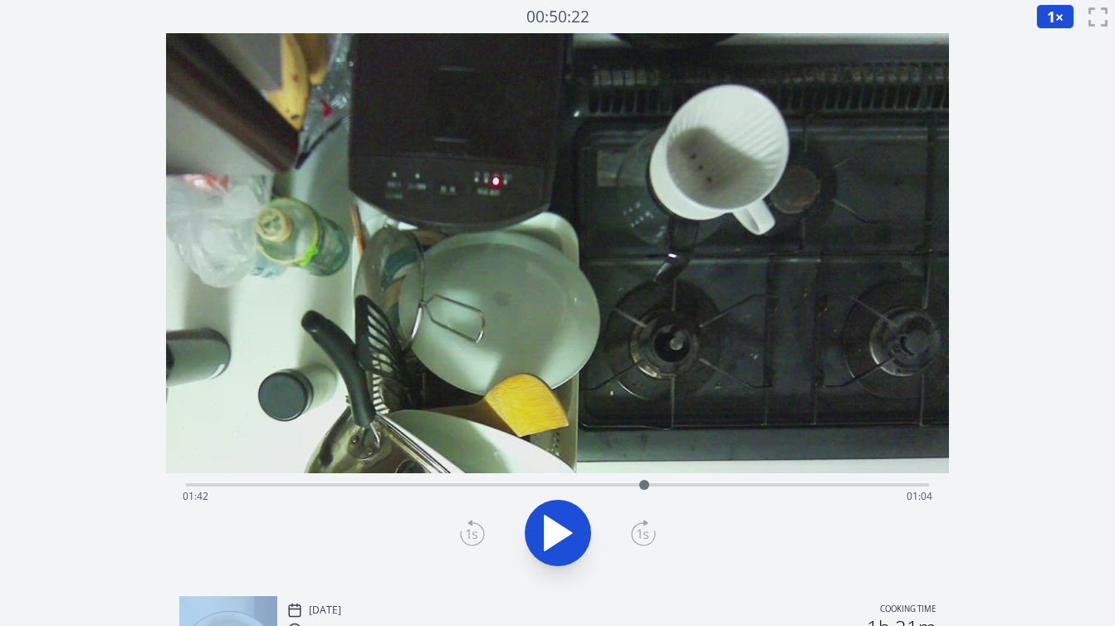
click at [477, 535] on icon at bounding box center [472, 535] width 12 height 10
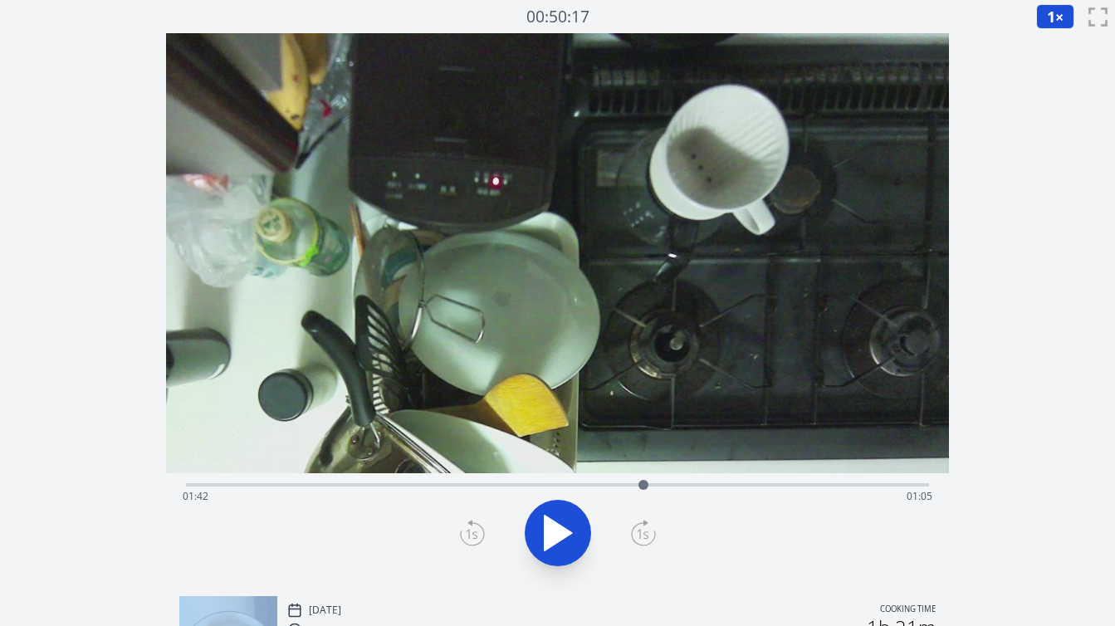
click at [477, 535] on icon at bounding box center [472, 535] width 12 height 10
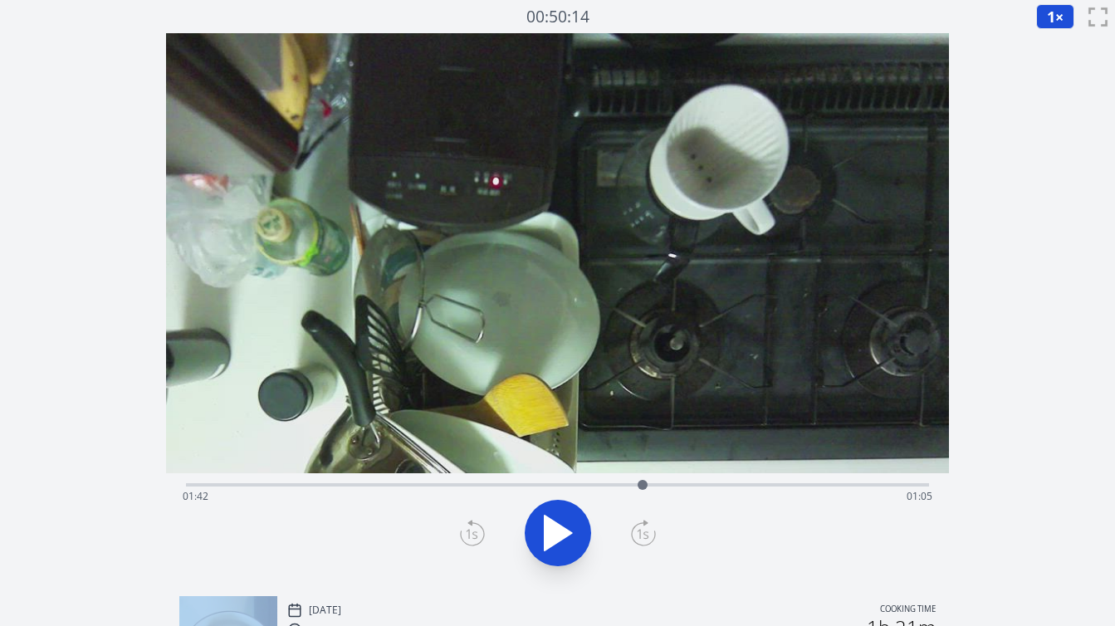
click at [477, 535] on icon at bounding box center [472, 535] width 12 height 10
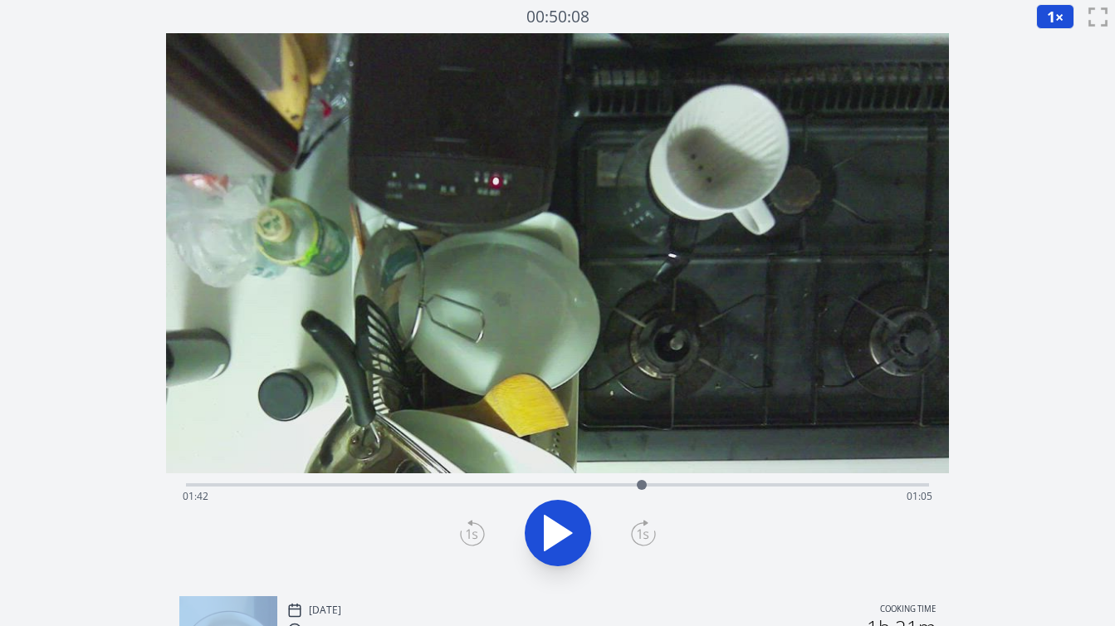
click at [477, 535] on icon at bounding box center [472, 535] width 12 height 10
click at [645, 534] on icon at bounding box center [643, 533] width 25 height 27
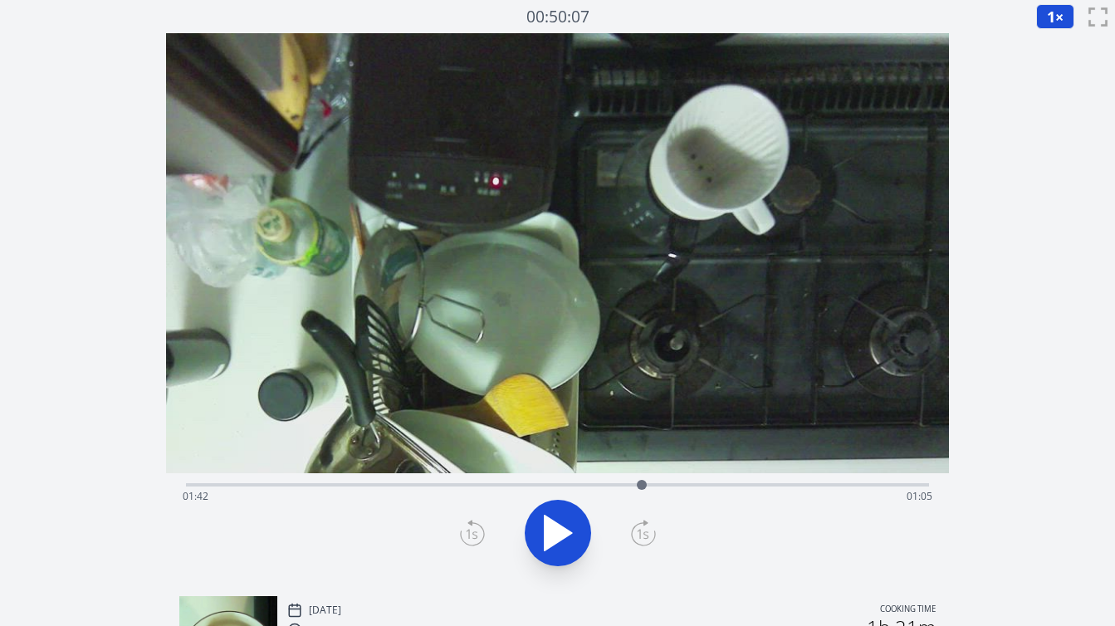
click at [645, 534] on icon at bounding box center [643, 533] width 25 height 27
click at [567, 525] on icon at bounding box center [558, 533] width 46 height 46
click at [567, 529] on icon at bounding box center [566, 534] width 9 height 36
click at [472, 527] on icon at bounding box center [472, 533] width 25 height 27
click at [555, 538] on icon at bounding box center [558, 533] width 27 height 35
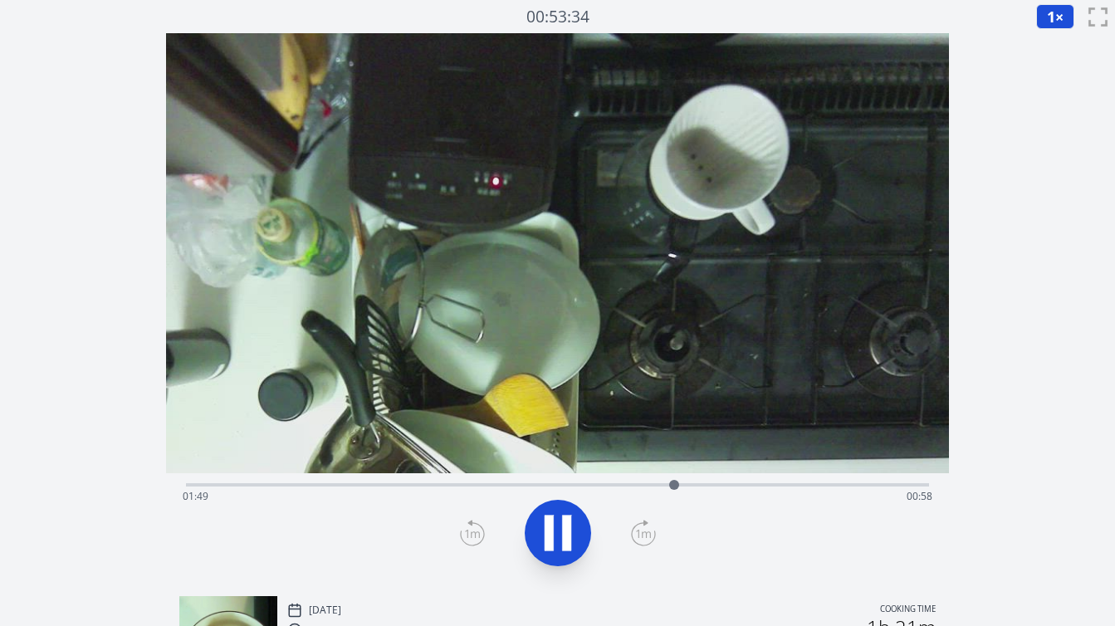
click at [555, 538] on icon at bounding box center [558, 533] width 46 height 46
click at [555, 538] on icon at bounding box center [558, 533] width 27 height 35
click at [0, 0] on icon at bounding box center [0, 0] width 0 height 0
click at [555, 538] on icon at bounding box center [558, 533] width 27 height 35
click at [555, 538] on icon at bounding box center [558, 533] width 46 height 46
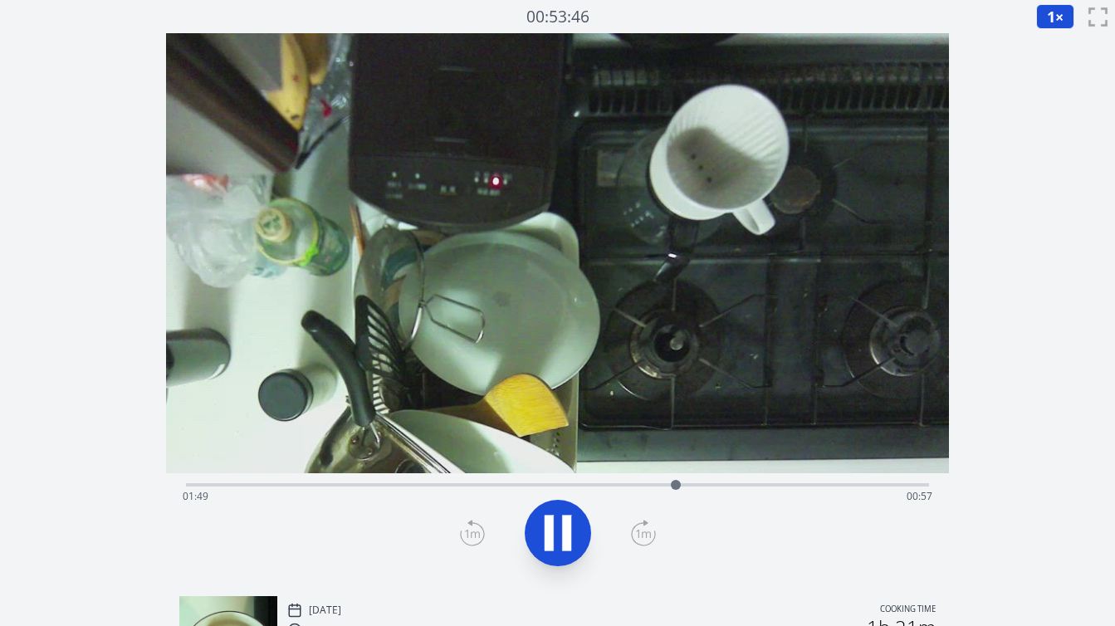
click at [0, 0] on icon at bounding box center [0, 0] width 0 height 0
click at [555, 538] on icon at bounding box center [558, 533] width 46 height 46
click at [555, 538] on icon at bounding box center [558, 533] width 27 height 35
click at [0, 0] on icon at bounding box center [0, 0] width 0 height 0
click at [555, 538] on icon at bounding box center [558, 533] width 27 height 35
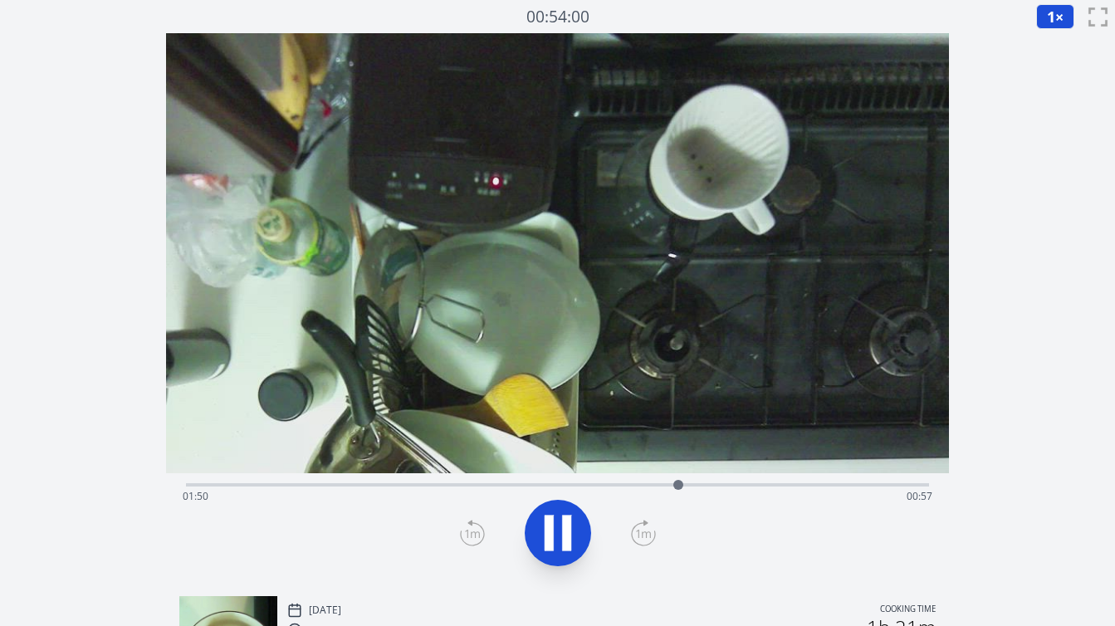
click at [555, 538] on icon at bounding box center [558, 533] width 46 height 46
click at [0, 0] on icon at bounding box center [0, 0] width 0 height 0
click at [555, 538] on icon at bounding box center [558, 533] width 46 height 46
click at [555, 538] on icon at bounding box center [558, 533] width 27 height 35
click at [555, 538] on icon at bounding box center [558, 533] width 46 height 46
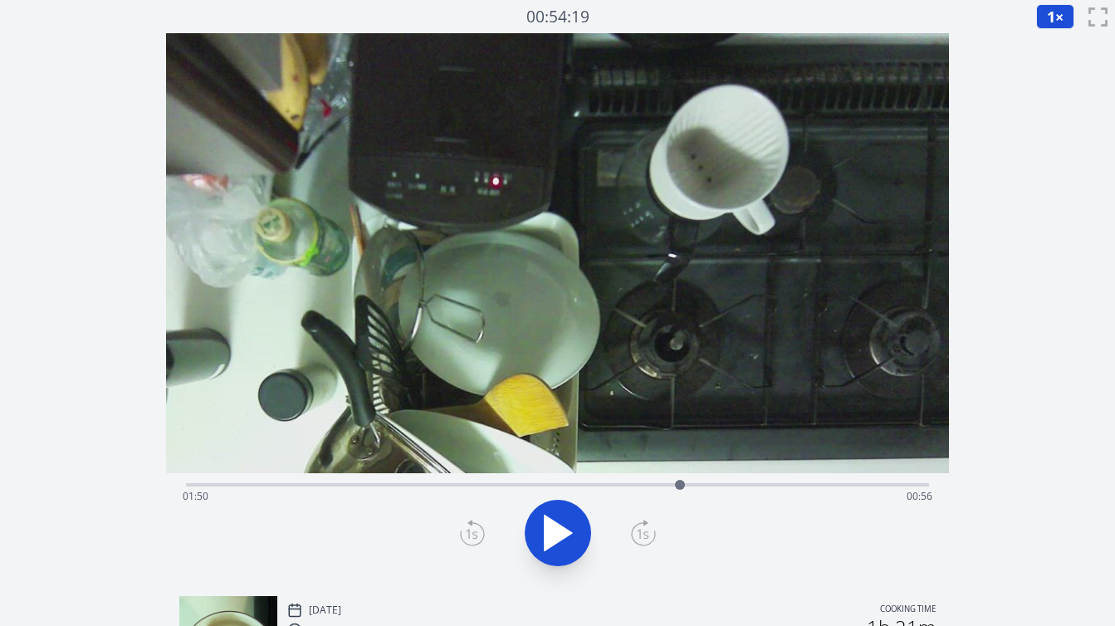
click at [555, 538] on icon at bounding box center [558, 533] width 27 height 35
click at [0, 0] on icon at bounding box center [0, 0] width 0 height 0
click at [555, 538] on icon at bounding box center [558, 533] width 27 height 35
click at [555, 538] on icon at bounding box center [558, 533] width 46 height 46
click at [555, 538] on icon at bounding box center [558, 533] width 27 height 35
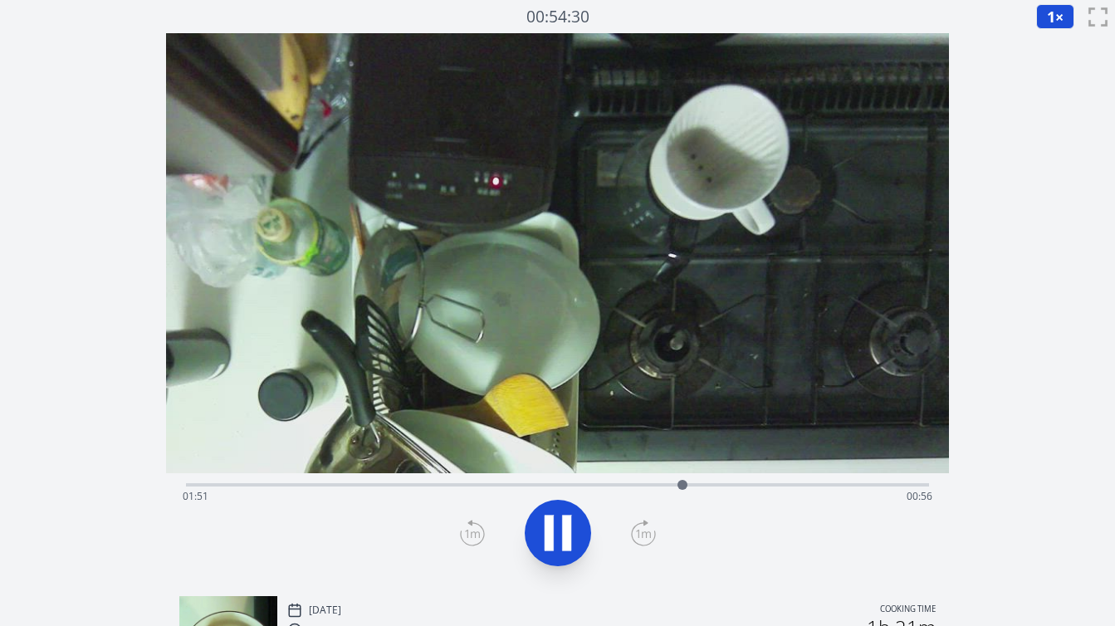
click at [555, 538] on icon at bounding box center [558, 533] width 46 height 46
click at [555, 538] on icon at bounding box center [558, 533] width 27 height 35
click at [555, 538] on icon at bounding box center [558, 533] width 46 height 46
click at [555, 538] on icon at bounding box center [558, 533] width 27 height 35
click at [0, 0] on icon at bounding box center [0, 0] width 0 height 0
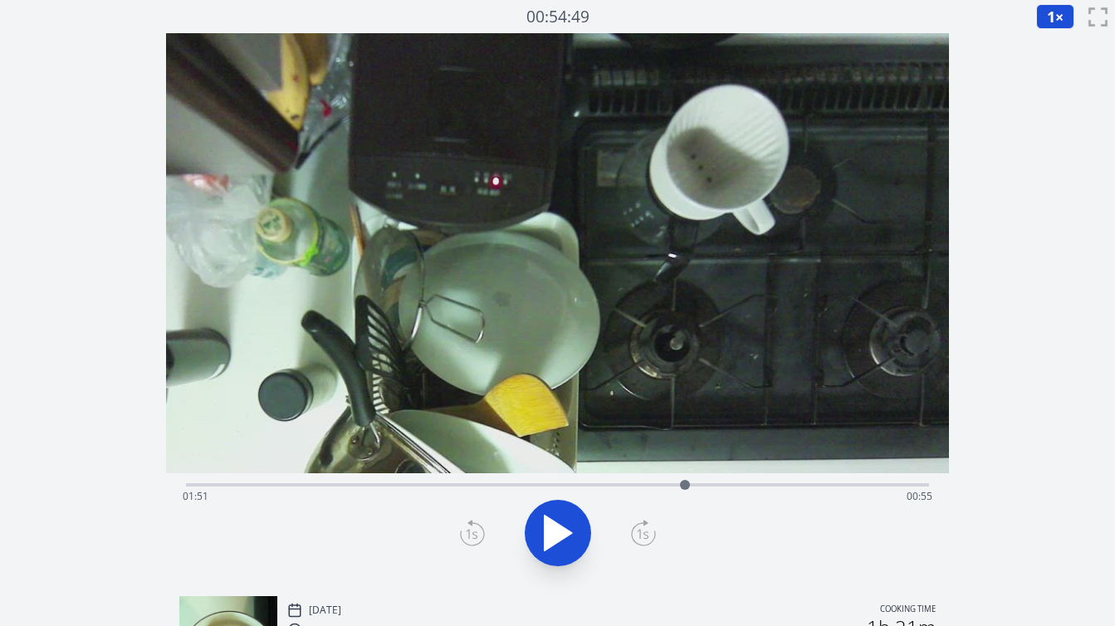
click at [555, 538] on icon at bounding box center [558, 533] width 27 height 35
click at [555, 538] on icon at bounding box center [558, 533] width 46 height 46
click at [555, 538] on icon at bounding box center [558, 533] width 27 height 35
click at [555, 538] on icon at bounding box center [558, 533] width 46 height 46
click at [555, 538] on icon at bounding box center [558, 533] width 27 height 35
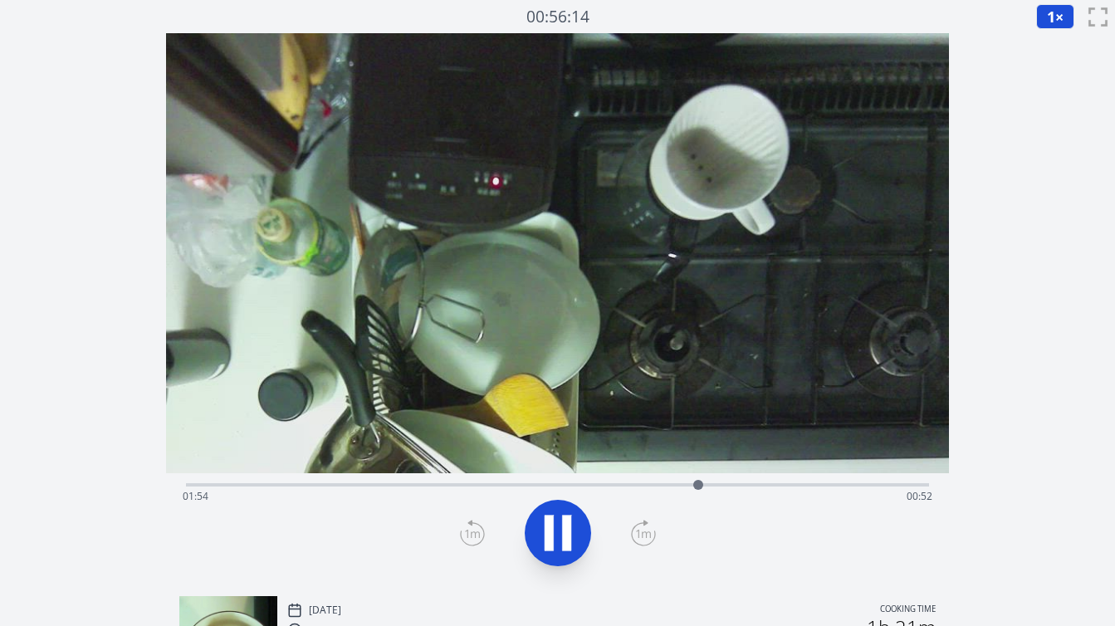
click at [555, 535] on icon at bounding box center [558, 533] width 46 height 46
click at [474, 531] on icon at bounding box center [472, 533] width 25 height 27
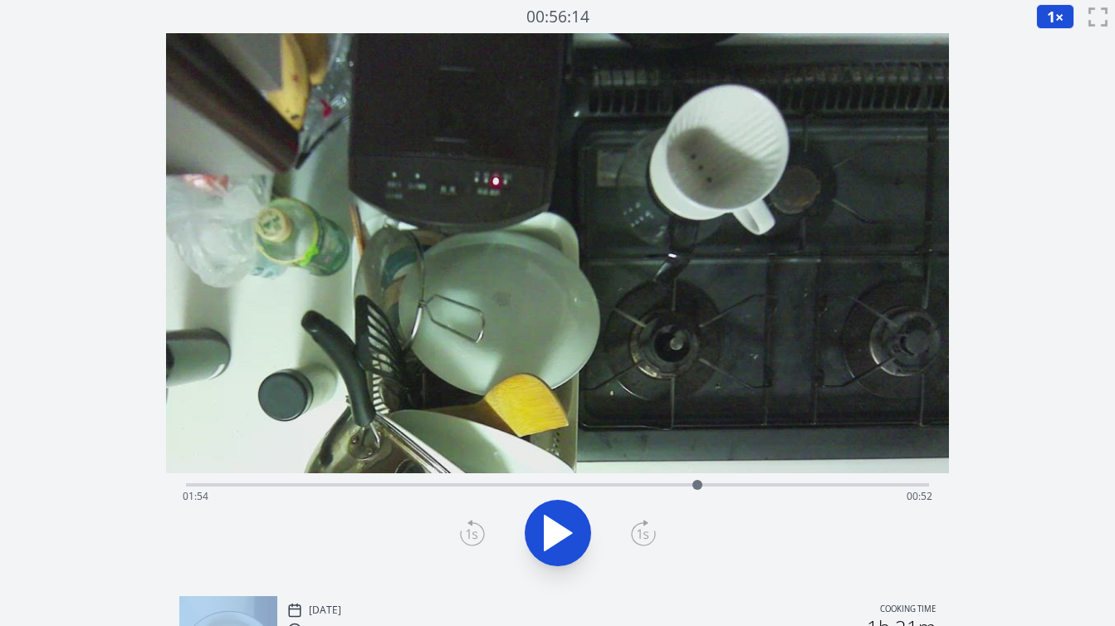
click at [474, 531] on icon at bounding box center [472, 533] width 25 height 27
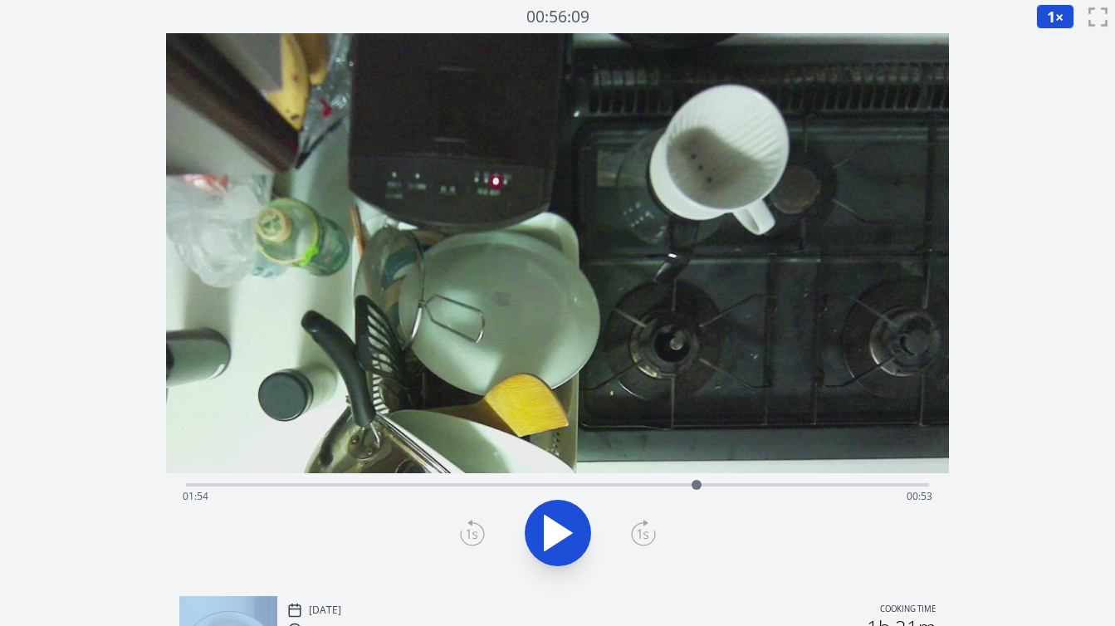
click at [474, 531] on icon at bounding box center [472, 533] width 25 height 27
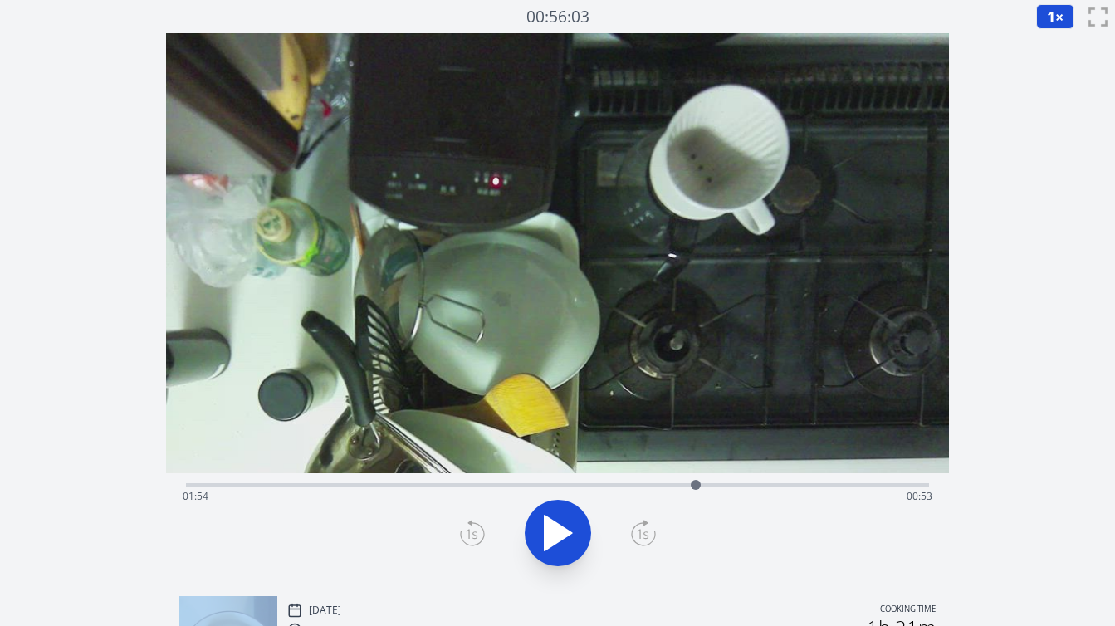
click at [474, 531] on icon at bounding box center [472, 533] width 25 height 27
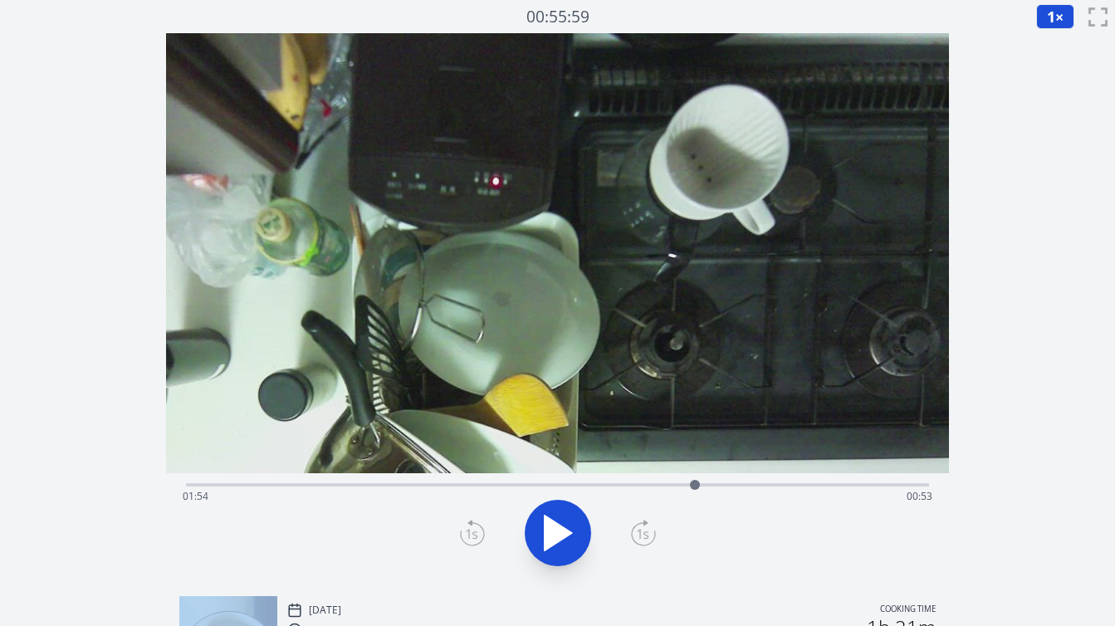
click at [474, 531] on icon at bounding box center [472, 533] width 25 height 27
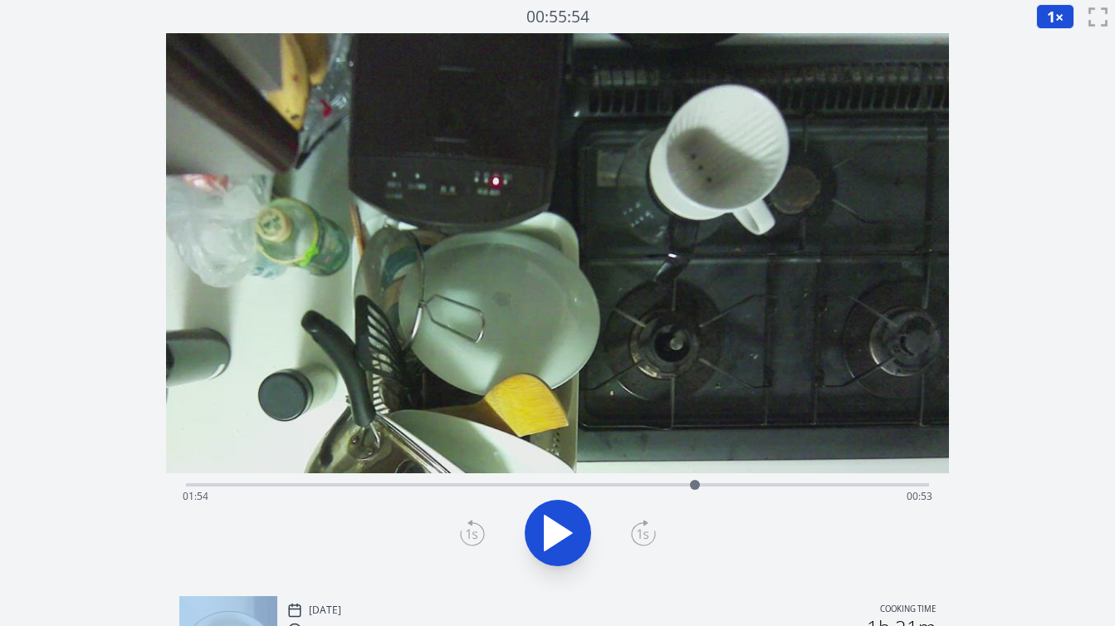
click at [474, 531] on icon at bounding box center [472, 533] width 25 height 27
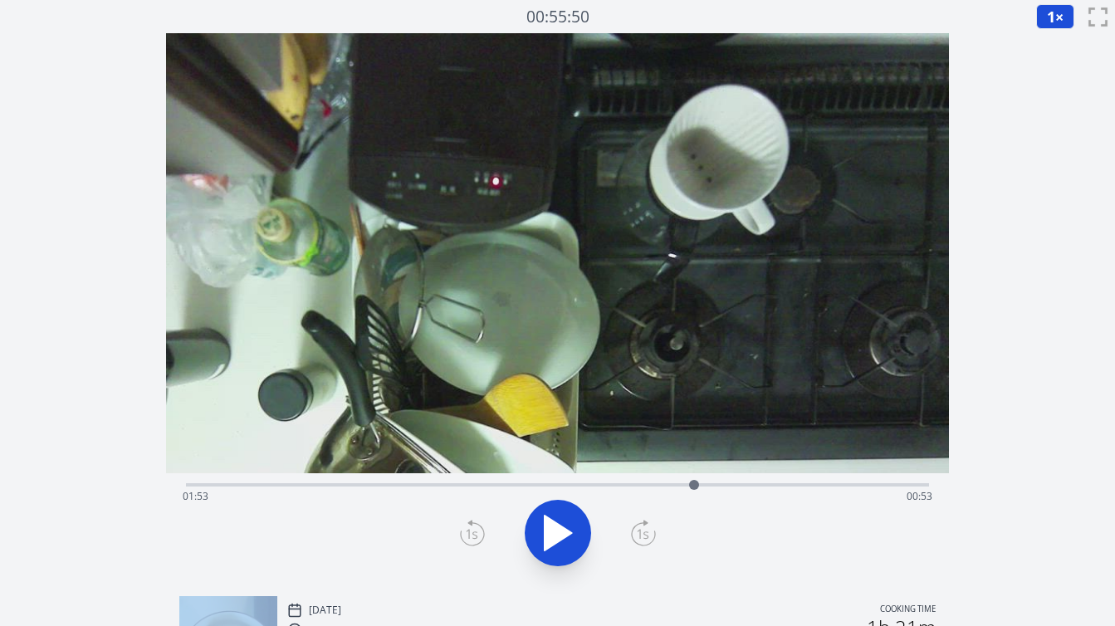
click at [474, 531] on icon at bounding box center [472, 533] width 25 height 27
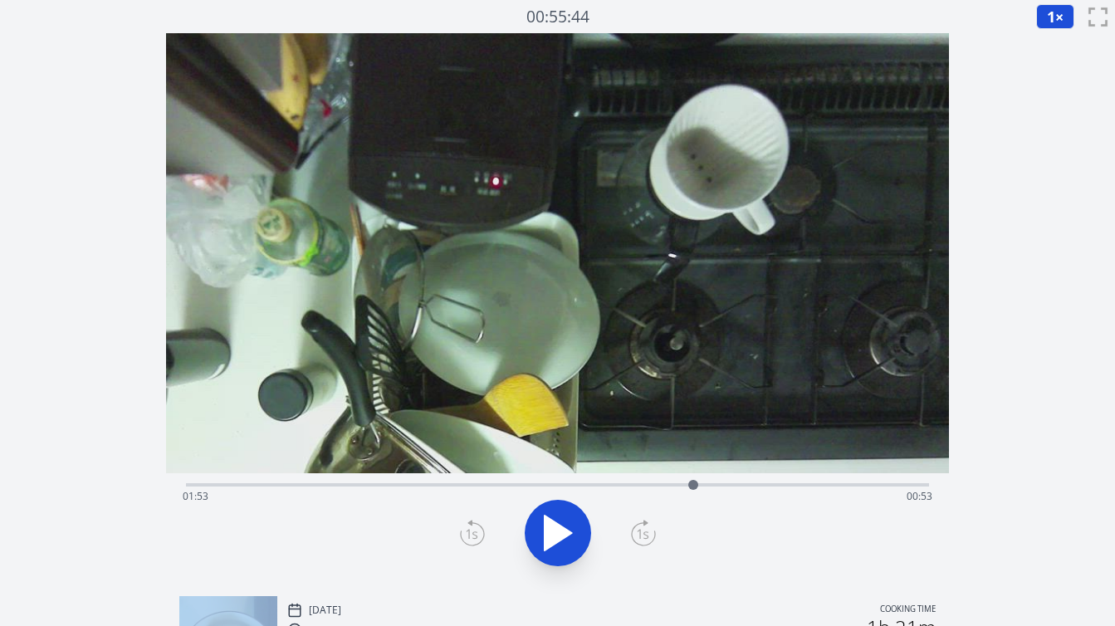
click at [474, 531] on icon at bounding box center [472, 533] width 25 height 27
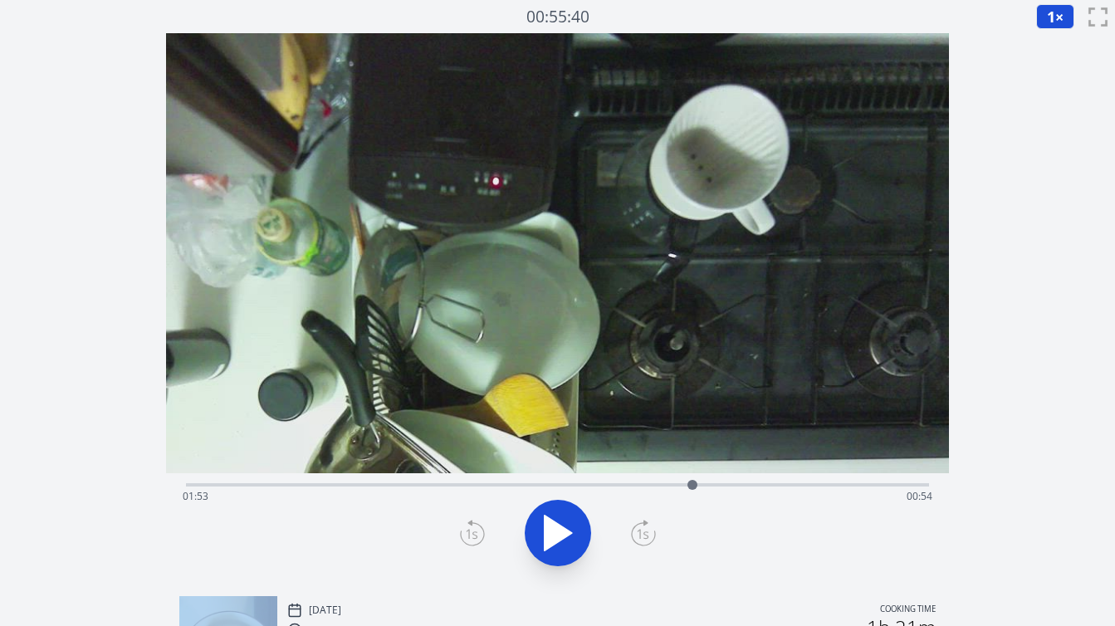
click at [474, 531] on icon at bounding box center [472, 533] width 25 height 27
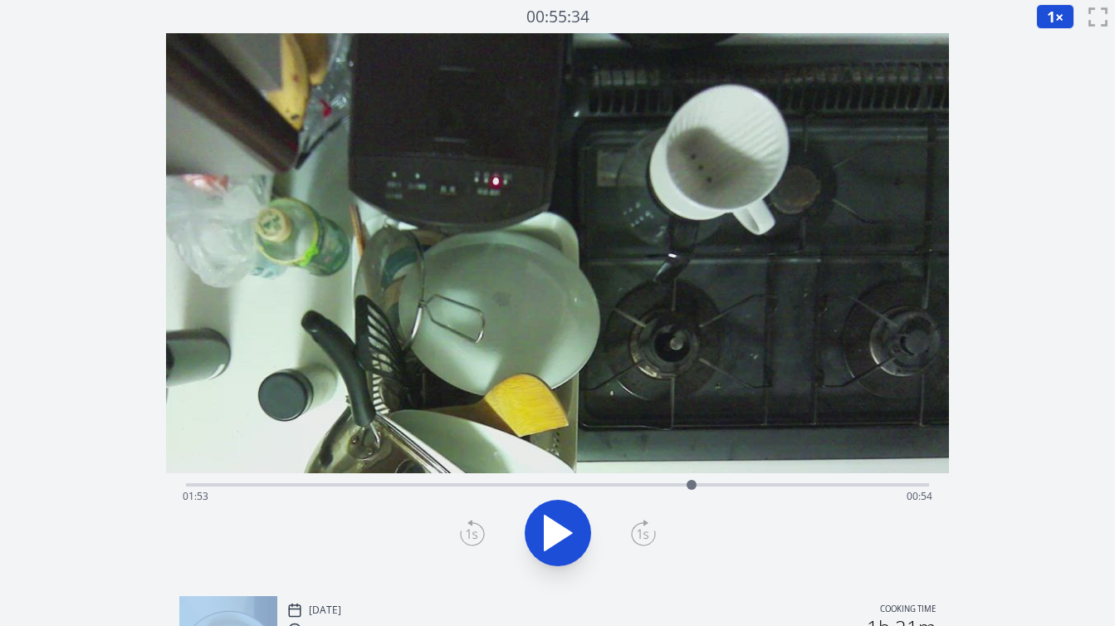
click at [474, 531] on icon at bounding box center [472, 533] width 25 height 27
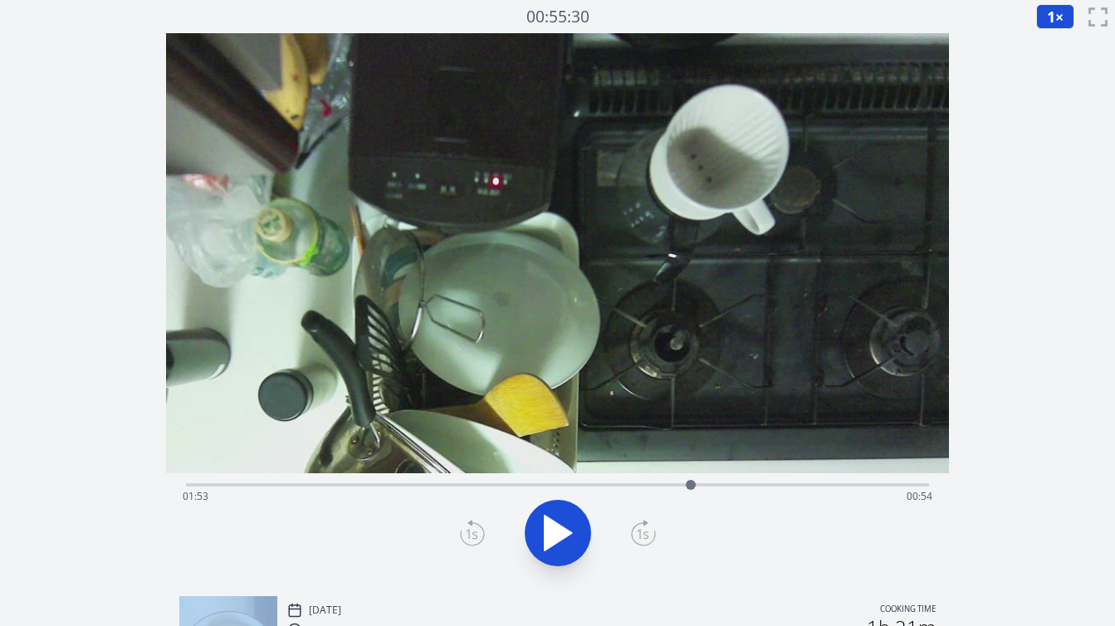
click at [474, 531] on icon at bounding box center [472, 533] width 25 height 27
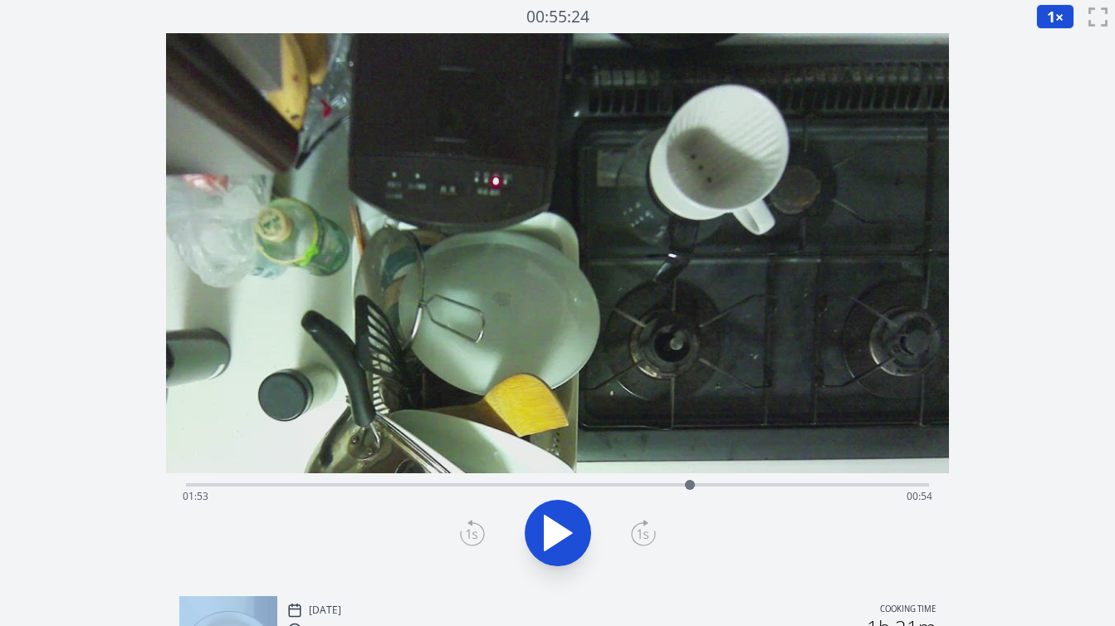
click at [474, 531] on icon at bounding box center [472, 533] width 25 height 27
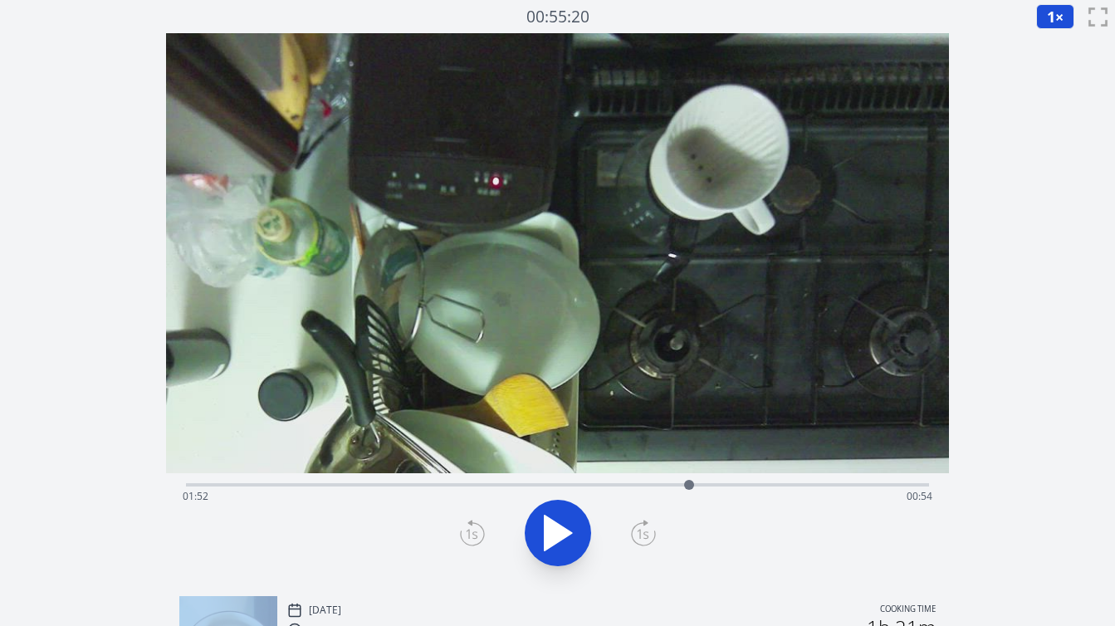
click at [474, 531] on icon at bounding box center [472, 533] width 25 height 27
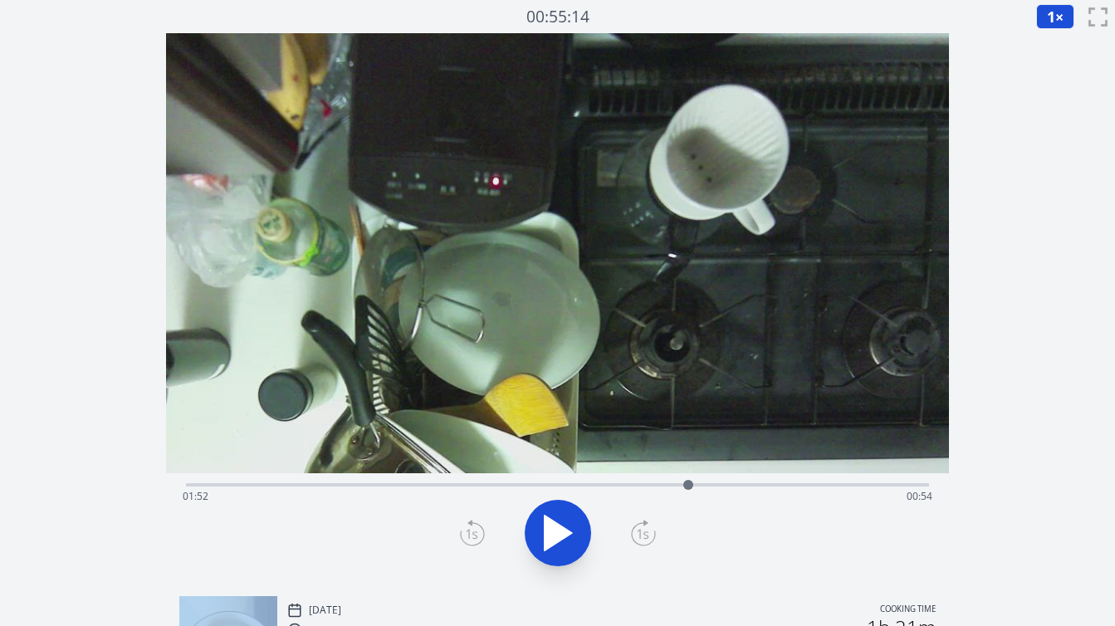
click at [474, 531] on icon at bounding box center [472, 533] width 25 height 27
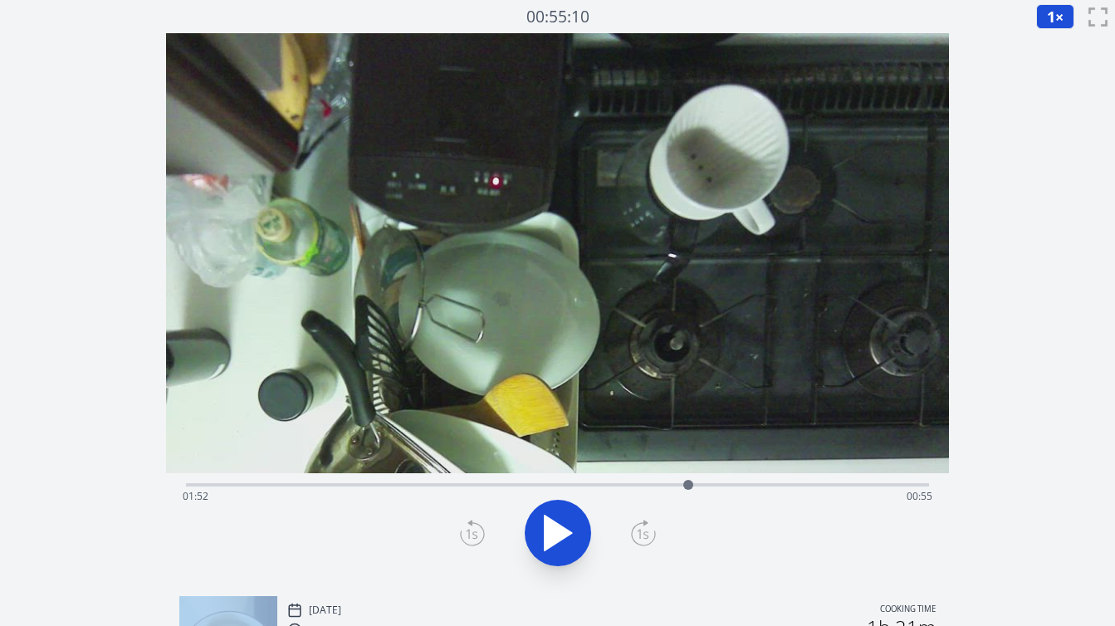
click at [474, 531] on icon at bounding box center [472, 533] width 25 height 27
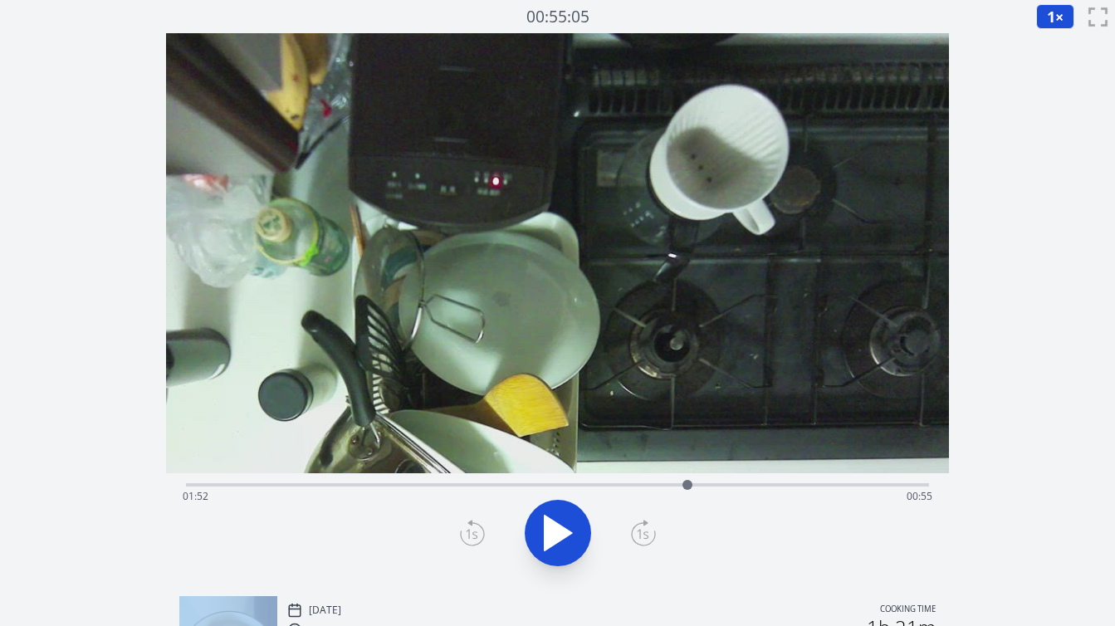
click at [474, 531] on icon at bounding box center [472, 533] width 25 height 27
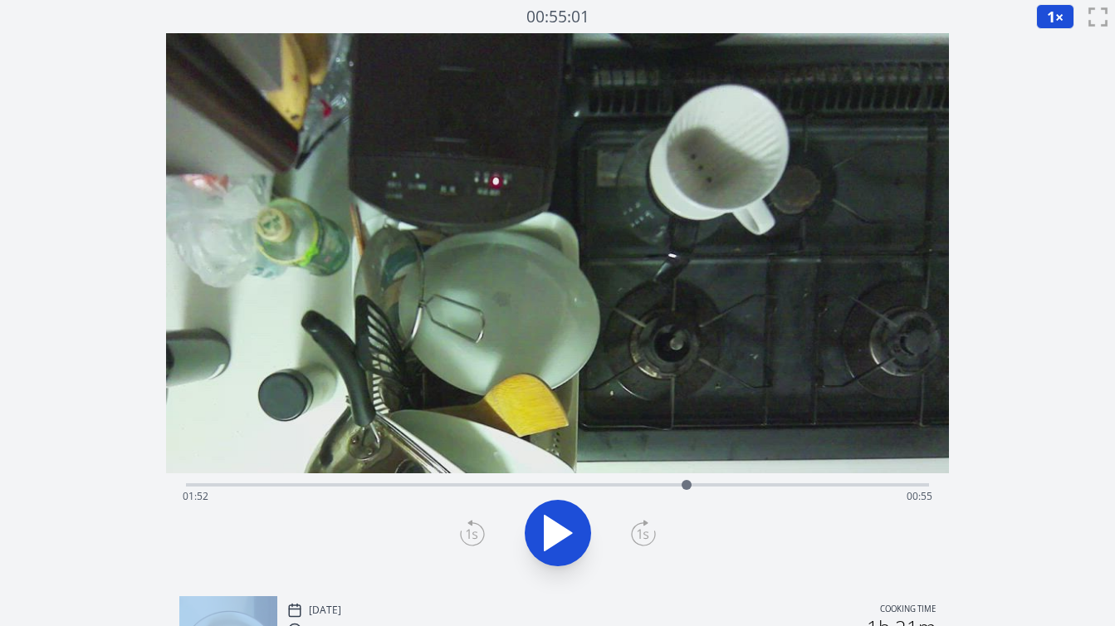
click at [474, 531] on icon at bounding box center [472, 533] width 25 height 27
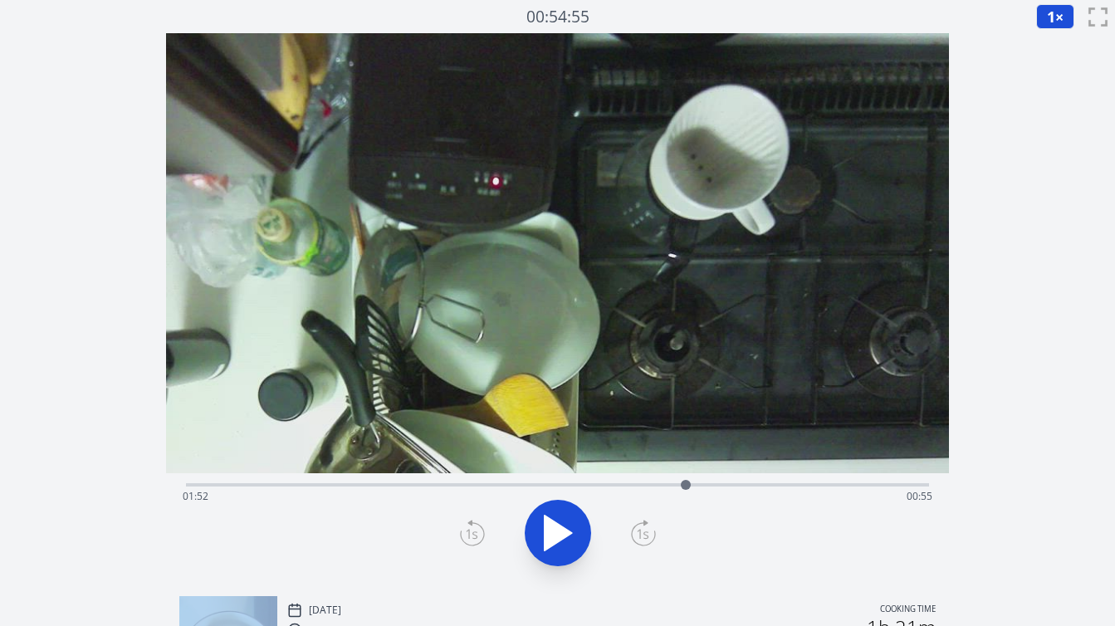
click at [474, 531] on icon at bounding box center [472, 533] width 25 height 27
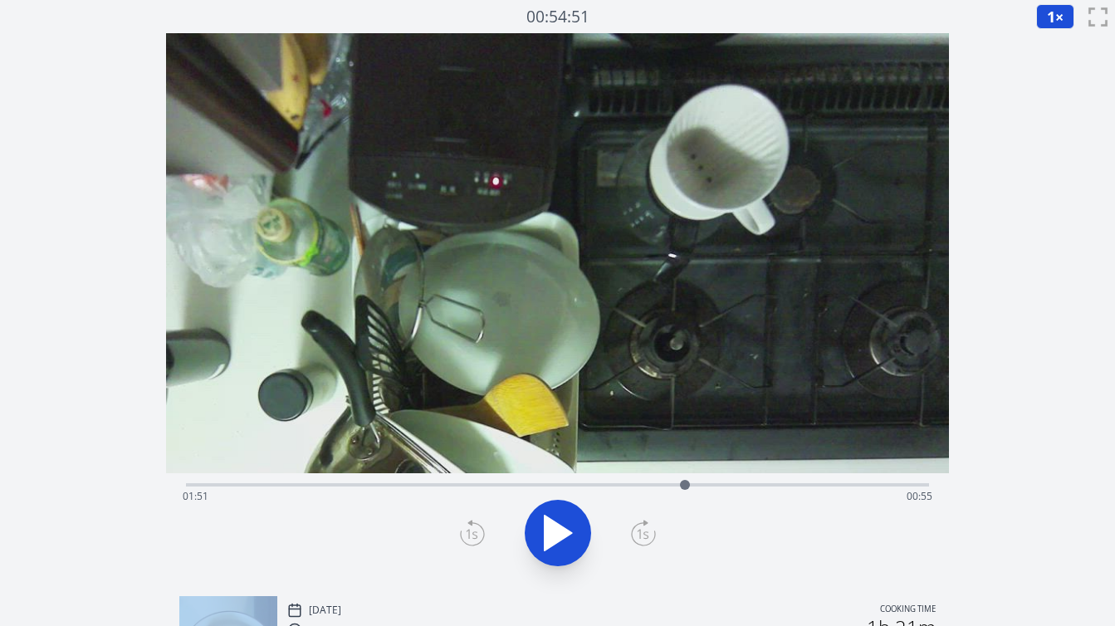
click at [474, 531] on icon at bounding box center [472, 533] width 25 height 27
click at [667, 486] on div "Time elapsed: 01:51 Time remaining: 00:55" at bounding box center [558, 496] width 750 height 27
click at [560, 526] on icon at bounding box center [558, 533] width 27 height 35
click at [560, 528] on icon at bounding box center [558, 533] width 46 height 46
click at [469, 535] on icon at bounding box center [472, 533] width 25 height 27
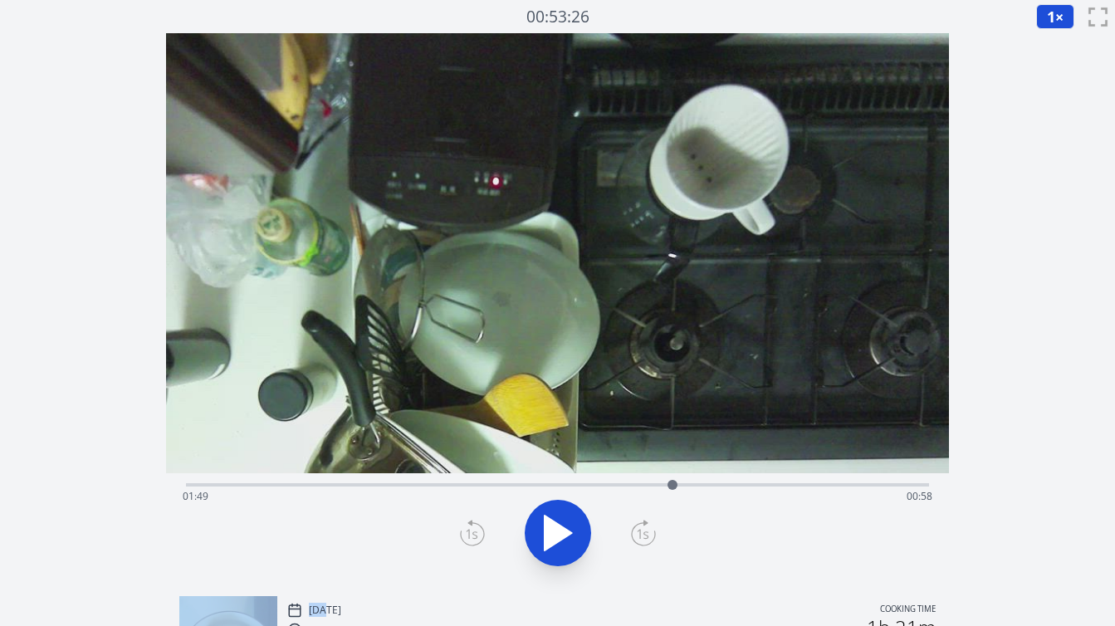
click at [469, 535] on icon at bounding box center [472, 533] width 25 height 27
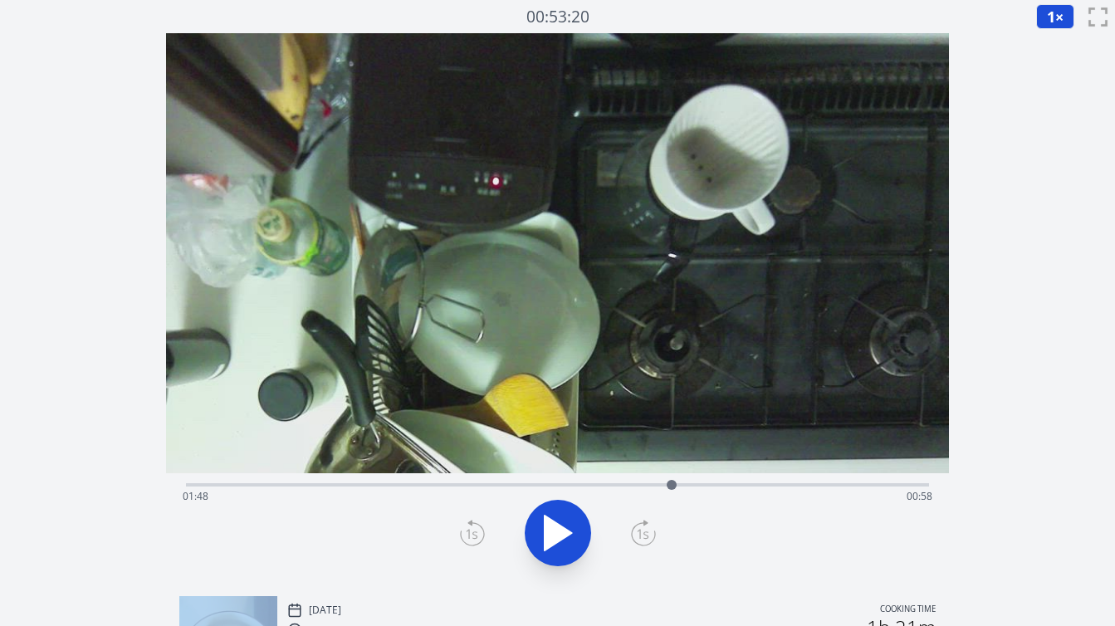
click at [469, 535] on icon at bounding box center [472, 533] width 25 height 27
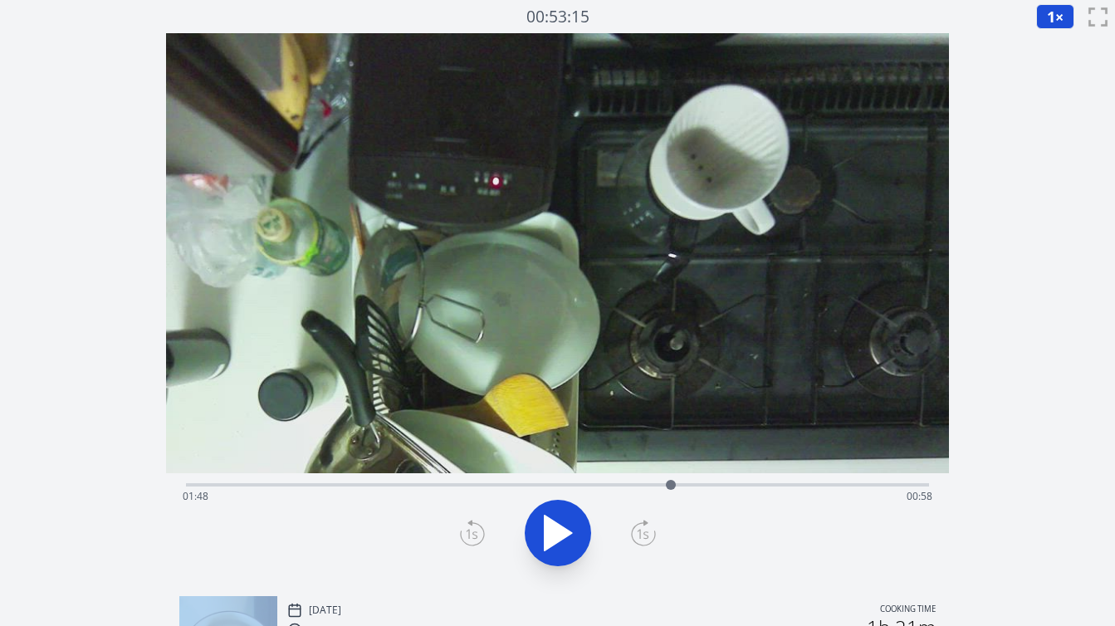
click at [469, 535] on icon at bounding box center [472, 533] width 25 height 27
click at [653, 536] on icon at bounding box center [643, 533] width 25 height 27
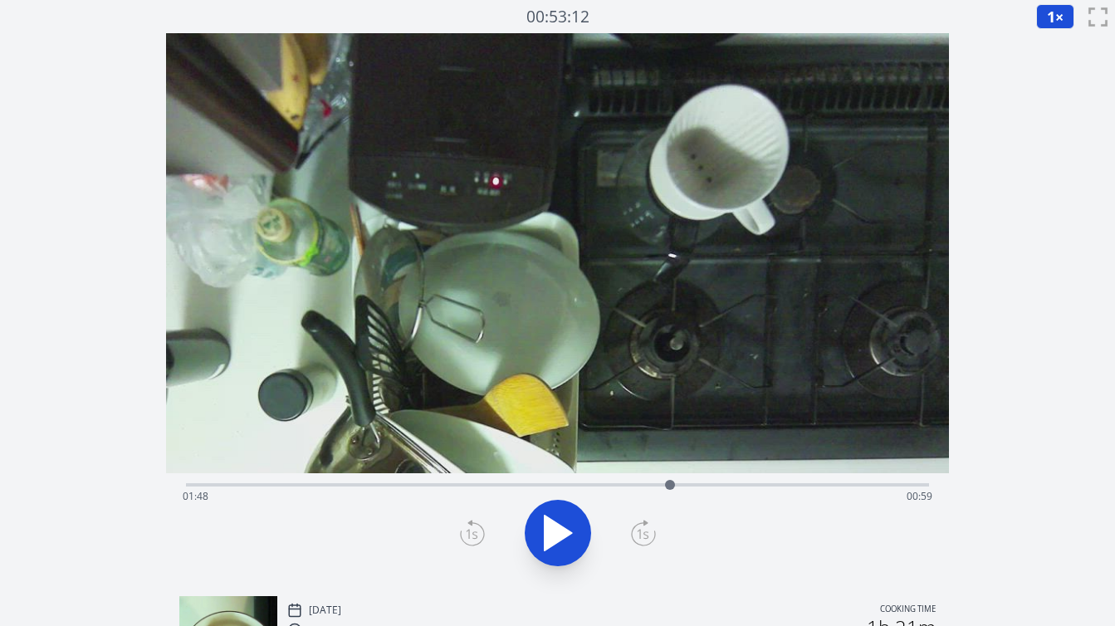
click at [468, 528] on icon at bounding box center [472, 533] width 25 height 27
click at [648, 521] on icon at bounding box center [643, 533] width 25 height 27
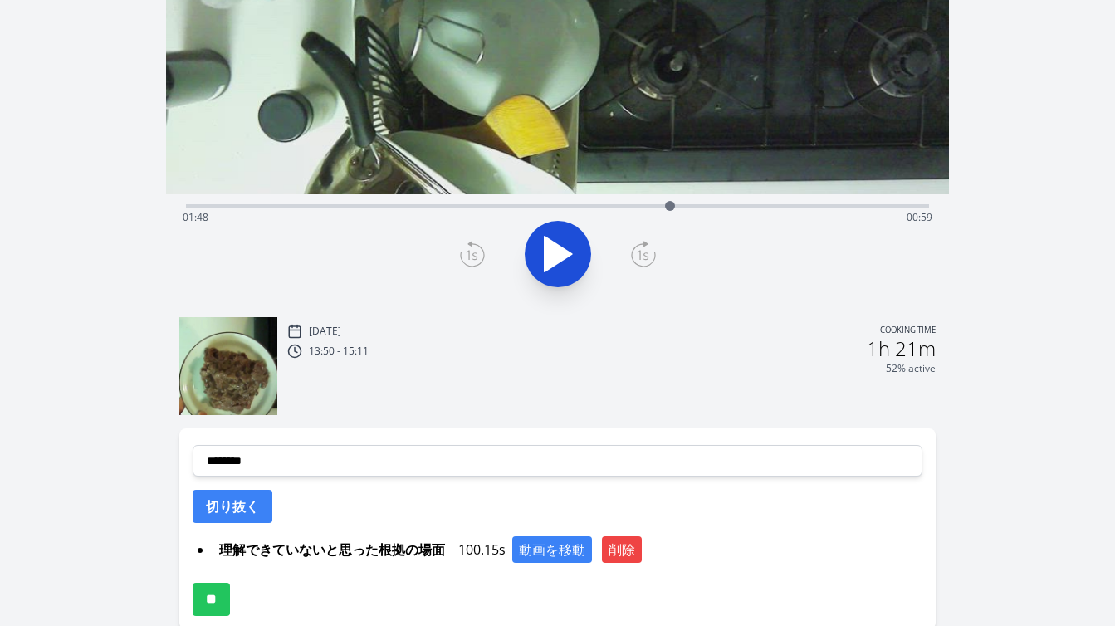
scroll to position [293, 0]
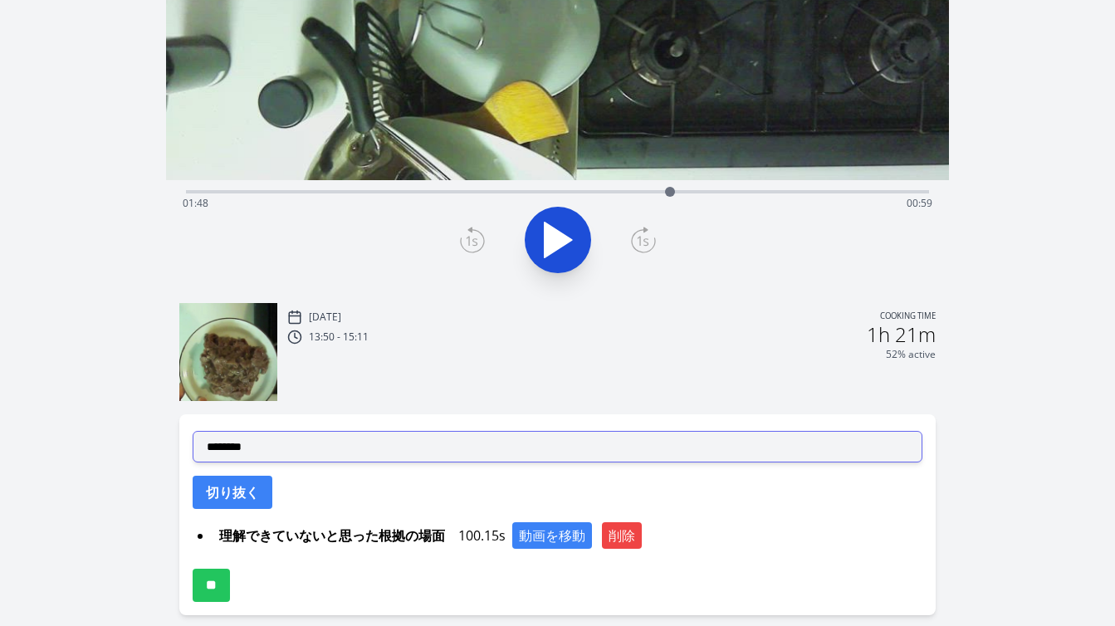
click at [436, 451] on select "**********" at bounding box center [558, 447] width 730 height 32
select select "**********"
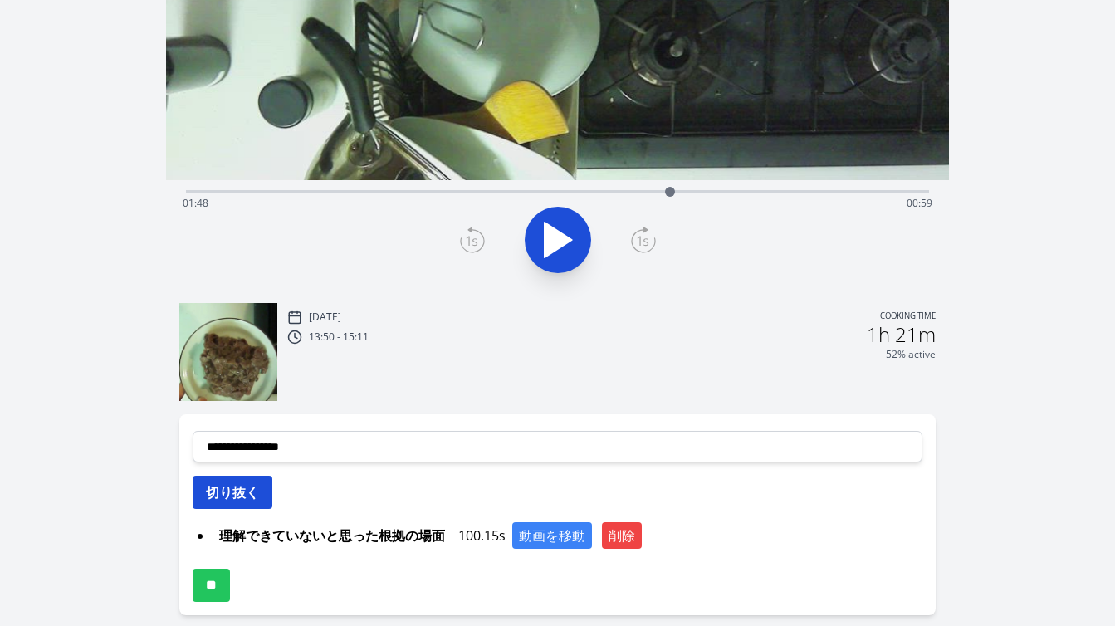
click at [255, 491] on button "切り抜く" at bounding box center [233, 492] width 80 height 33
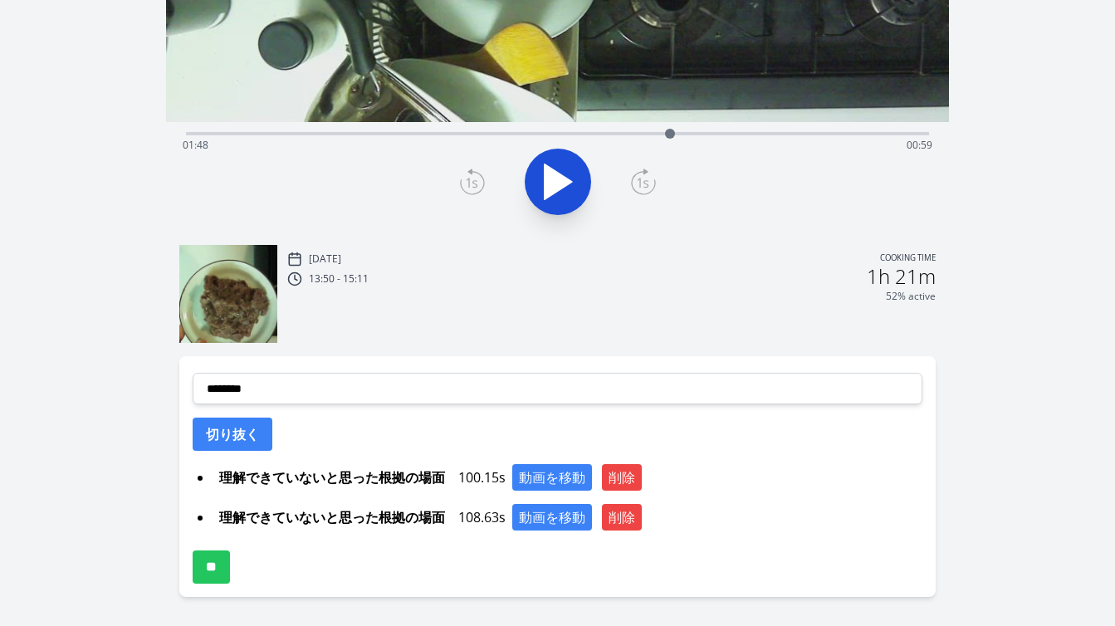
scroll to position [357, 0]
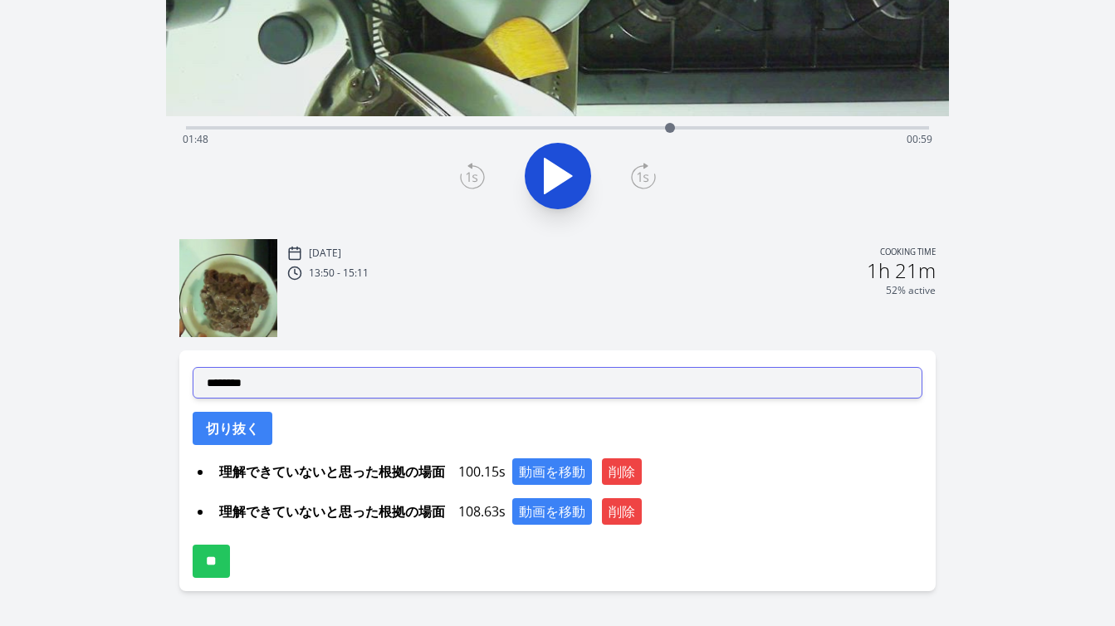
click at [469, 385] on select "**********" at bounding box center [558, 383] width 730 height 32
select select "**********"
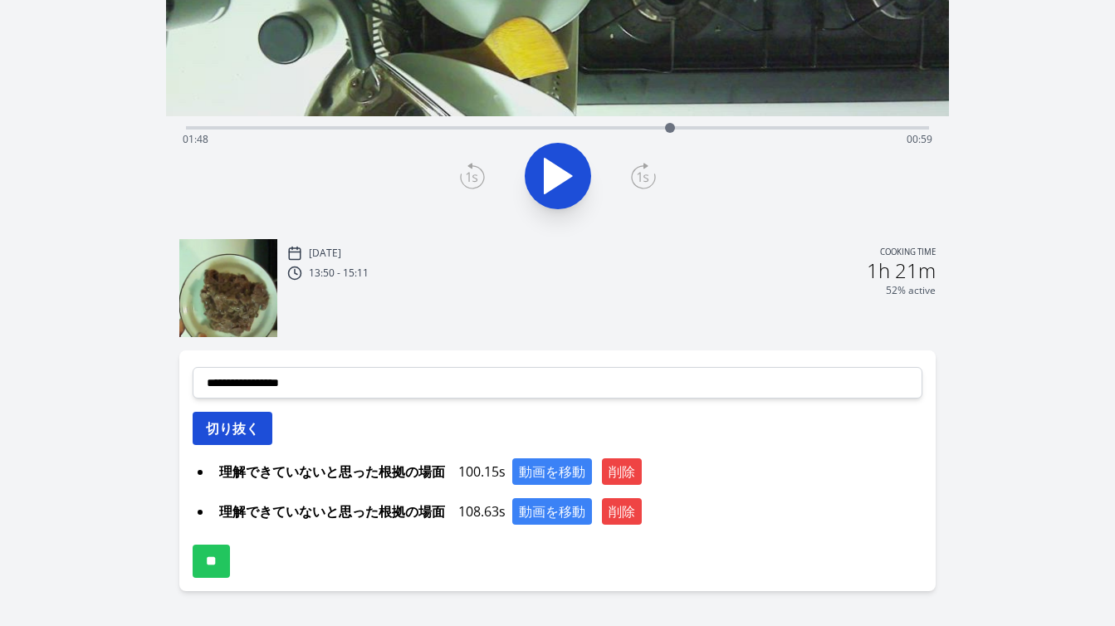
click at [256, 431] on button "切り抜く" at bounding box center [233, 428] width 80 height 33
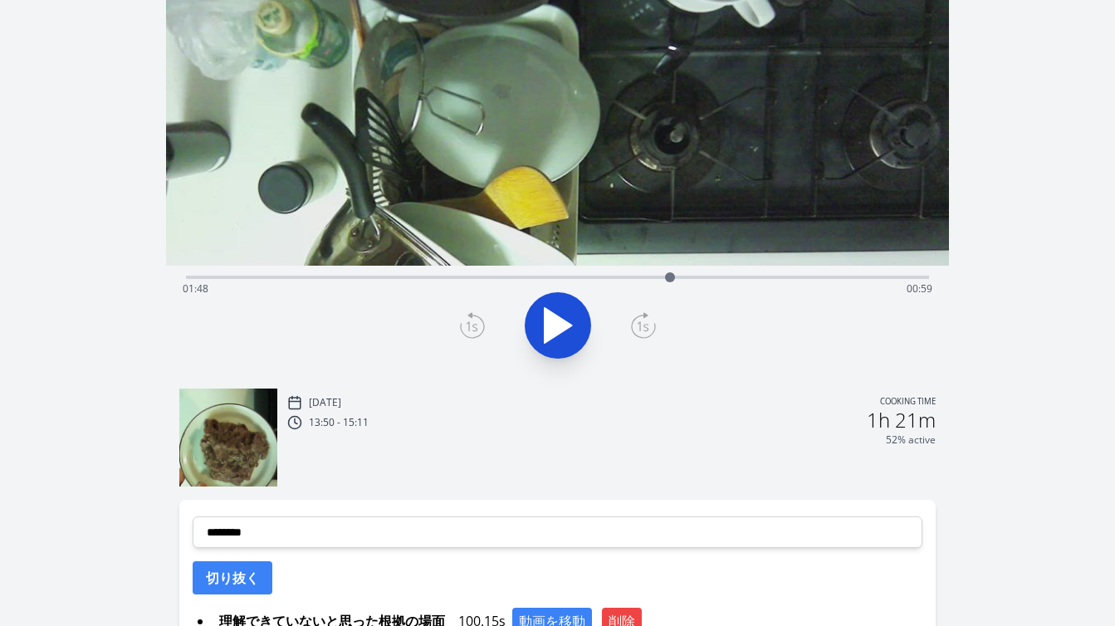
scroll to position [154, 0]
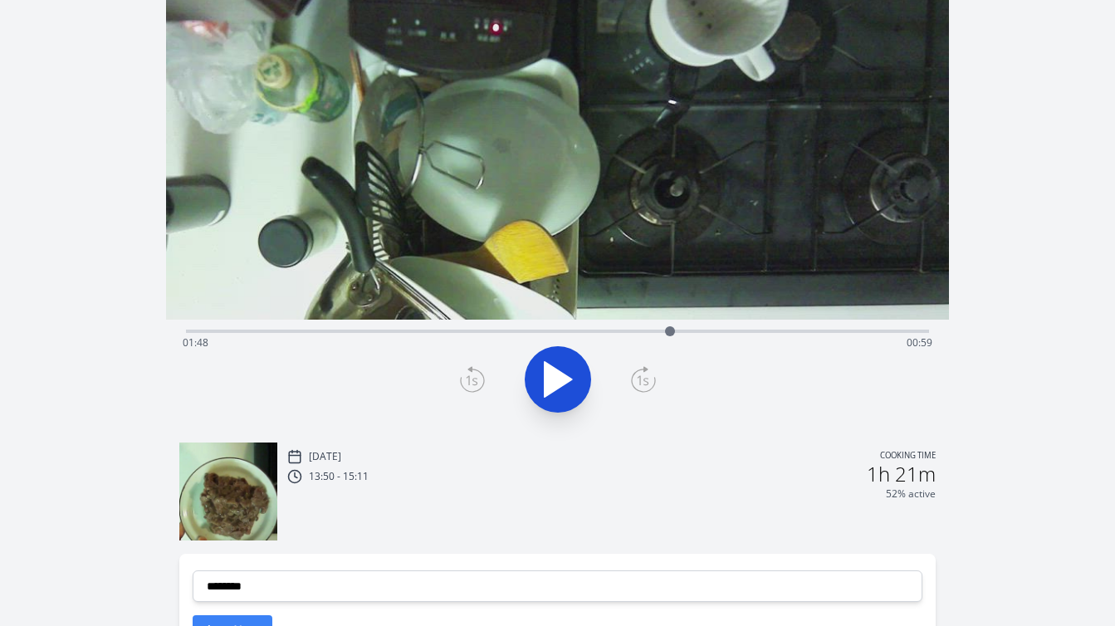
click at [571, 381] on icon at bounding box center [558, 379] width 46 height 46
click at [526, 333] on div "Time elapsed: 01:49 Time remaining: 00:57" at bounding box center [558, 343] width 750 height 27
click at [563, 327] on div "Time elapsed: 01:16 Time remaining: 01:31" at bounding box center [557, 330] width 743 height 20
click at [584, 329] on div "Time elapsed: 01:24 Time remaining: 01:23" at bounding box center [557, 330] width 743 height 20
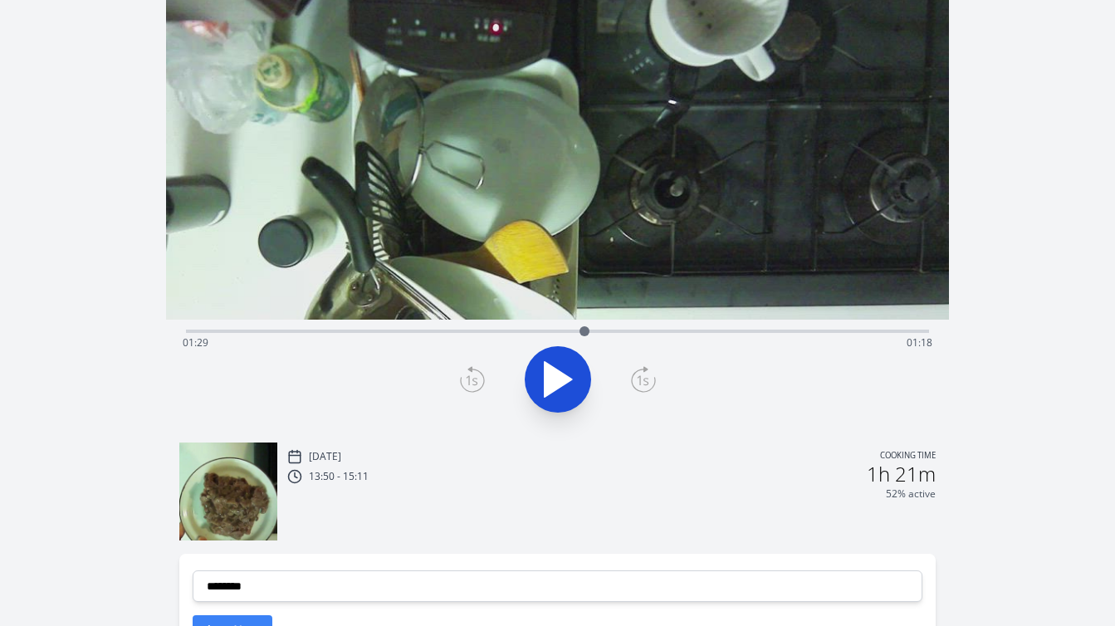
click at [599, 330] on div "Time elapsed: 01:29 Time remaining: 01:18" at bounding box center [558, 343] width 750 height 27
click at [572, 330] on div "Time elapsed: 01:32 Time remaining: 01:14" at bounding box center [558, 343] width 750 height 27
click at [580, 330] on div at bounding box center [572, 331] width 25 height 25
click at [588, 330] on div at bounding box center [580, 331] width 25 height 25
click at [598, 331] on div at bounding box center [587, 331] width 25 height 25
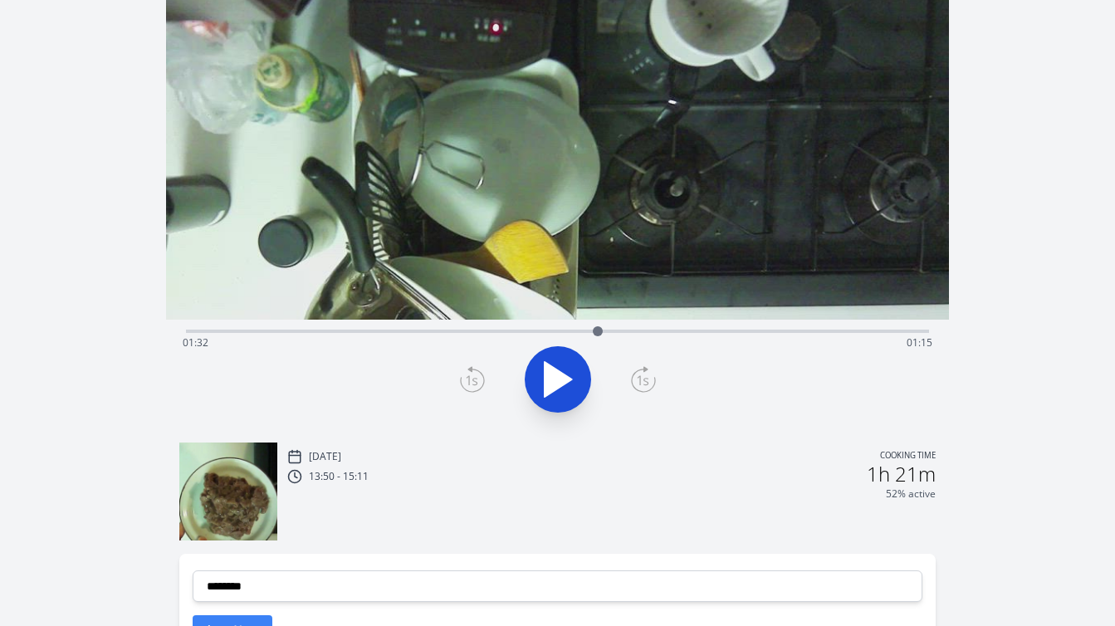
click at [589, 329] on div at bounding box center [597, 331] width 25 height 25
click at [583, 329] on div at bounding box center [589, 331] width 25 height 25
click at [574, 329] on div at bounding box center [582, 331] width 25 height 25
click at [579, 329] on div at bounding box center [573, 331] width 25 height 25
click at [585, 330] on div at bounding box center [579, 331] width 25 height 25
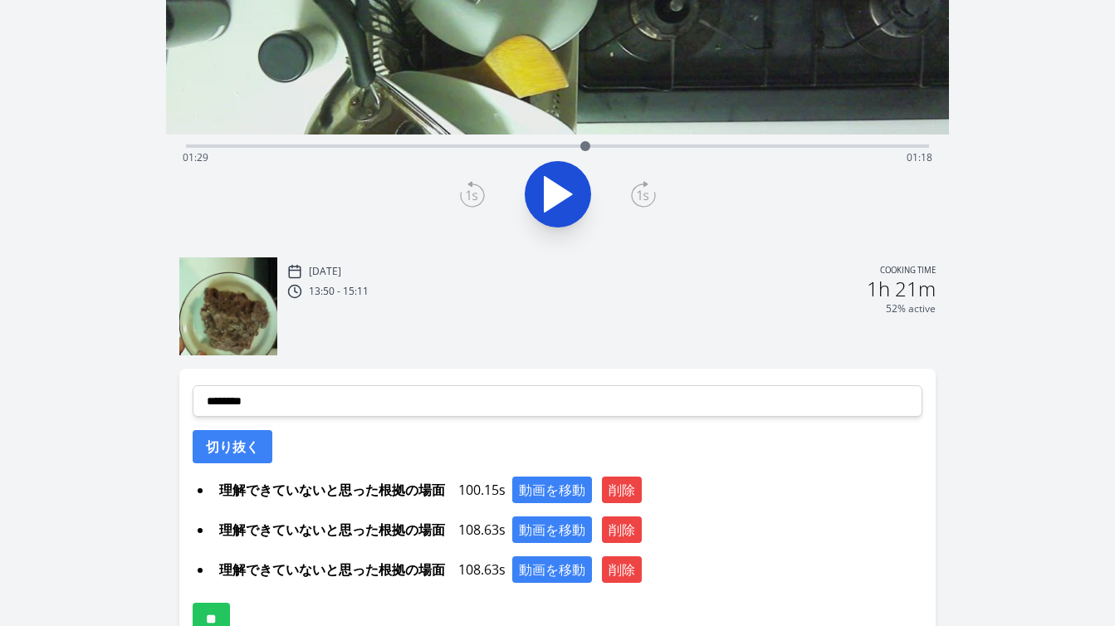
scroll to position [353, 0]
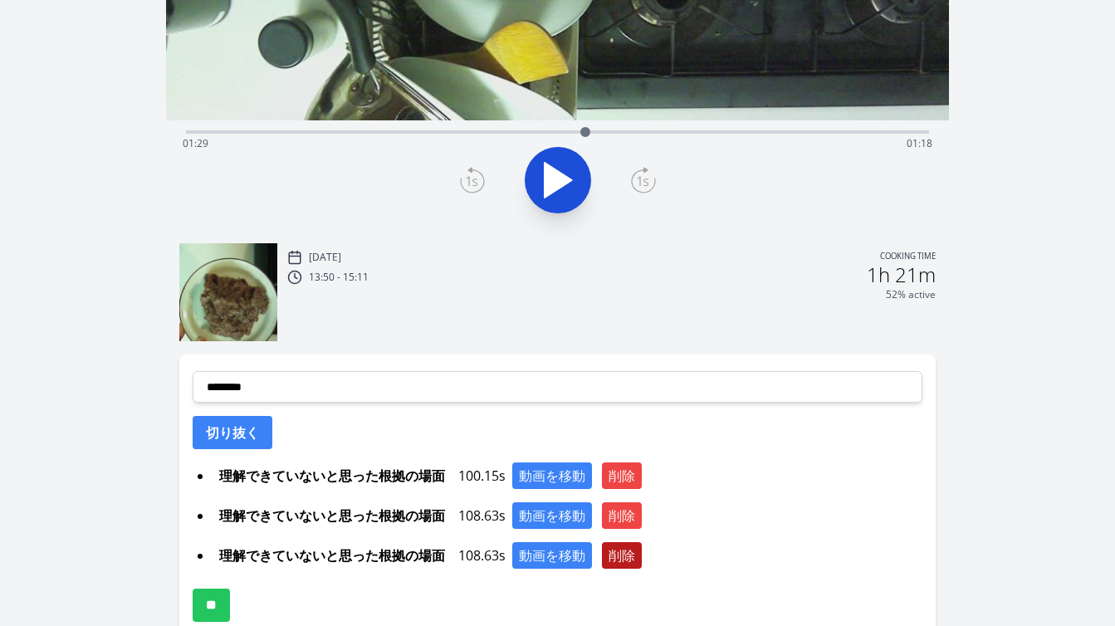
click at [623, 558] on button "削除" at bounding box center [622, 555] width 40 height 27
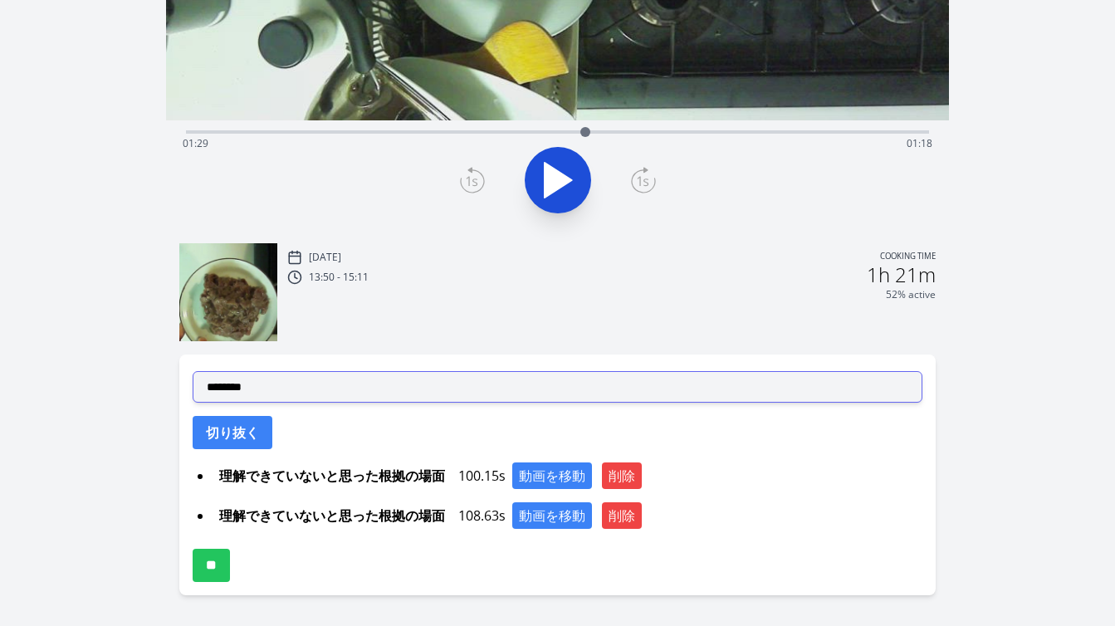
click at [438, 386] on select "**********" at bounding box center [558, 387] width 730 height 32
select select "**********"
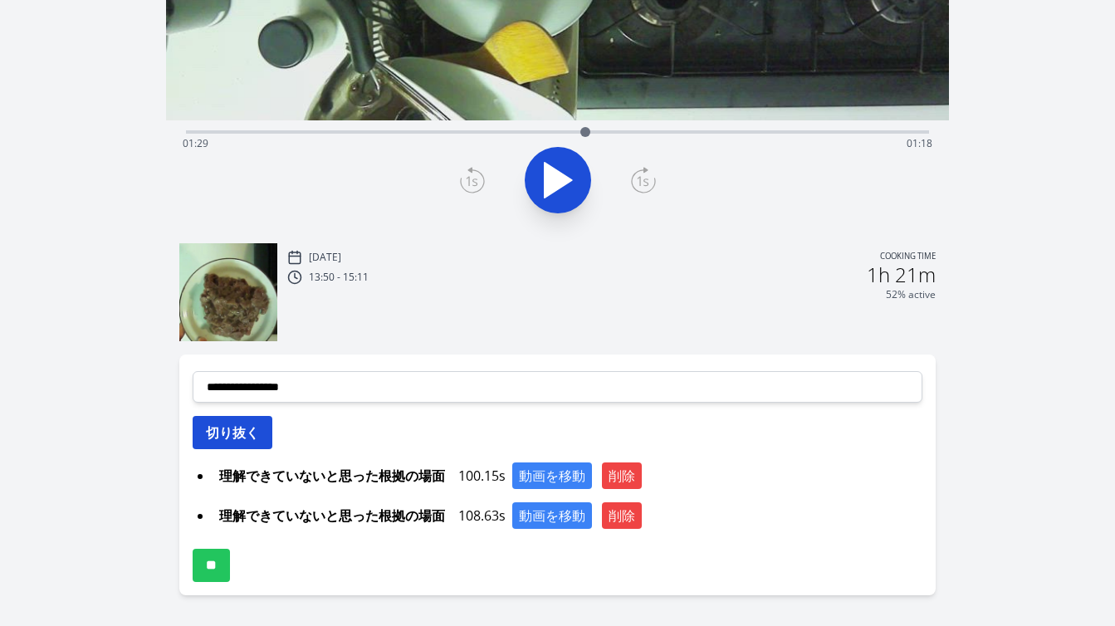
click at [252, 432] on button "切り抜く" at bounding box center [233, 432] width 80 height 33
select select
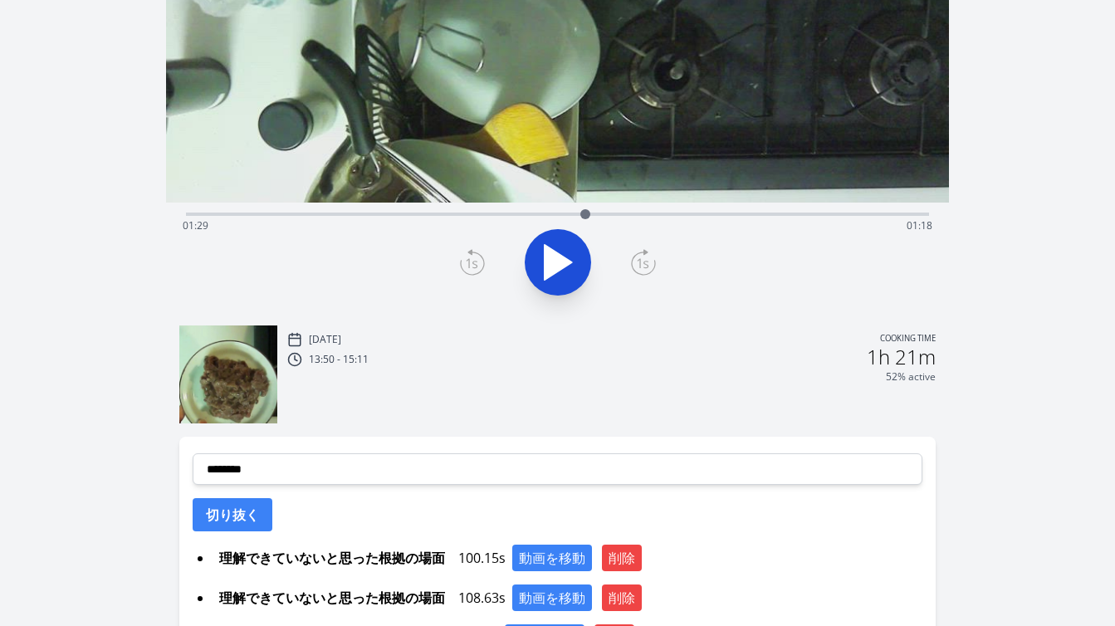
scroll to position [442, 0]
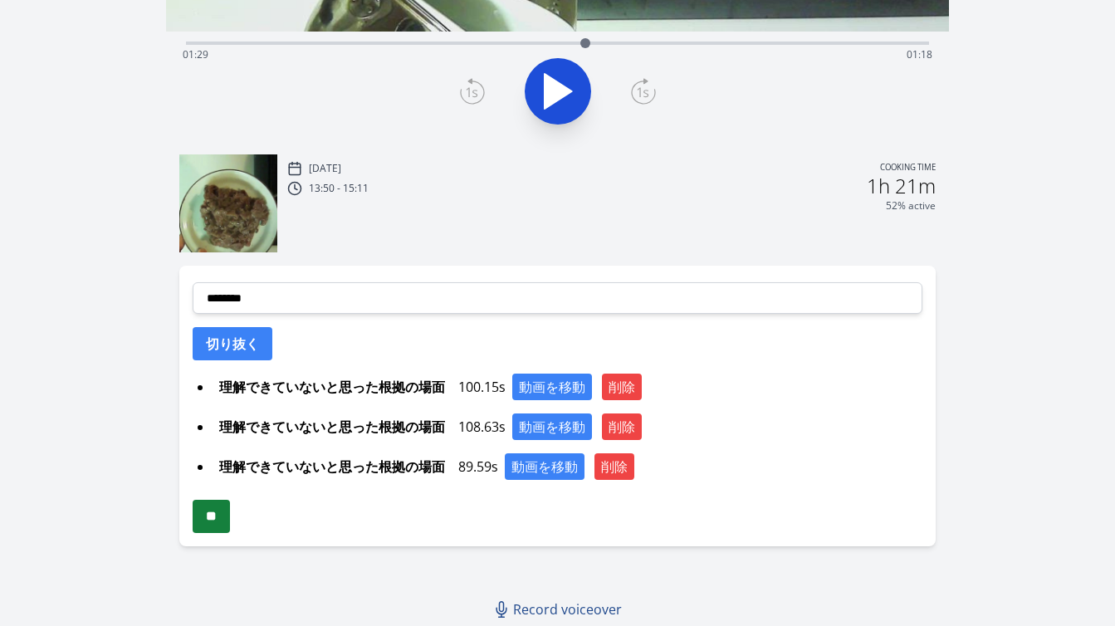
click at [206, 530] on input "**" at bounding box center [211, 516] width 37 height 33
